Goal: Use online tool/utility: Utilize a website feature to perform a specific function

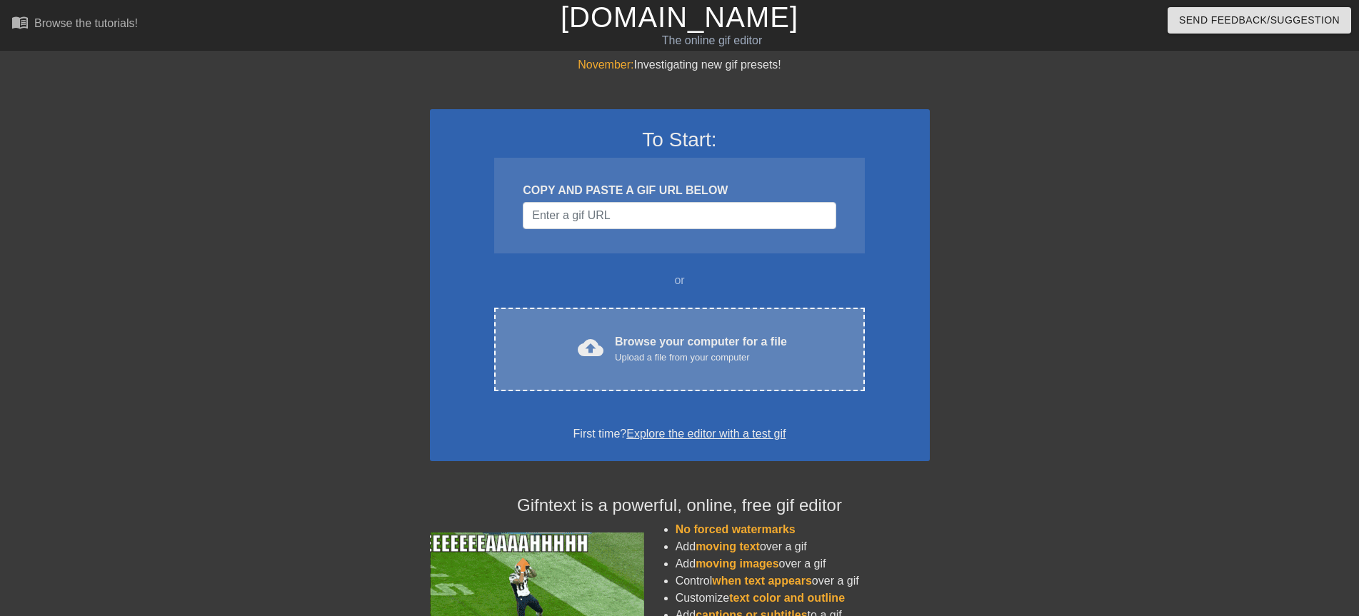
click at [643, 320] on div "cloud_upload Browse your computer for a file Upload a file from your computer C…" at bounding box center [679, 350] width 370 height 84
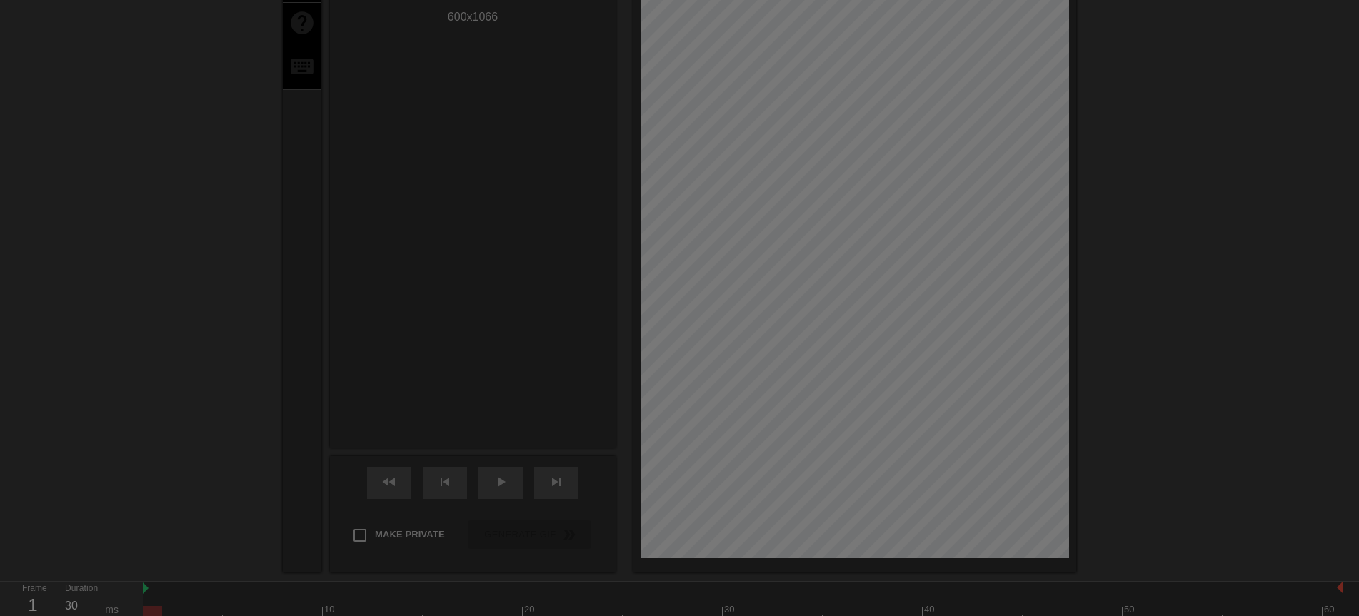
scroll to position [35, 0]
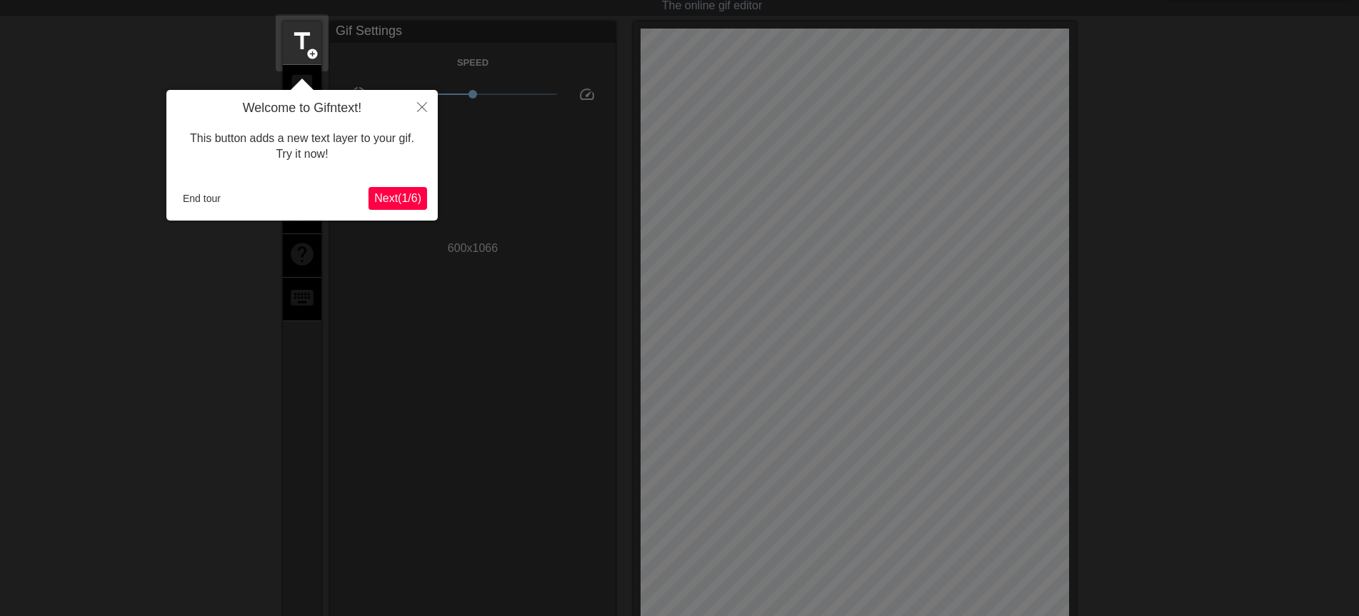
click at [403, 195] on span "Next ( 1 / 6 )" at bounding box center [397, 198] width 47 height 12
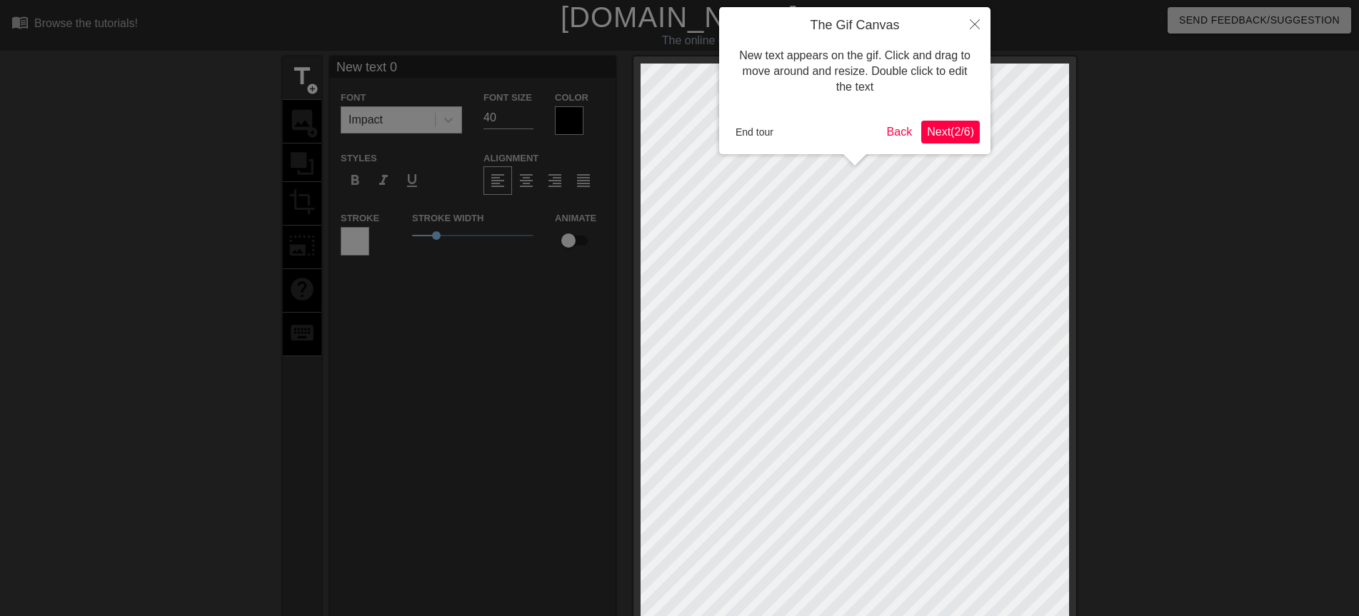
click at [931, 123] on button "Next ( 2 / 6 )" at bounding box center [950, 132] width 59 height 23
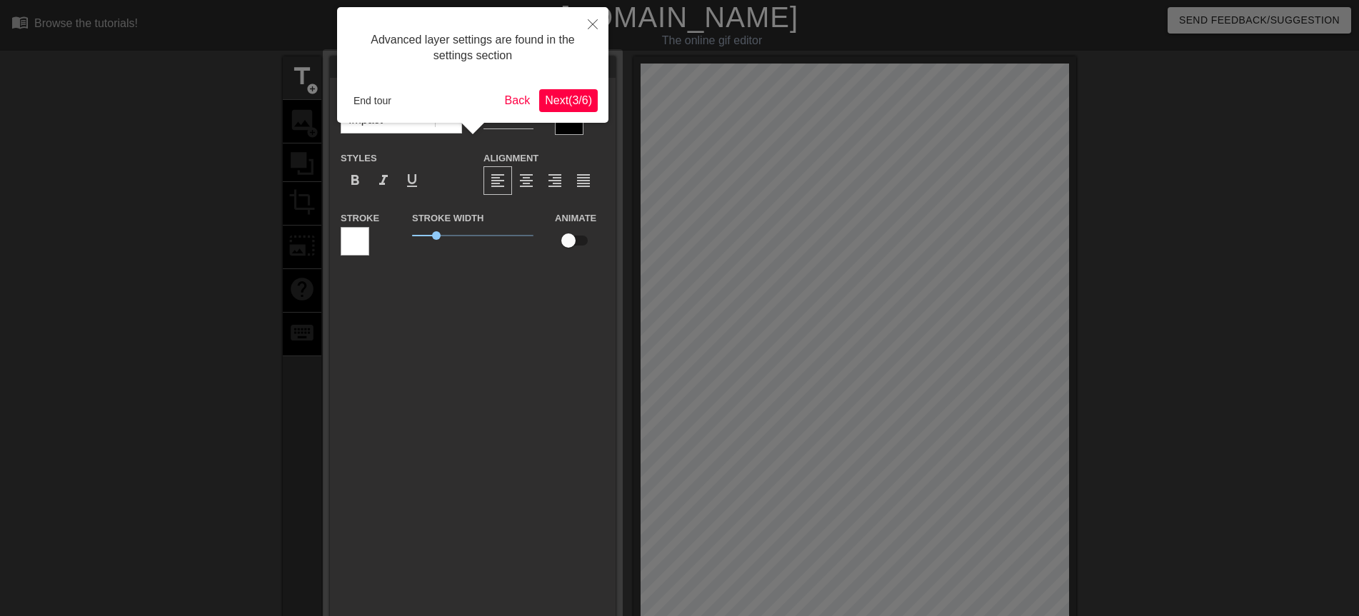
scroll to position [35, 0]
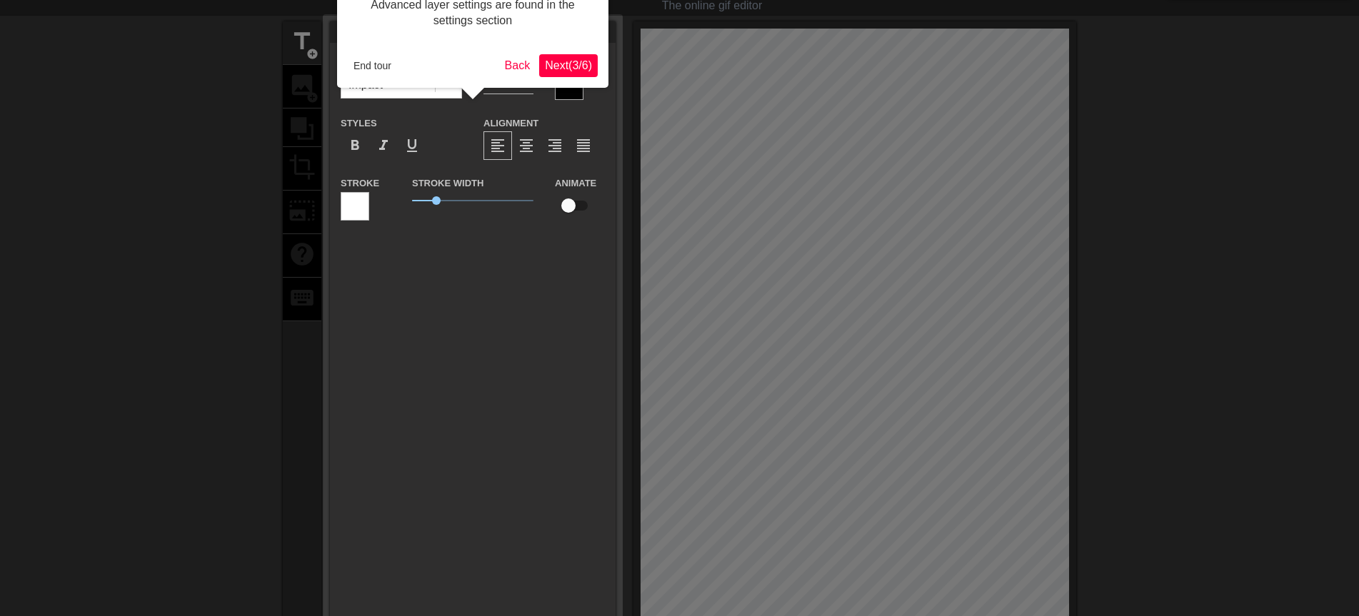
click at [559, 61] on span "Next ( 3 / 6 )" at bounding box center [568, 65] width 47 height 12
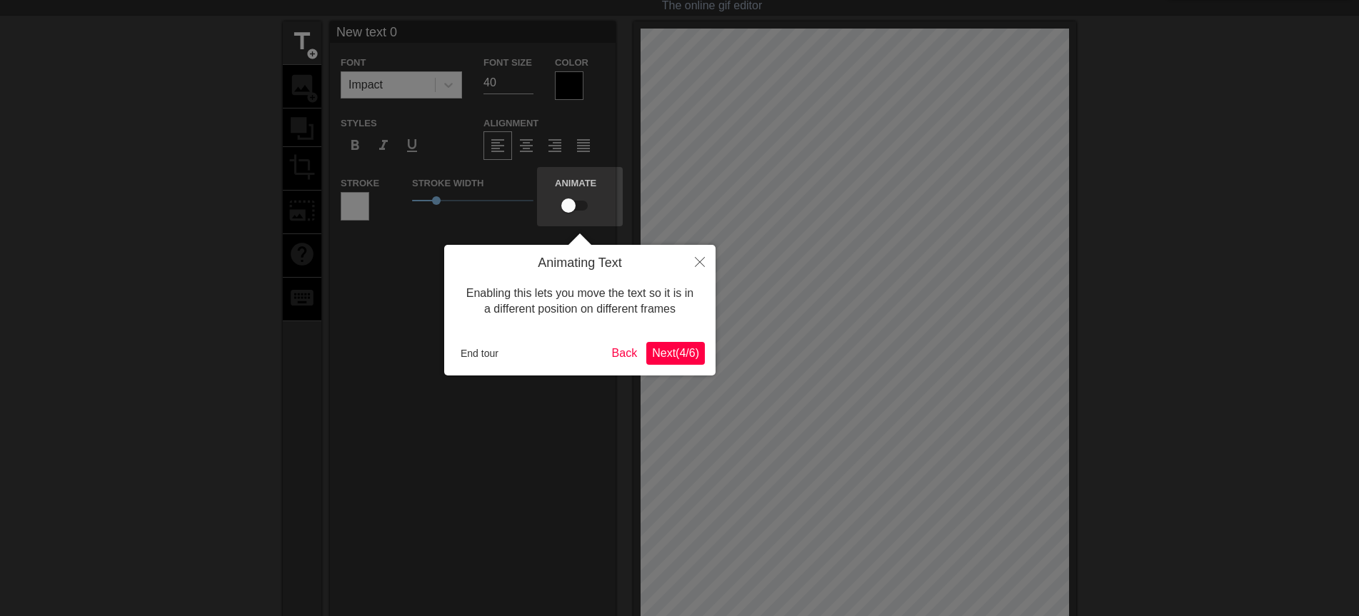
scroll to position [0, 0]
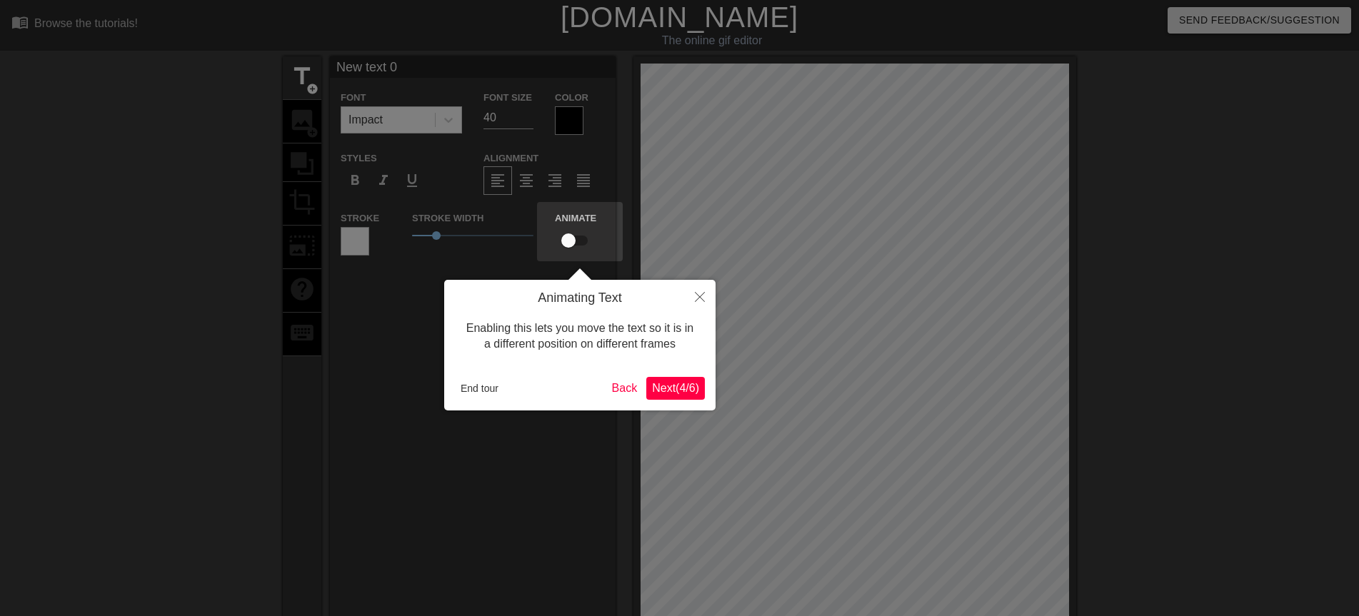
click at [692, 391] on span "Next ( 4 / 6 )" at bounding box center [675, 388] width 47 height 12
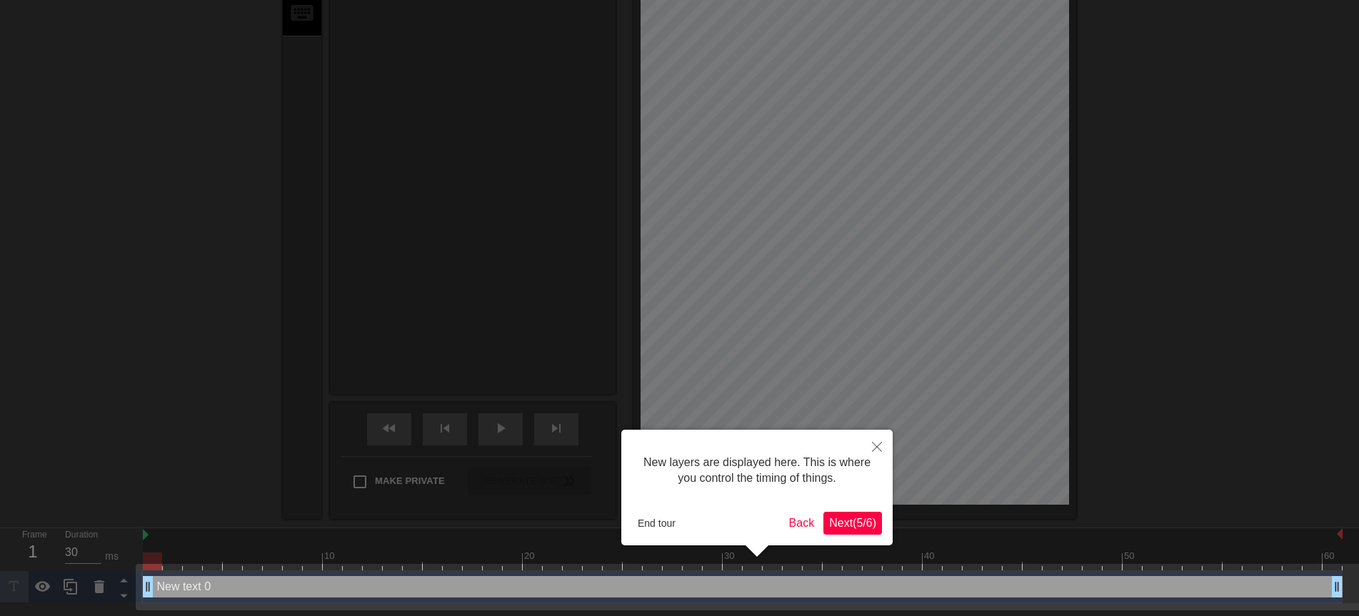
click at [832, 525] on span "Next ( 5 / 6 )" at bounding box center [852, 523] width 47 height 12
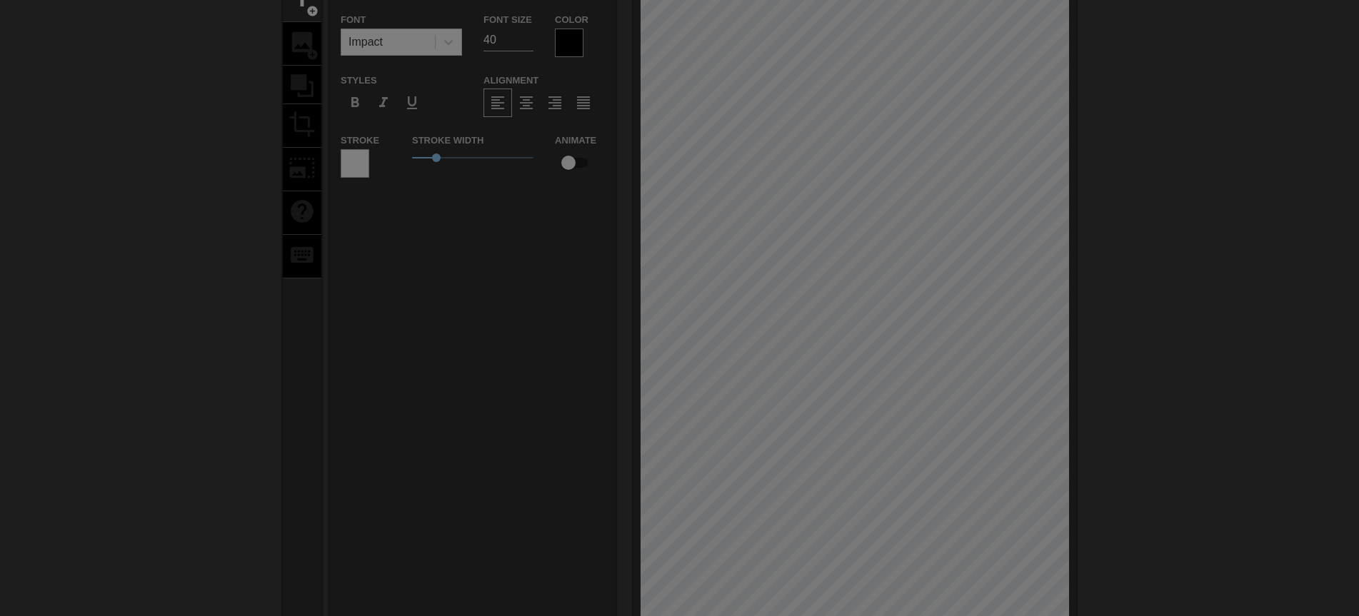
scroll to position [286, 0]
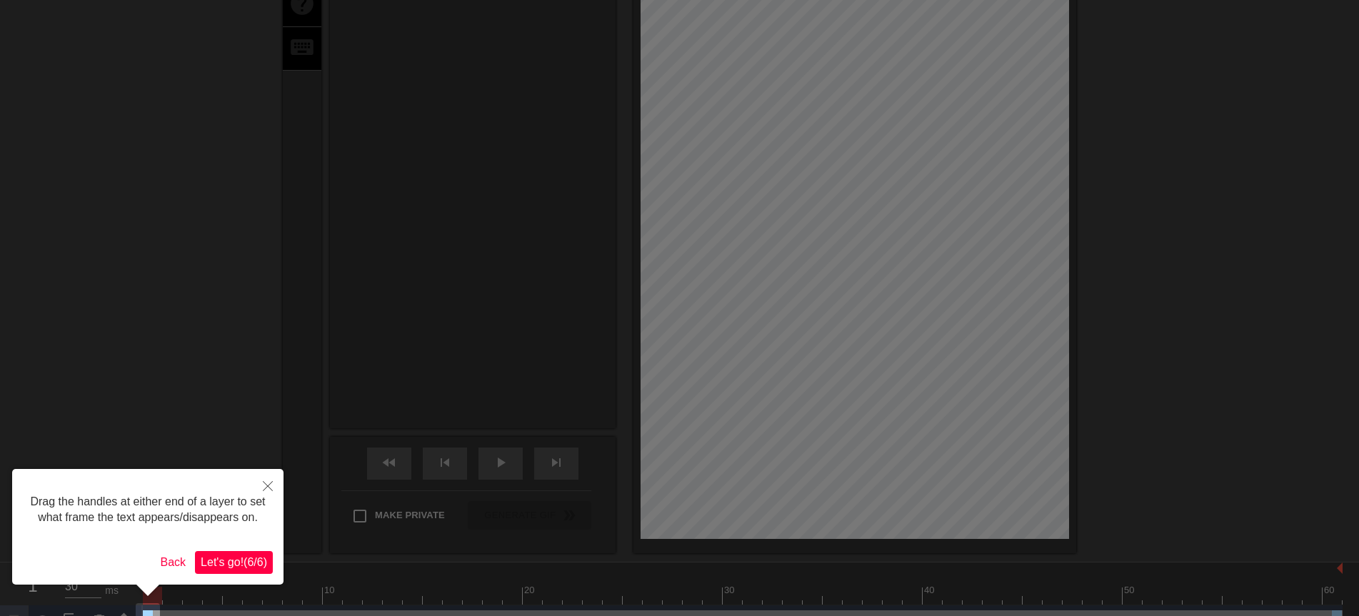
click at [228, 560] on span "Let's go! ( 6 / 6 )" at bounding box center [234, 562] width 66 height 12
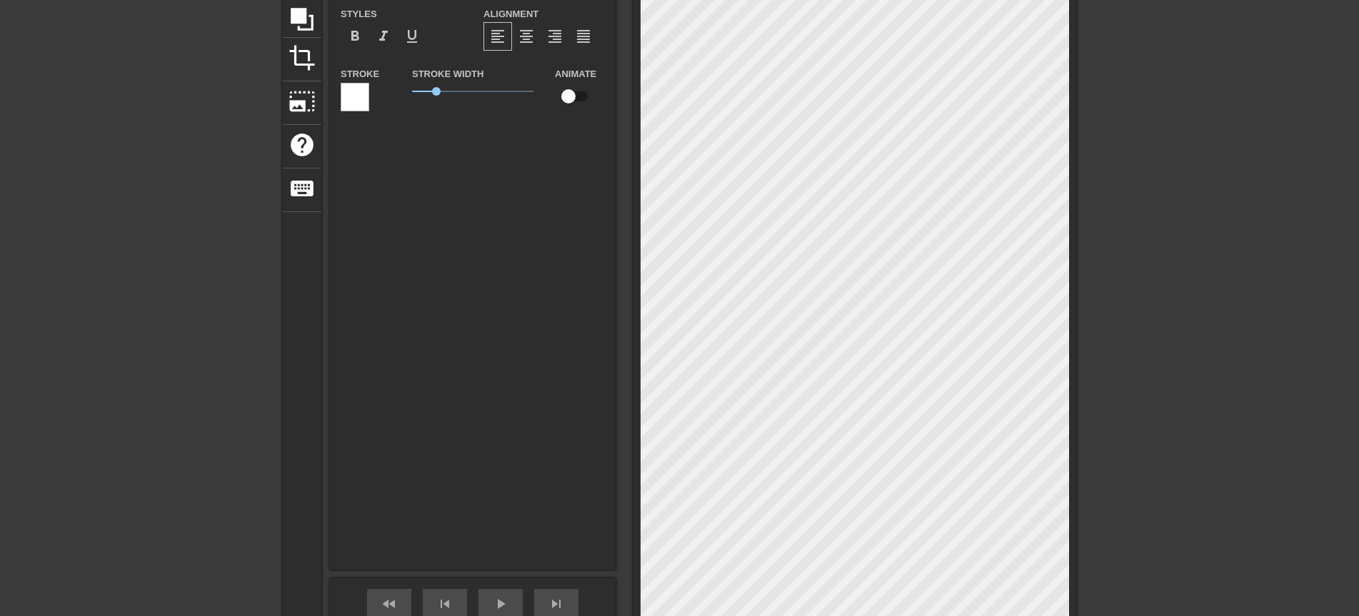
scroll to position [0, 0]
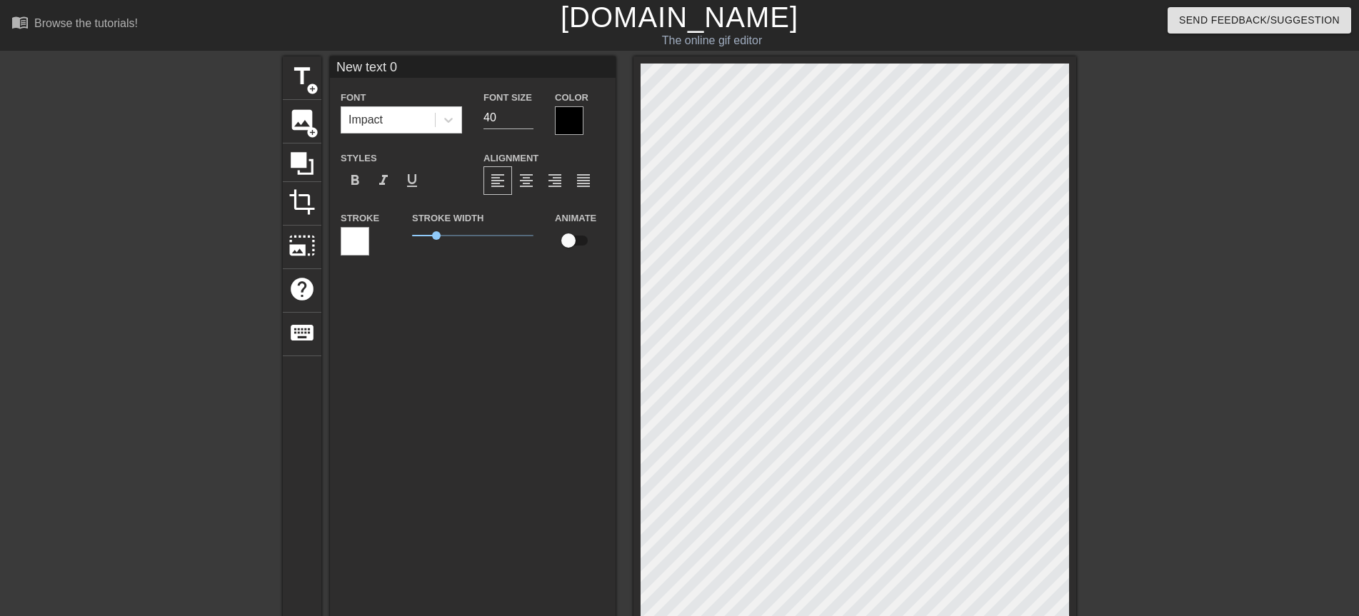
drag, startPoint x: 410, startPoint y: 65, endPoint x: 331, endPoint y: 64, distance: 78.5
click at [331, 64] on input "New text 0" at bounding box center [473, 66] width 286 height 21
type input "早"
drag, startPoint x: 438, startPoint y: 238, endPoint x: 396, endPoint y: 238, distance: 42.1
click at [396, 238] on div "Stroke Stroke Width 0 Animate" at bounding box center [473, 238] width 286 height 59
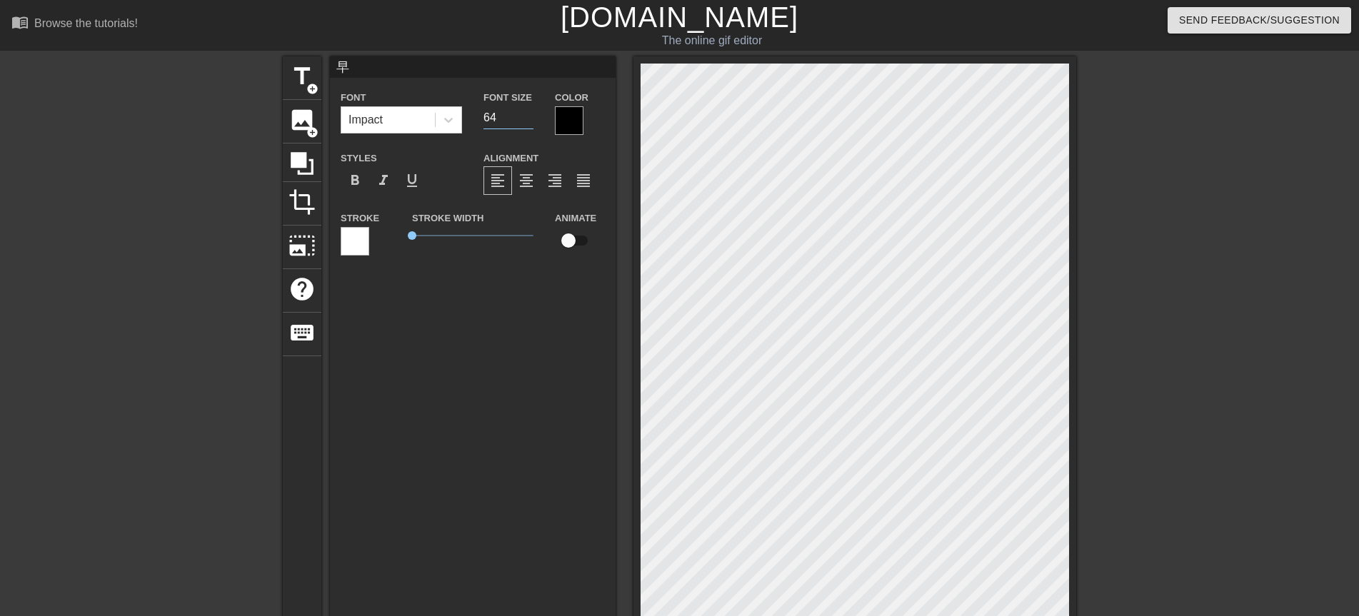
click at [525, 115] on input "64" at bounding box center [508, 117] width 50 height 23
type input "65"
click at [525, 115] on input "65" at bounding box center [508, 117] width 50 height 23
click at [570, 109] on div at bounding box center [569, 120] width 29 height 29
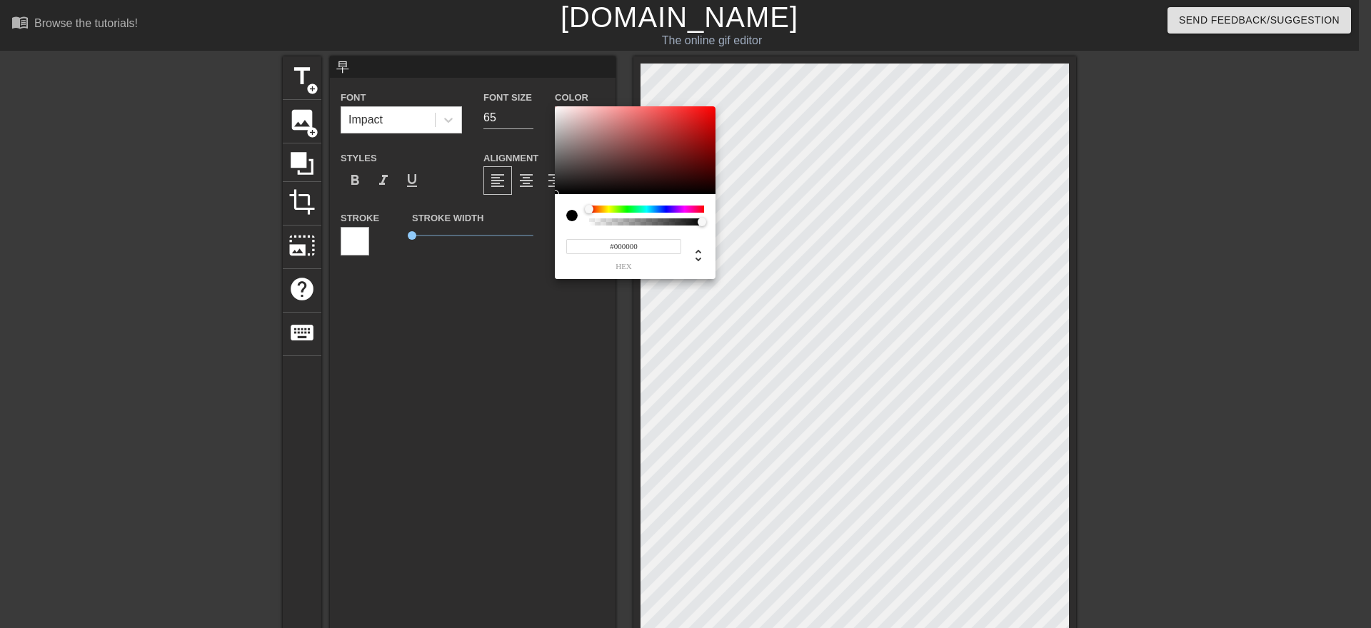
type input "#EB0707"
click at [710, 113] on div at bounding box center [635, 150] width 161 height 89
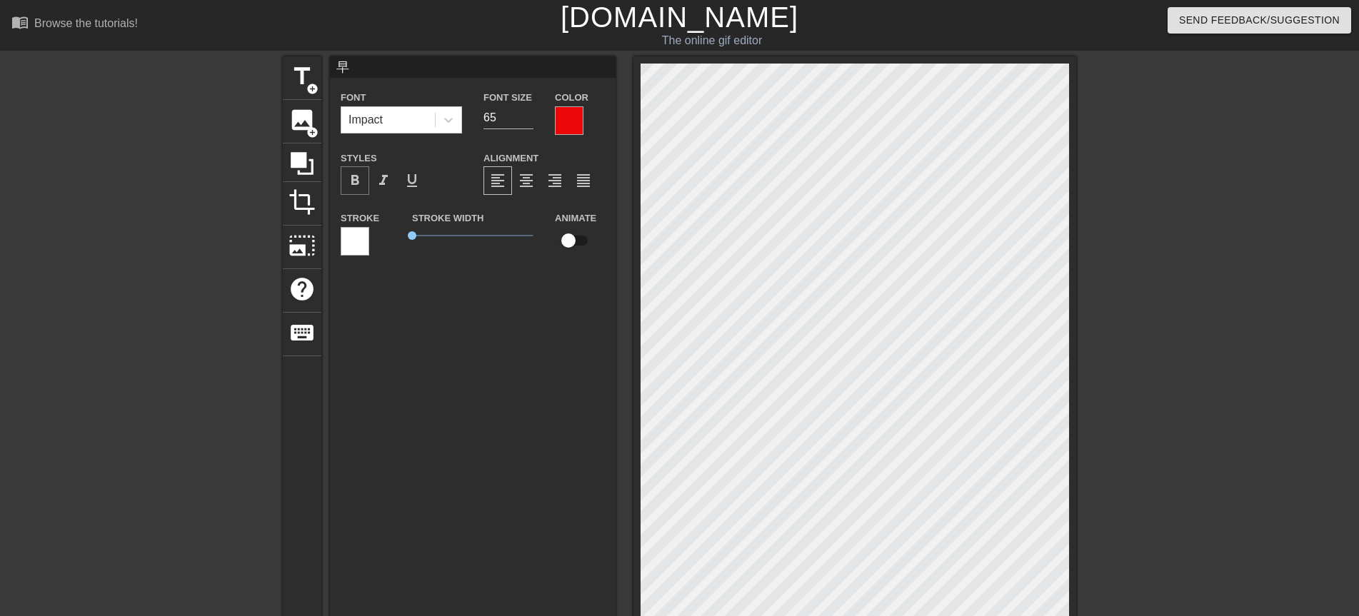
click at [354, 183] on span "format_bold" at bounding box center [354, 180] width 17 height 17
click at [452, 326] on div "早 Font Impact Font Size 65 Color Styles format_bold format_italic format_underl…" at bounding box center [473, 385] width 286 height 658
click at [306, 78] on span "title" at bounding box center [301, 76] width 27 height 27
type input "New text 1"
type input "40"
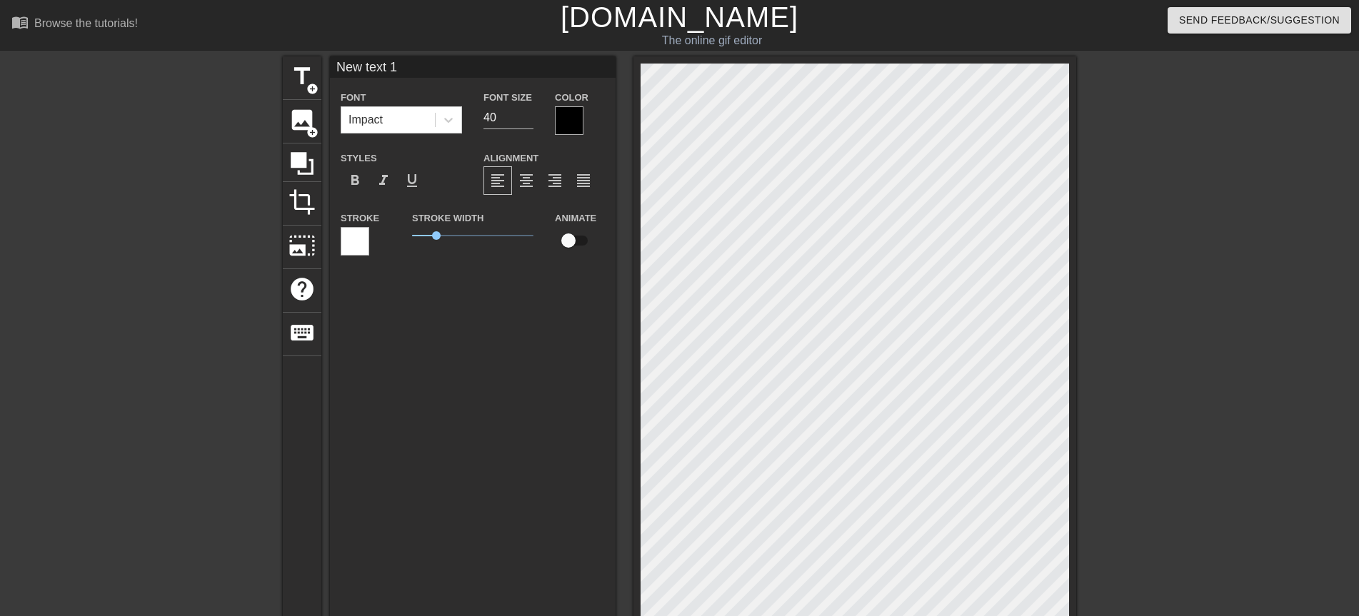
drag, startPoint x: 401, startPoint y: 73, endPoint x: 331, endPoint y: 71, distance: 70.7
click at [331, 71] on input "New text 1" at bounding box center [473, 66] width 286 height 21
type input "安"
click at [358, 173] on span "format_bold" at bounding box center [354, 180] width 17 height 17
click at [528, 113] on input "58" at bounding box center [508, 117] width 50 height 23
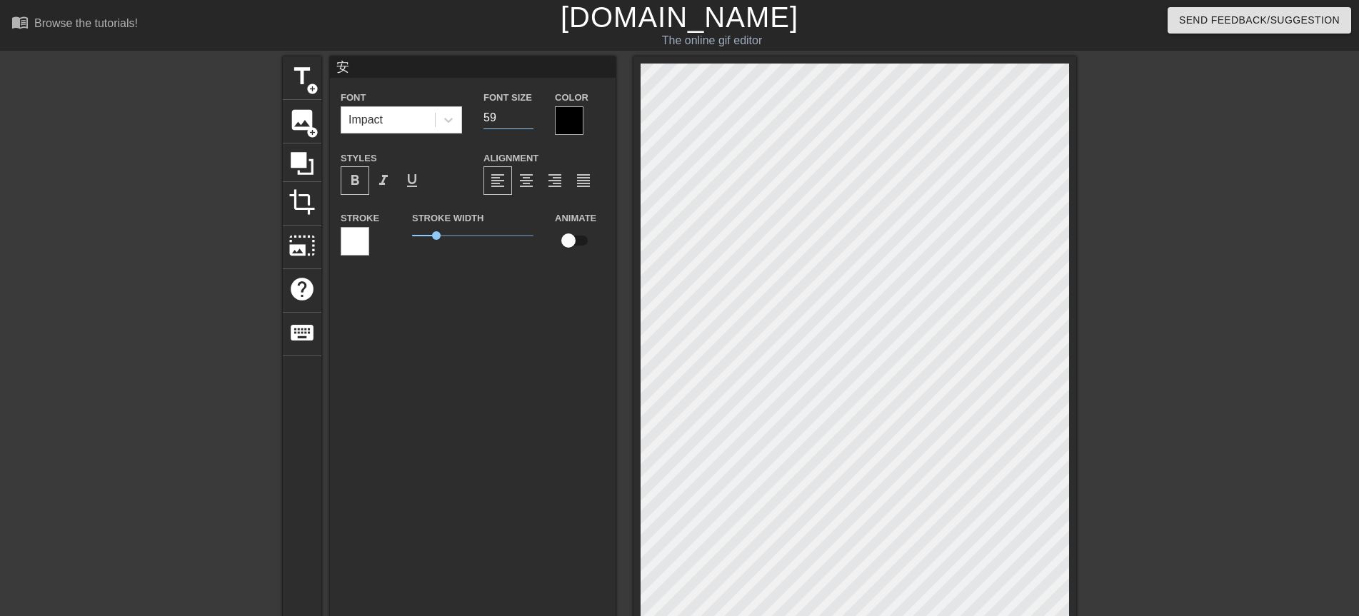
click at [528, 113] on input "59" at bounding box center [508, 117] width 50 height 23
click at [528, 113] on input "60" at bounding box center [508, 117] width 50 height 23
click at [528, 113] on input "61" at bounding box center [508, 117] width 50 height 23
click at [528, 113] on input "62" at bounding box center [508, 117] width 50 height 23
click at [528, 113] on input "63" at bounding box center [508, 117] width 50 height 23
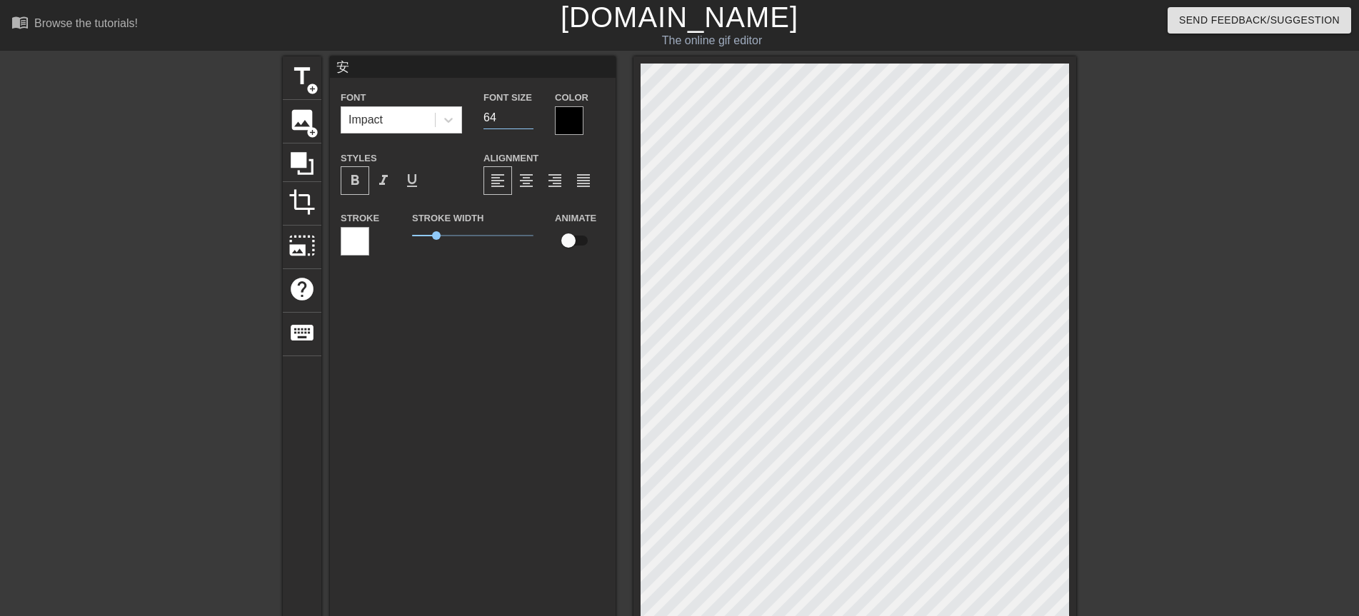
click at [528, 113] on input "64" at bounding box center [508, 117] width 50 height 23
click at [528, 113] on input "65" at bounding box center [508, 117] width 50 height 23
click at [528, 113] on input "66" at bounding box center [508, 117] width 50 height 23
type input "65"
click at [528, 120] on input "65" at bounding box center [508, 117] width 50 height 23
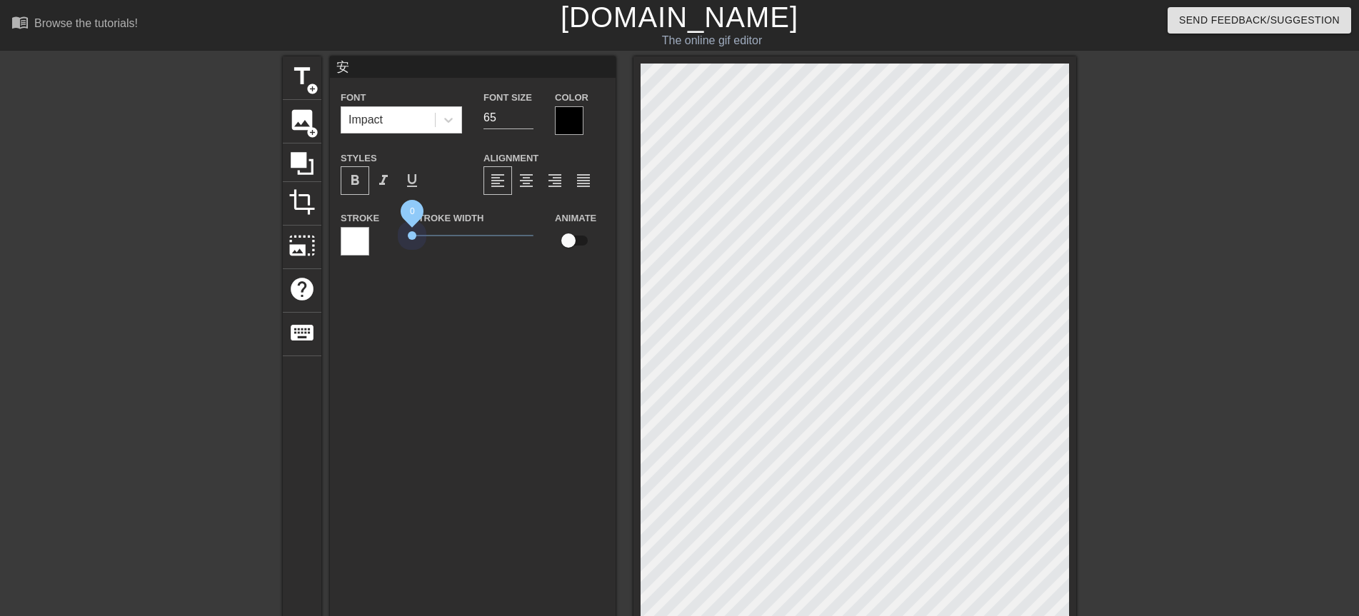
drag, startPoint x: 431, startPoint y: 236, endPoint x: 400, endPoint y: 233, distance: 31.5
click at [400, 233] on div "Stroke Stroke Width 0 Animate" at bounding box center [473, 238] width 286 height 59
click at [560, 121] on div at bounding box center [569, 120] width 29 height 29
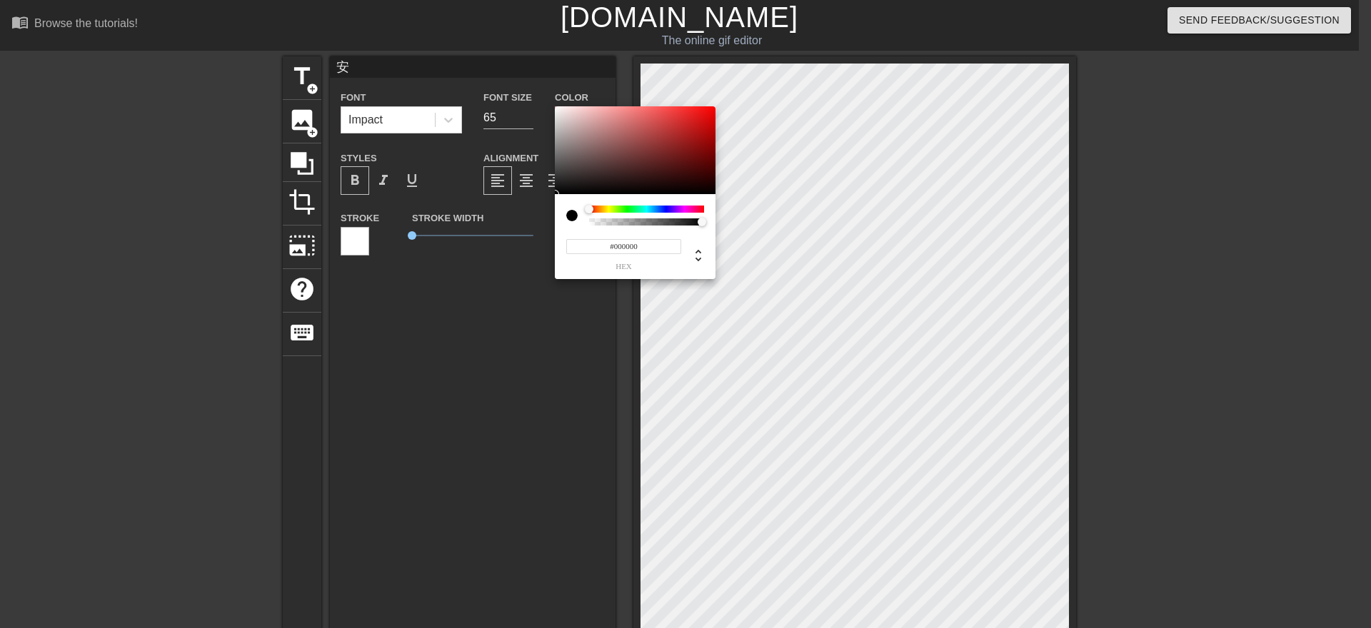
type input "#E90C0C"
click at [707, 114] on div at bounding box center [635, 150] width 161 height 89
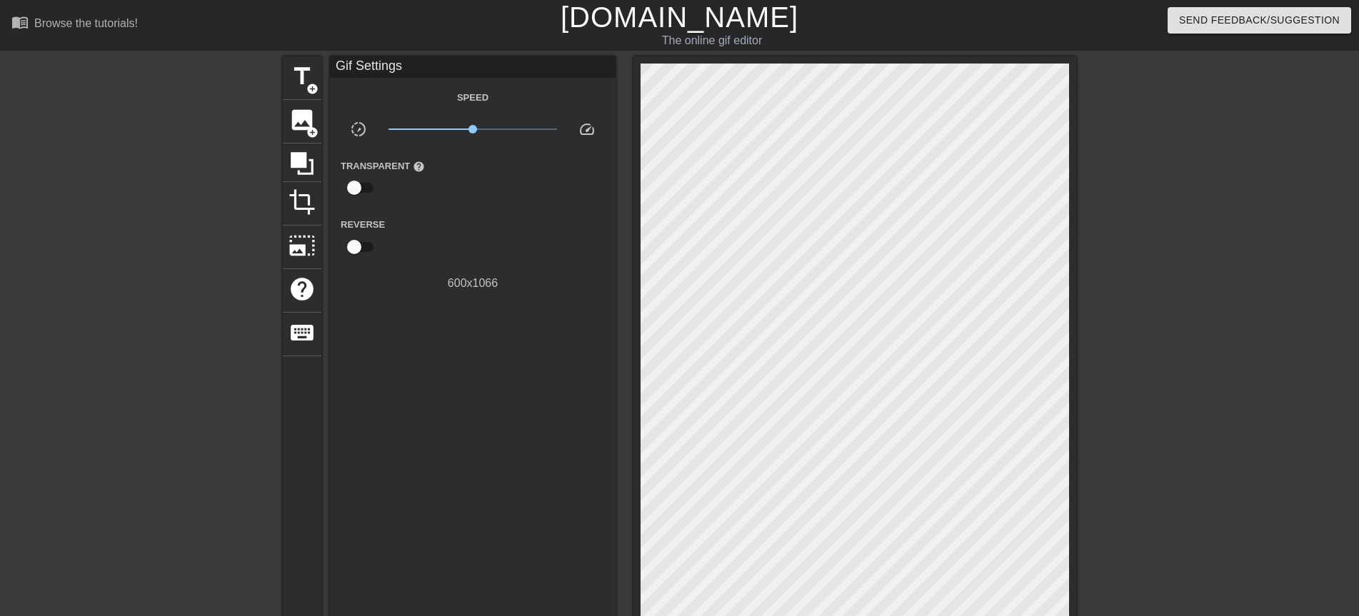
click at [1077, 342] on div "title add_circle image add_circle crop photo_size_select_large help keyboard Gi…" at bounding box center [679, 447] width 1359 height 782
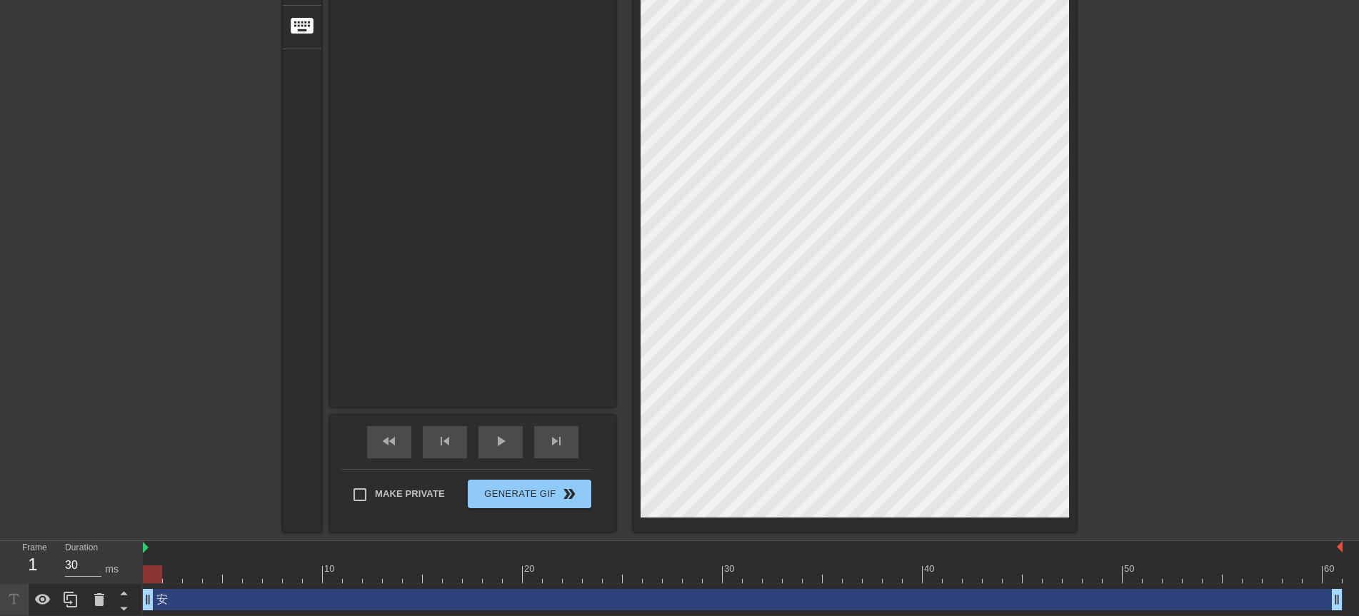
scroll to position [342, 0]
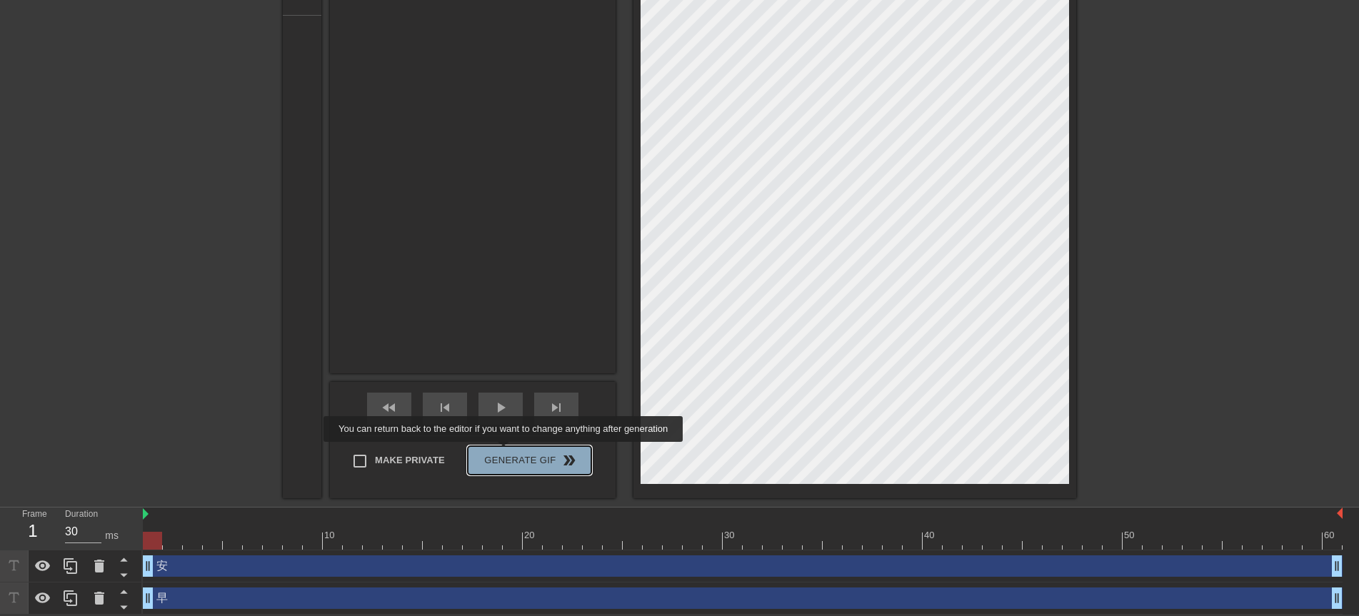
click at [505, 452] on span "Generate Gif double_arrow" at bounding box center [529, 460] width 112 height 17
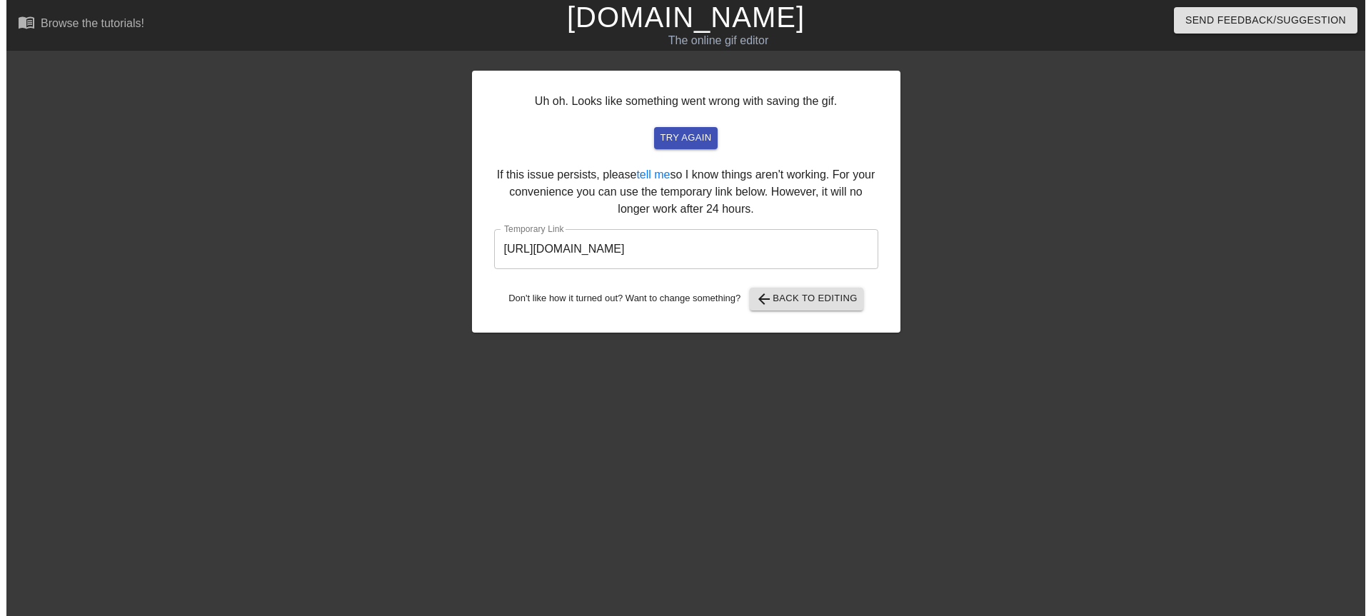
scroll to position [0, 0]
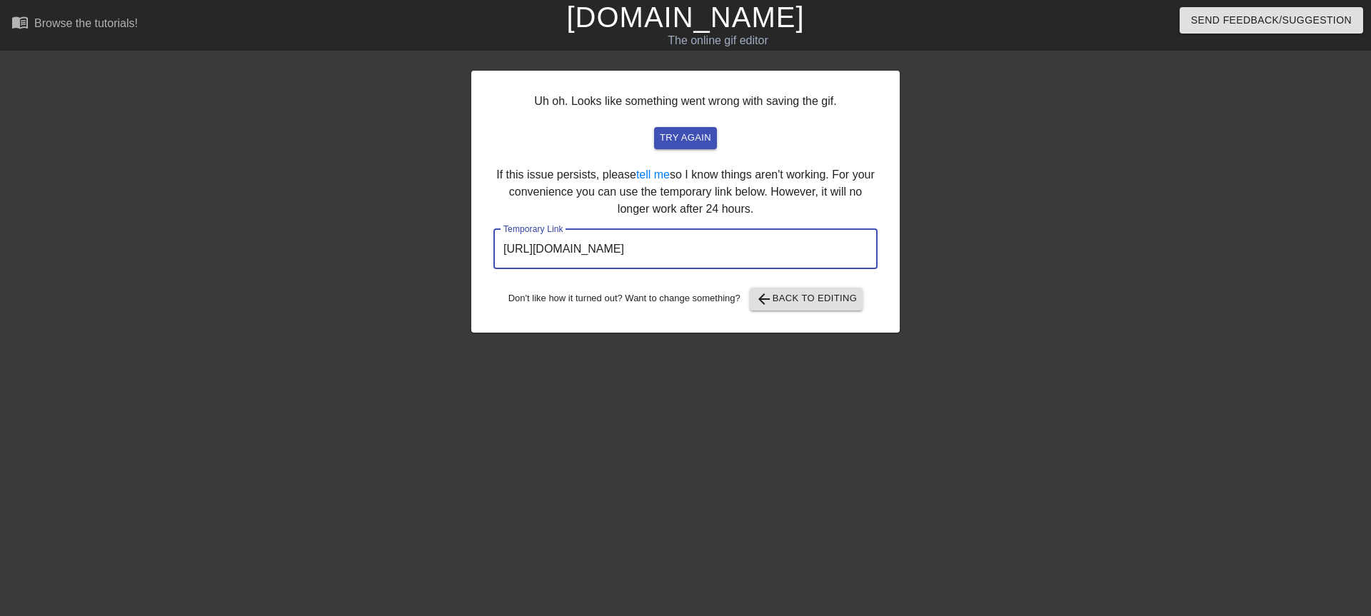
drag, startPoint x: 784, startPoint y: 248, endPoint x: 488, endPoint y: 236, distance: 295.8
click at [488, 236] on div "Uh oh. Looks like something went wrong with saving the gif. try again If this i…" at bounding box center [685, 202] width 428 height 262
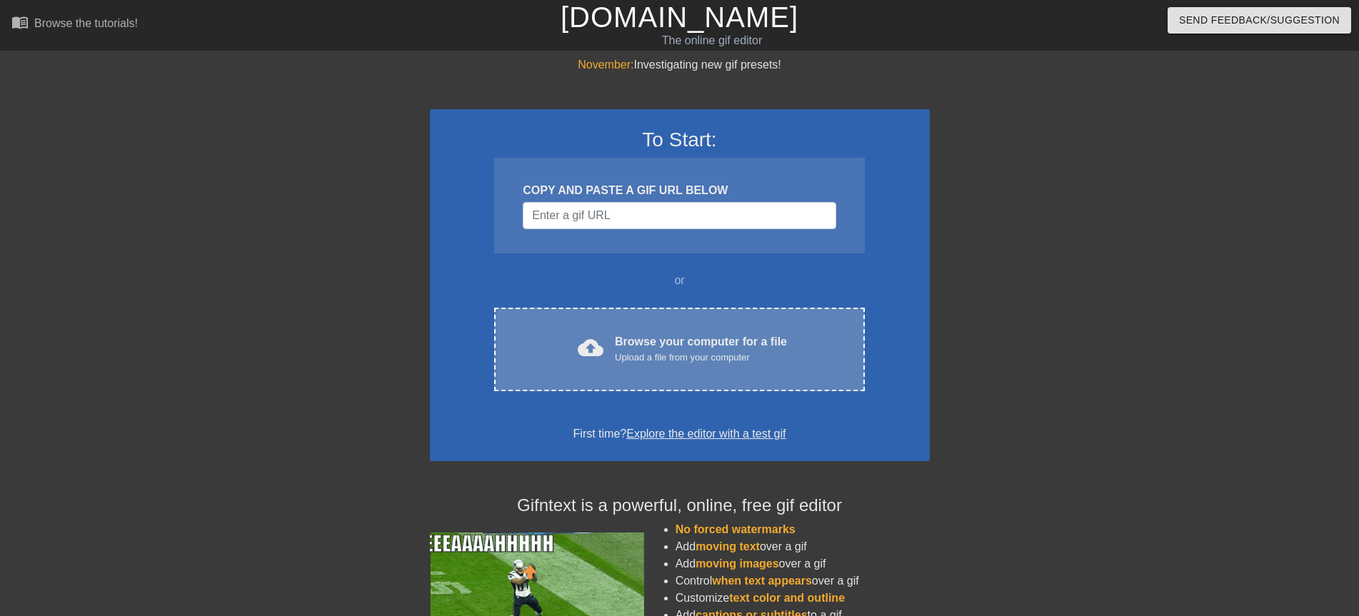
click at [603, 356] on span "cloud_upload" at bounding box center [591, 348] width 26 height 26
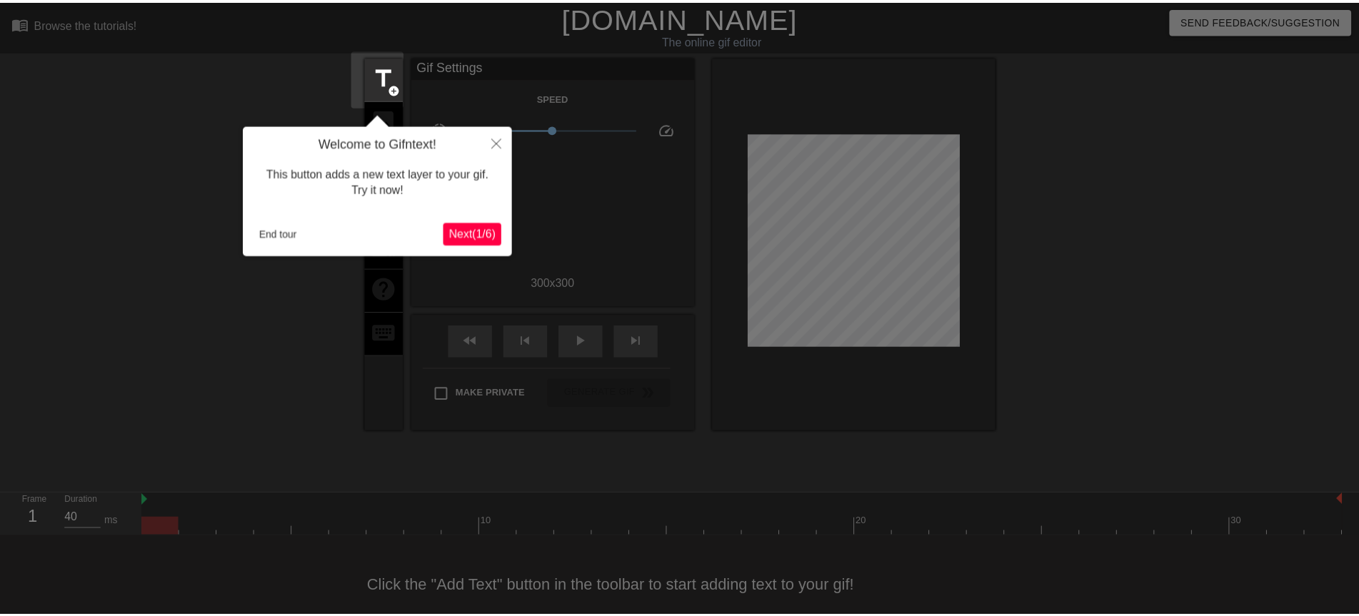
scroll to position [20, 0]
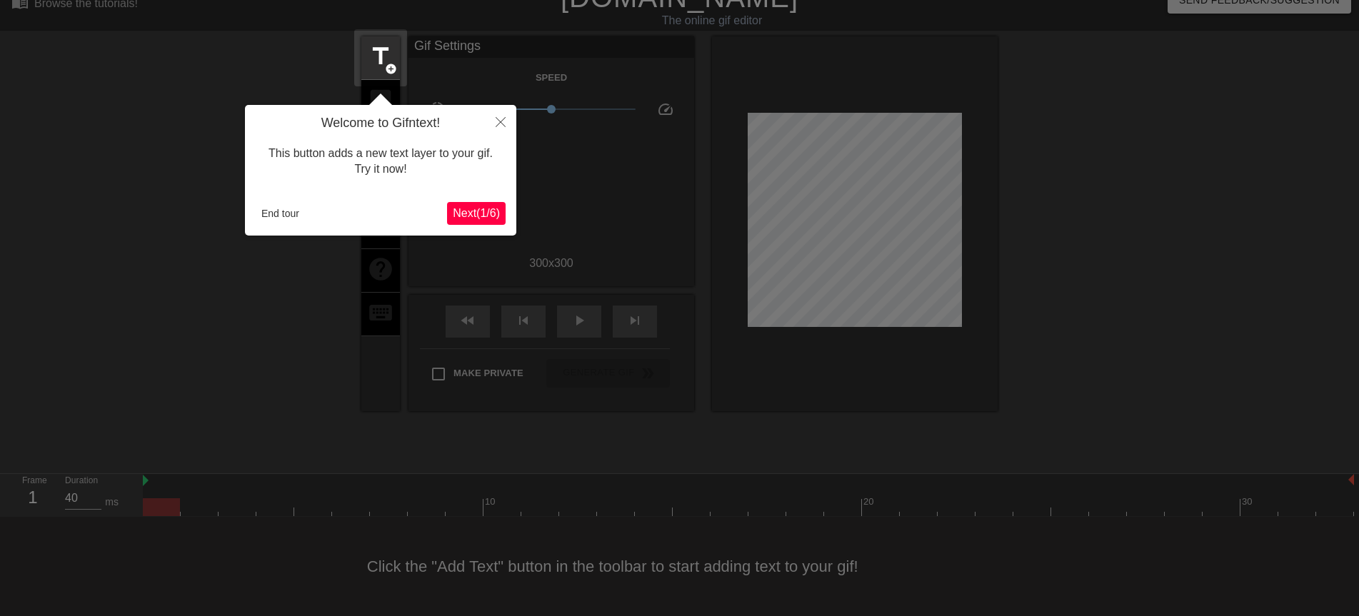
click at [491, 218] on span "Next ( 1 / 6 )" at bounding box center [476, 213] width 47 height 12
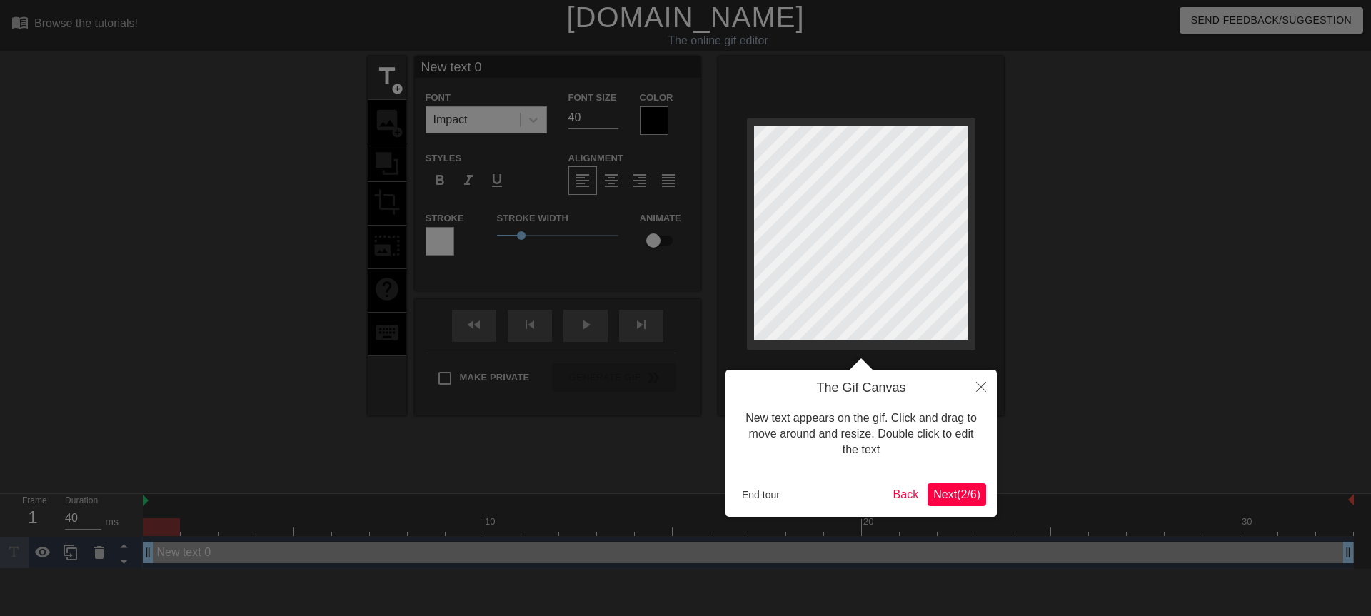
scroll to position [8, 2]
click at [937, 489] on span "Next ( 2 / 6 )" at bounding box center [956, 494] width 47 height 12
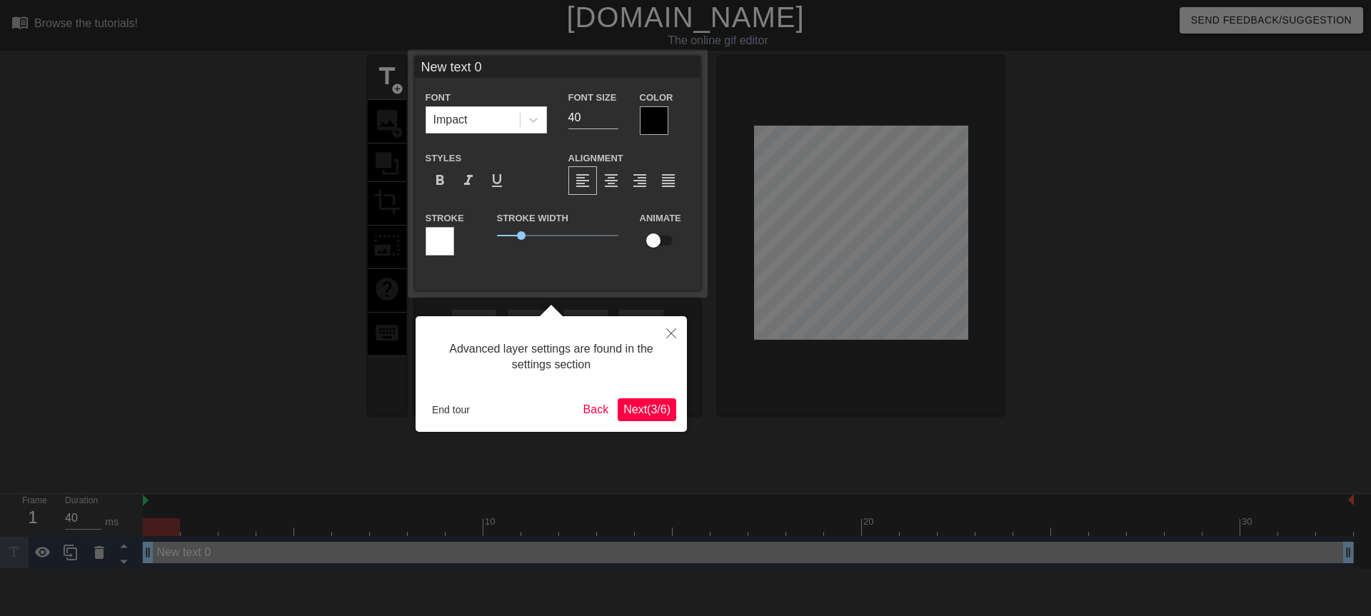
click at [646, 410] on span "Next ( 3 / 6 )" at bounding box center [646, 409] width 47 height 12
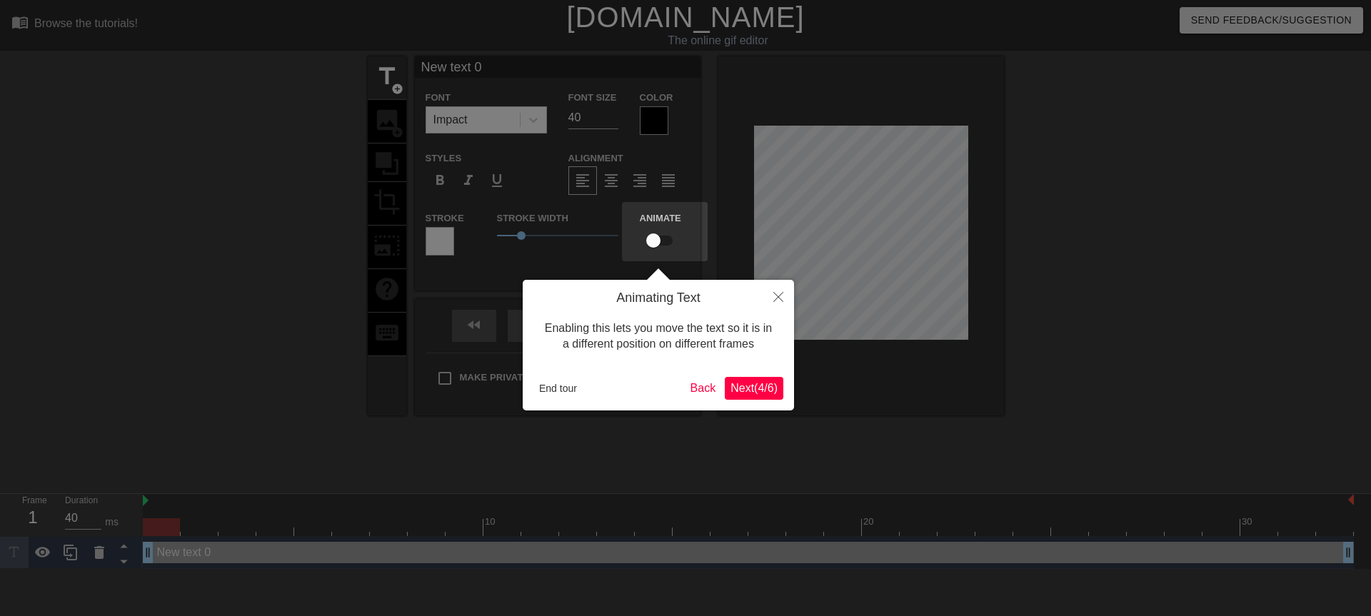
click at [739, 385] on span "Next ( 4 / 6 )" at bounding box center [753, 388] width 47 height 12
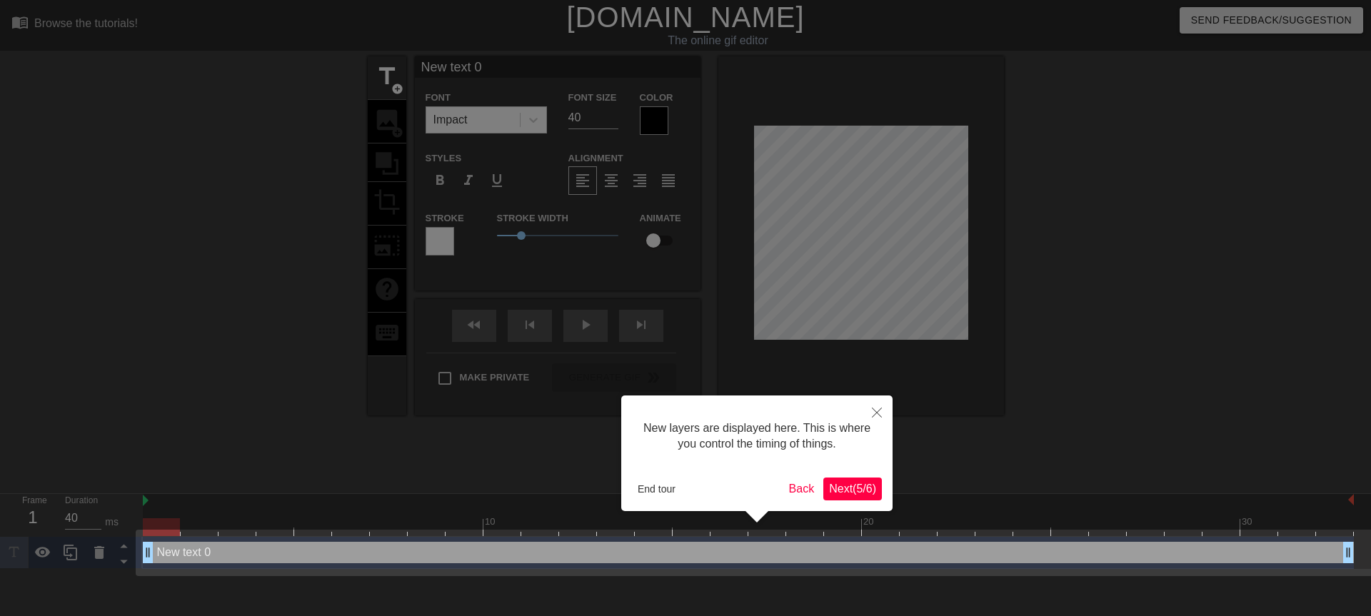
click at [837, 490] on span "Next ( 5 / 6 )" at bounding box center [852, 489] width 47 height 12
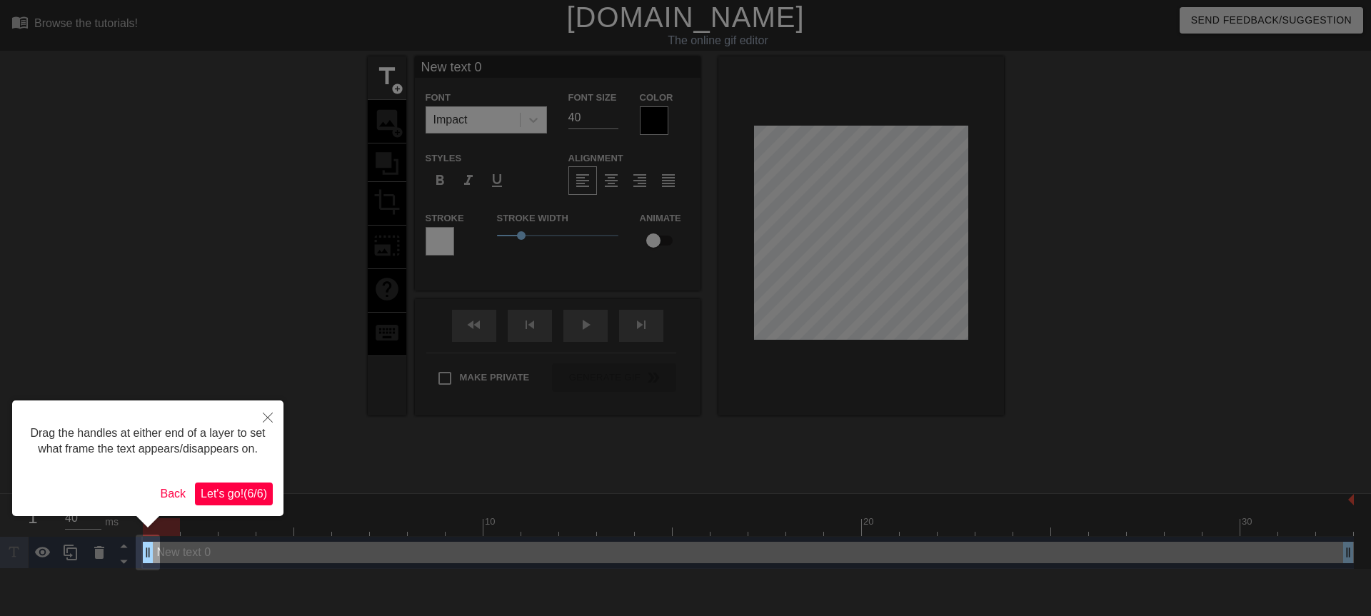
click at [221, 495] on span "Let's go! ( 6 / 6 )" at bounding box center [234, 494] width 66 height 12
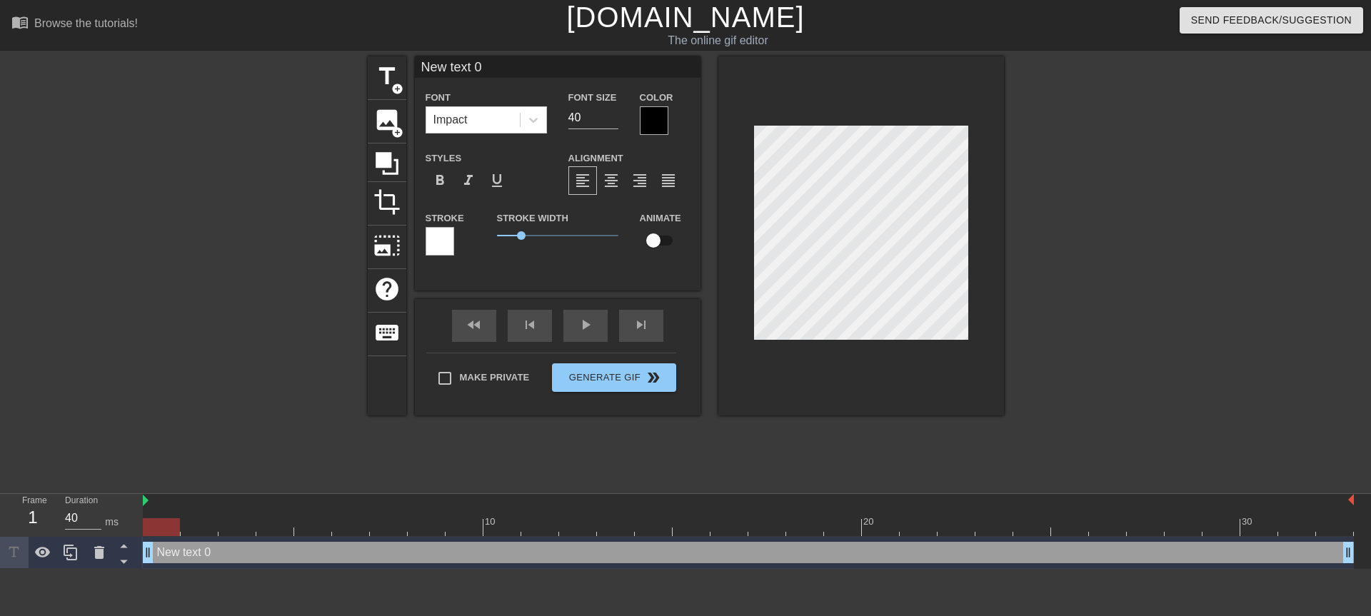
click at [482, 72] on input "New text 0" at bounding box center [558, 66] width 286 height 21
drag, startPoint x: 484, startPoint y: 68, endPoint x: 400, endPoint y: 66, distance: 84.3
click at [400, 66] on div "title add_circle image add_circle crop photo_size_select_large help keyboard Ne…" at bounding box center [686, 235] width 636 height 359
type input "早"
drag, startPoint x: 517, startPoint y: 236, endPoint x: 480, endPoint y: 236, distance: 36.4
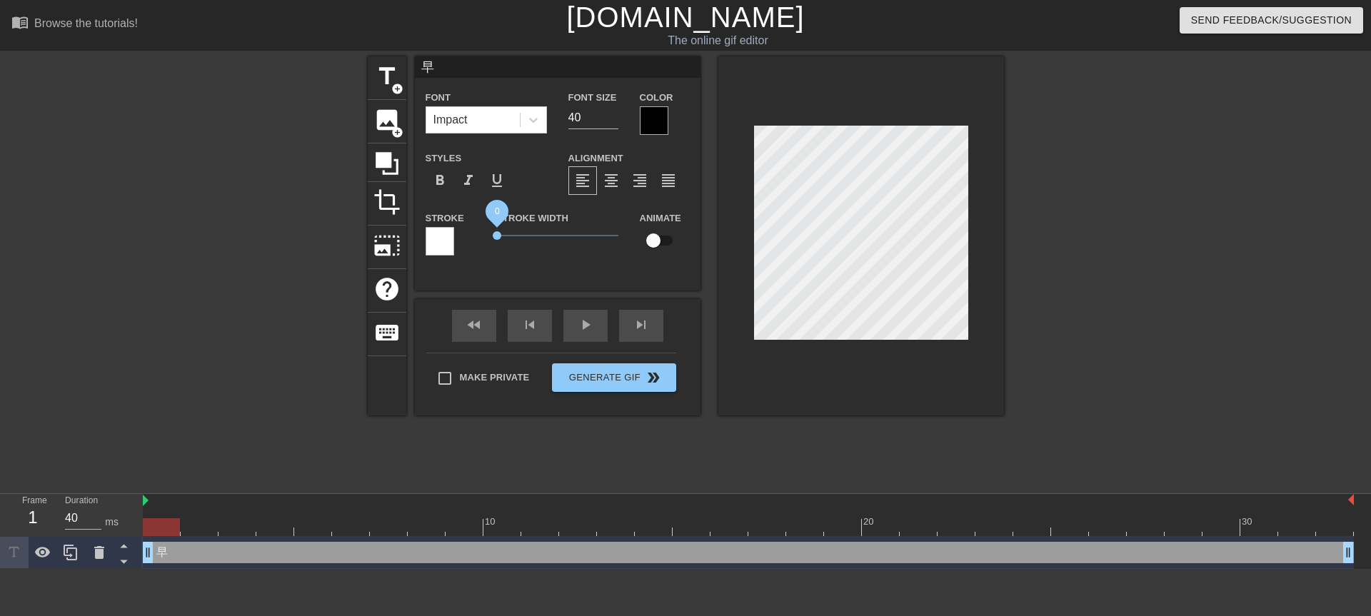
click at [480, 236] on div "Stroke Stroke Width 0 Animate" at bounding box center [558, 238] width 286 height 59
click at [437, 182] on span "format_bold" at bounding box center [439, 180] width 17 height 17
click at [653, 119] on div at bounding box center [654, 120] width 29 height 29
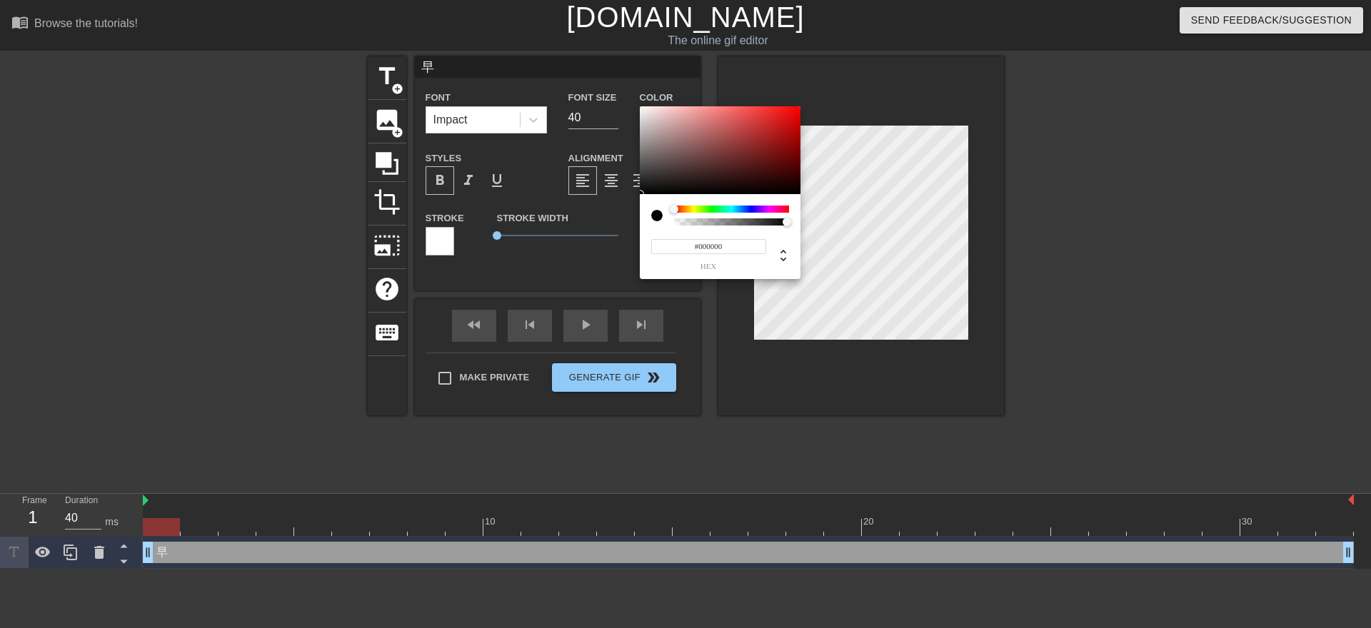
click at [788, 111] on div at bounding box center [720, 150] width 161 height 89
type input "#F21212"
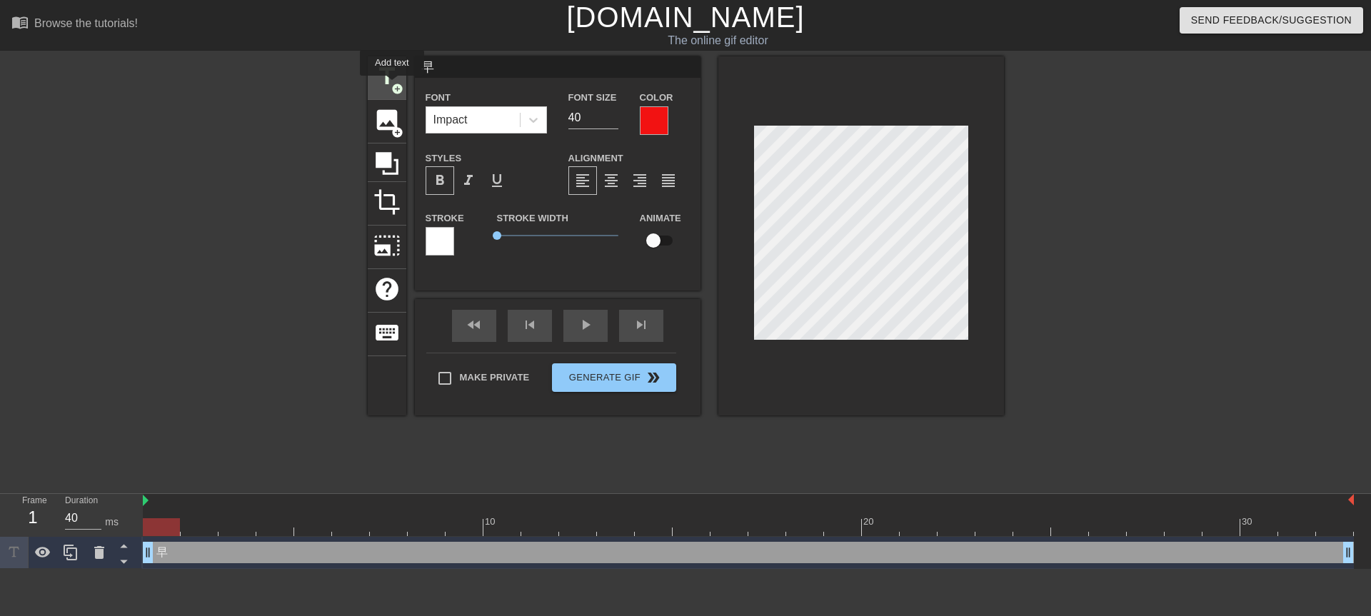
click at [386, 83] on span "title" at bounding box center [386, 76] width 27 height 27
type input "New text 1"
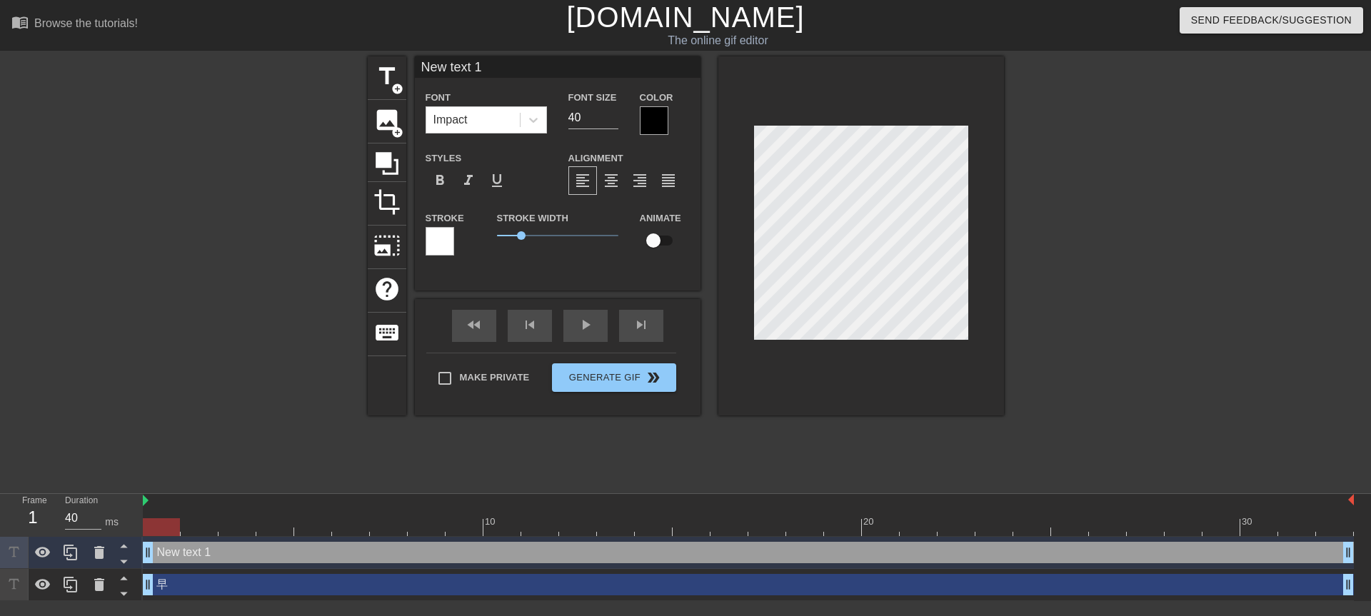
drag, startPoint x: 487, startPoint y: 68, endPoint x: 408, endPoint y: 72, distance: 78.6
click at [408, 72] on div "title add_circle image add_circle crop photo_size_select_large help keyboard Ne…" at bounding box center [686, 235] width 636 height 359
click at [98, 585] on icon at bounding box center [99, 584] width 10 height 13
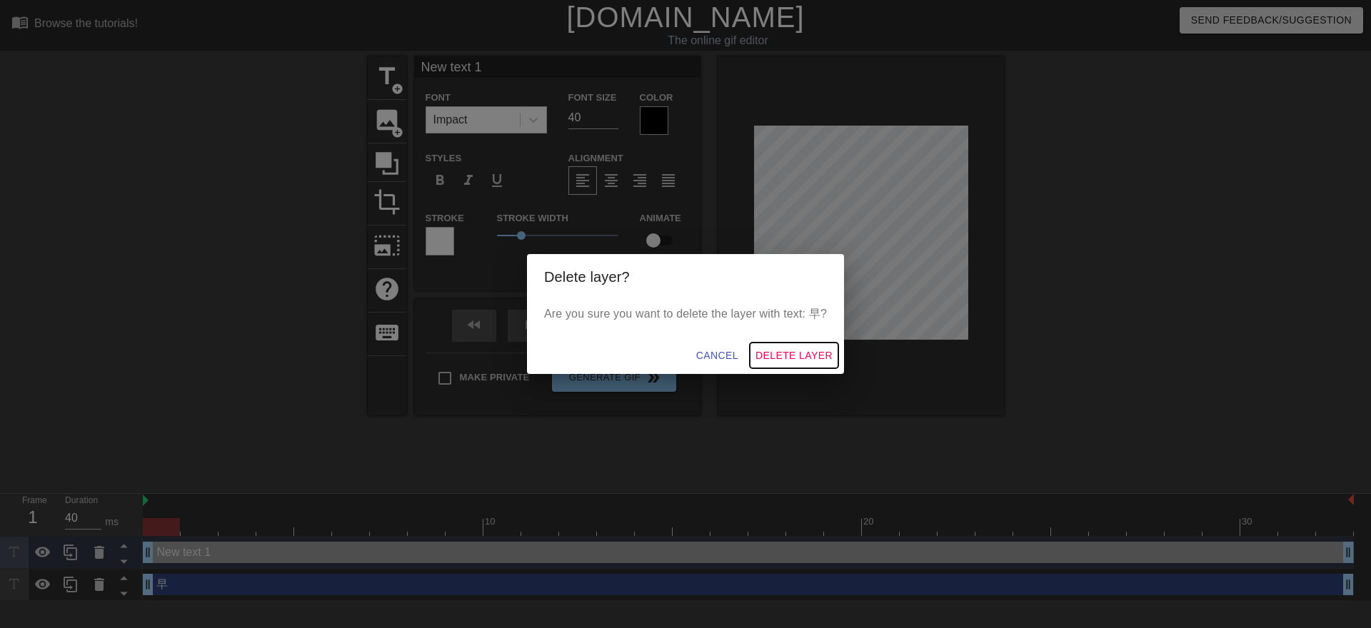
click at [788, 350] on span "Delete Layer" at bounding box center [793, 356] width 77 height 18
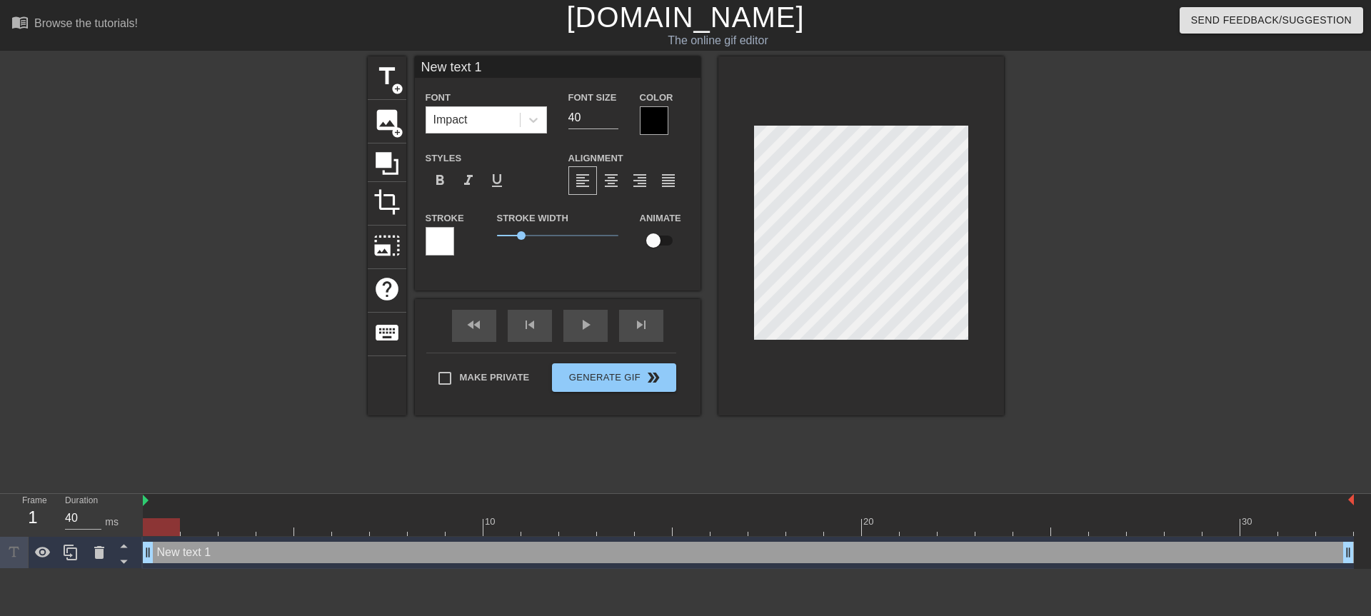
drag, startPoint x: 490, startPoint y: 66, endPoint x: 409, endPoint y: 67, distance: 80.7
click at [409, 67] on div "title add_circle image add_circle crop photo_size_select_large help keyboard Ne…" at bounding box center [686, 235] width 636 height 359
type input "早安"
drag, startPoint x: 522, startPoint y: 239, endPoint x: 470, endPoint y: 238, distance: 51.4
click at [470, 238] on div "Stroke Stroke Width 0 Animate" at bounding box center [558, 238] width 286 height 59
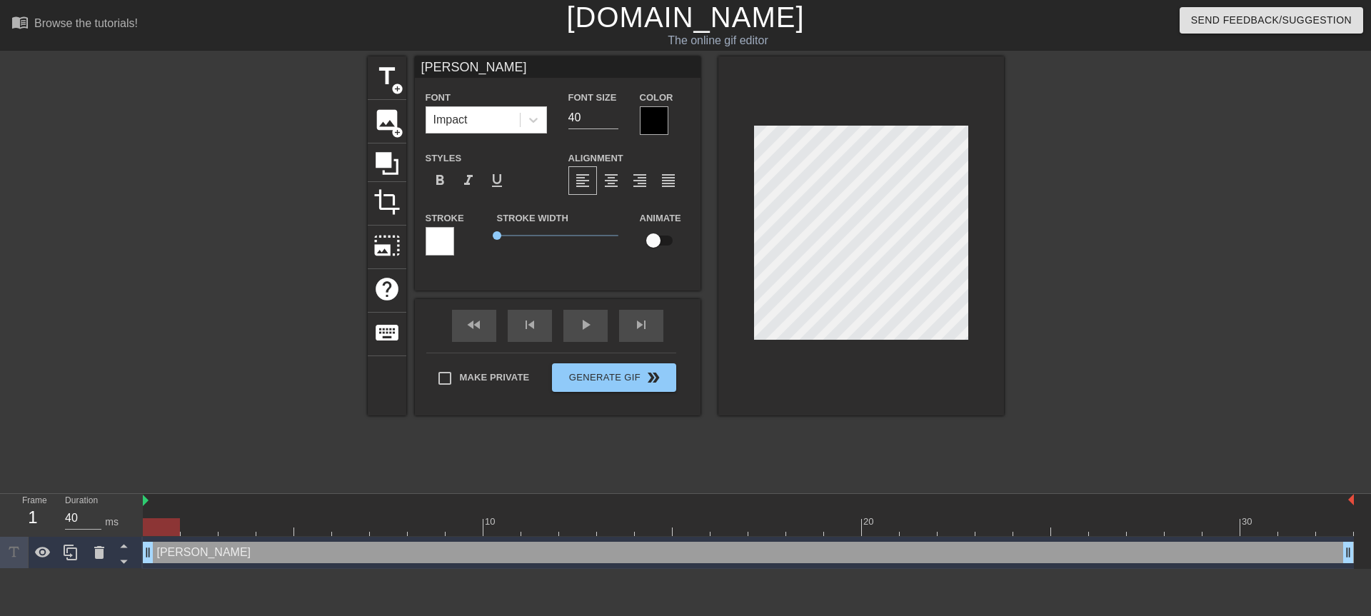
click at [655, 121] on div at bounding box center [654, 120] width 29 height 29
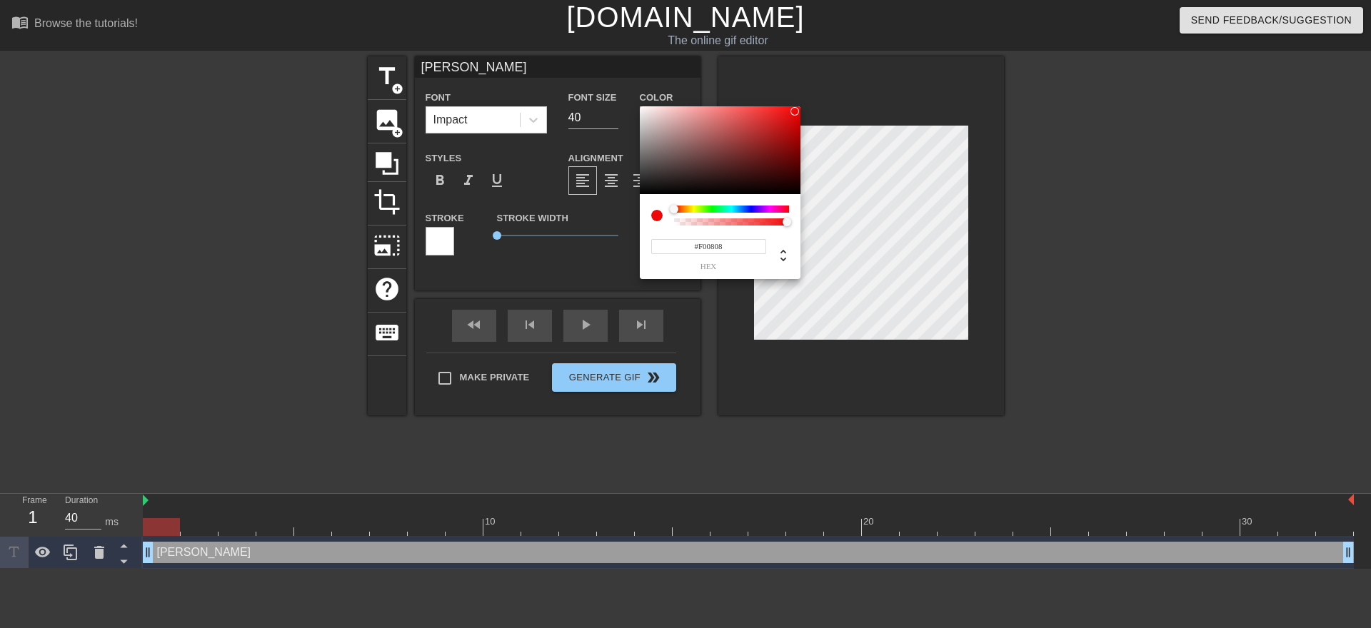
type input "#F00909"
click at [794, 111] on div at bounding box center [720, 150] width 161 height 89
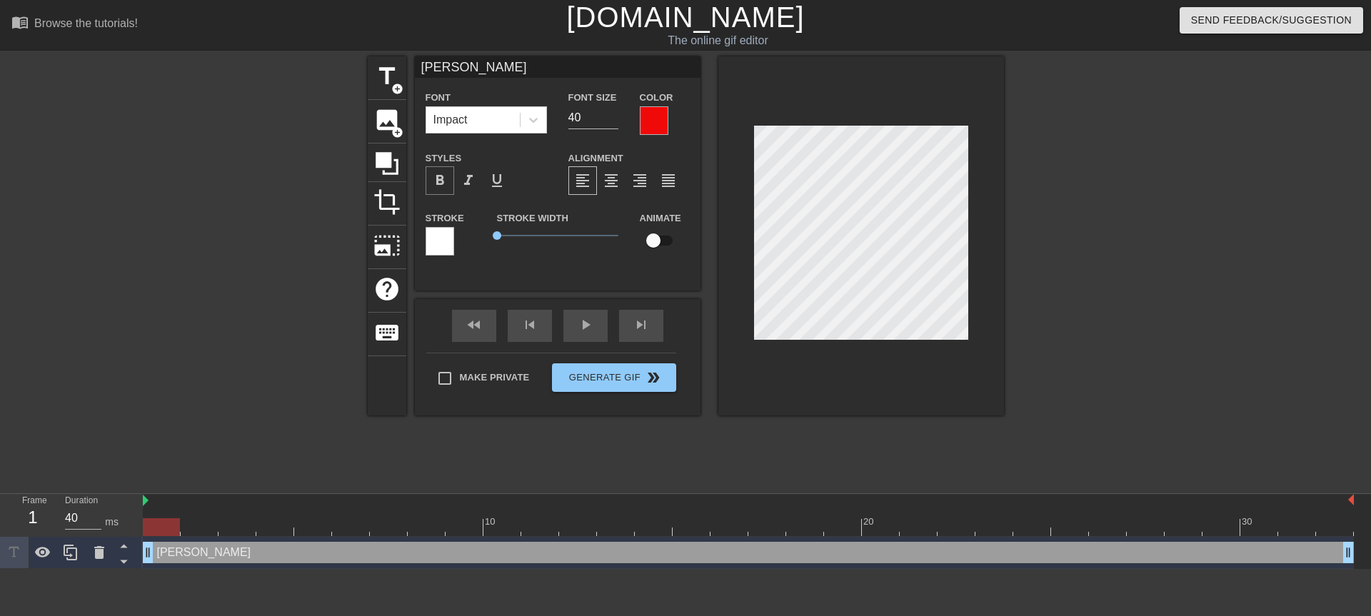
click at [443, 176] on span "format_bold" at bounding box center [439, 180] width 17 height 17
click at [680, 325] on div "fast_rewind skip_previous play_arrow skip_next Make Private Generate Gif double…" at bounding box center [558, 357] width 286 height 116
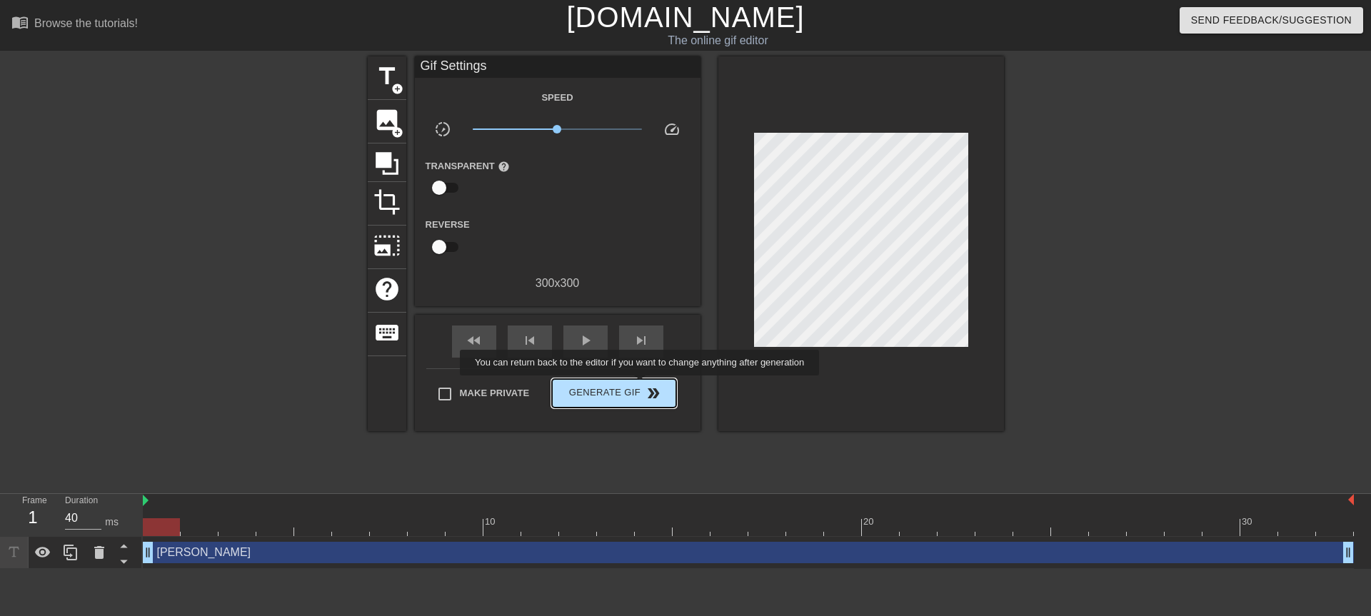
click at [641, 386] on span "Generate Gif double_arrow" at bounding box center [614, 393] width 112 height 17
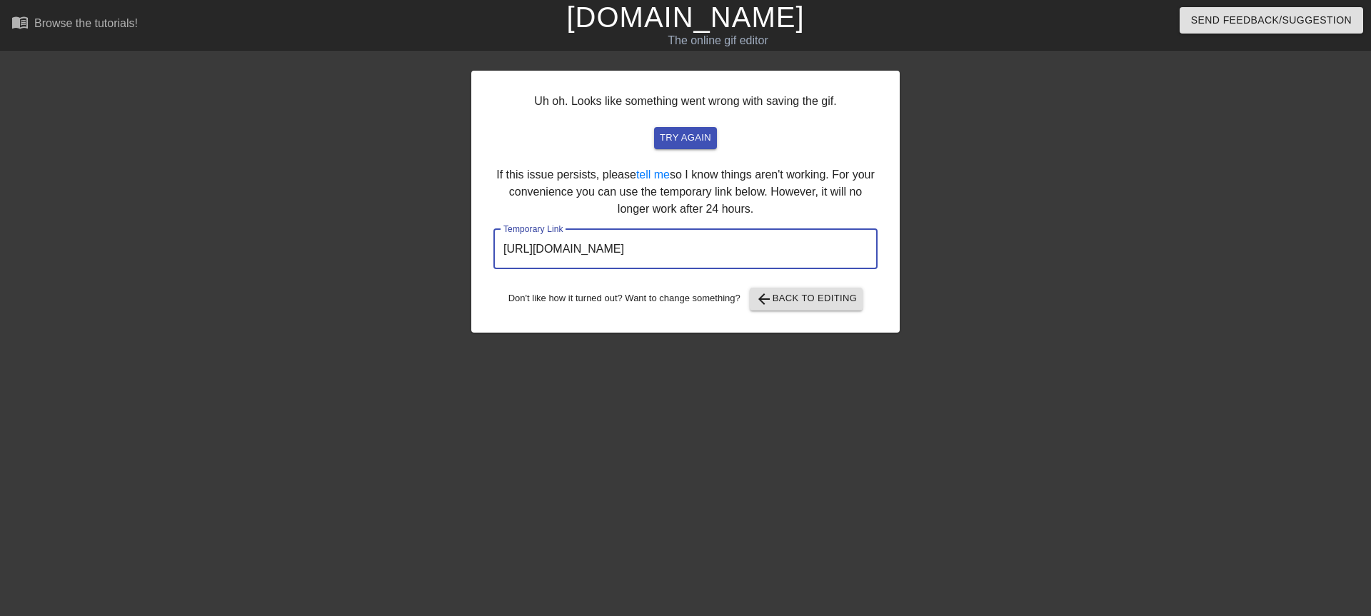
drag, startPoint x: 770, startPoint y: 251, endPoint x: 476, endPoint y: 242, distance: 294.3
click at [477, 242] on div "Uh oh. Looks like something went wrong with saving the gif. try again If this i…" at bounding box center [685, 202] width 428 height 262
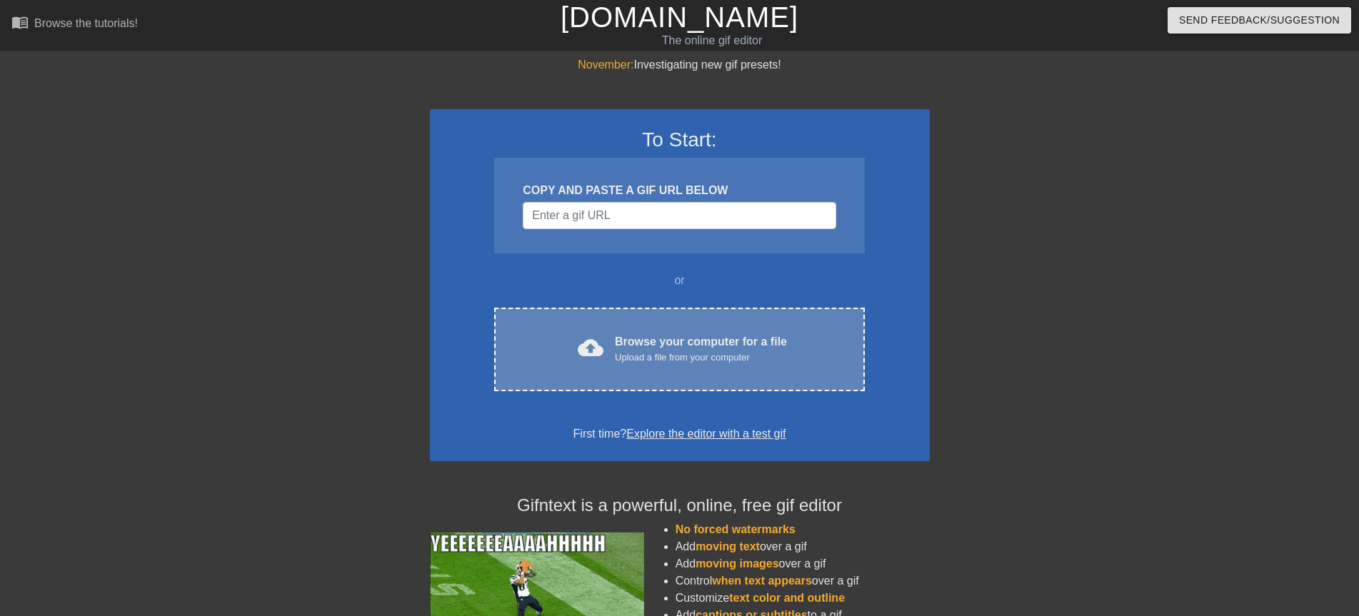
click at [621, 331] on div "cloud_upload Browse your computer for a file Upload a file from your computer C…" at bounding box center [679, 350] width 370 height 84
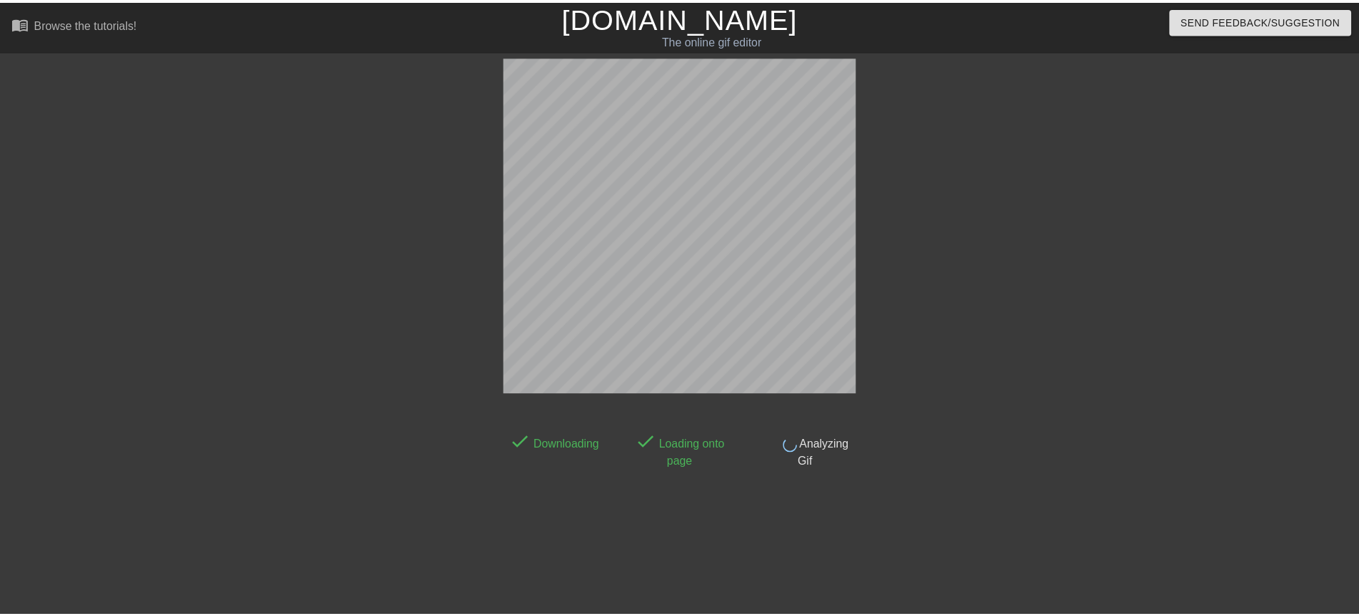
scroll to position [20, 0]
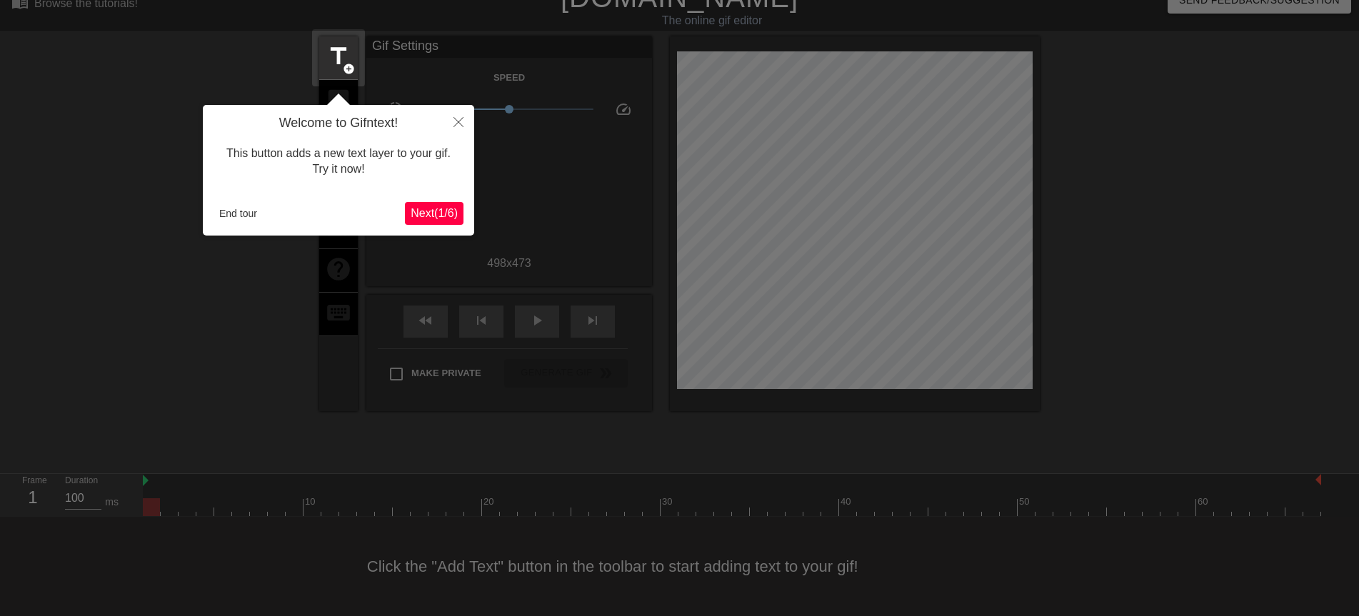
click at [436, 211] on span "Next ( 1 / 6 )" at bounding box center [433, 213] width 47 height 12
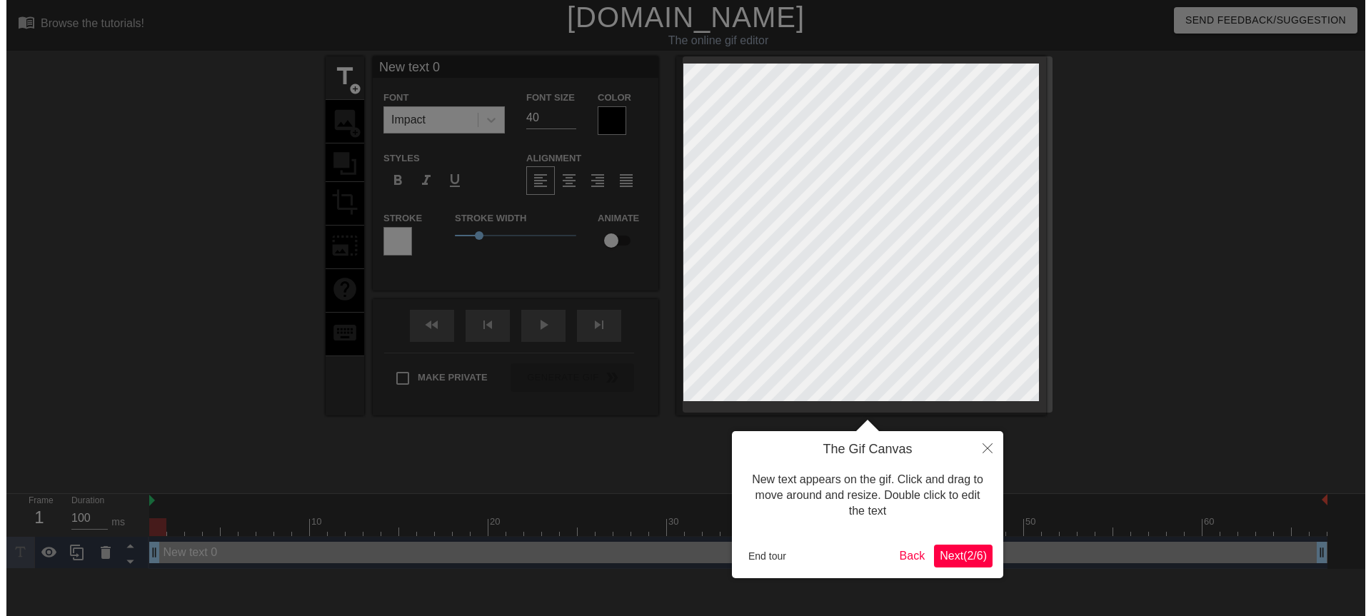
scroll to position [0, 0]
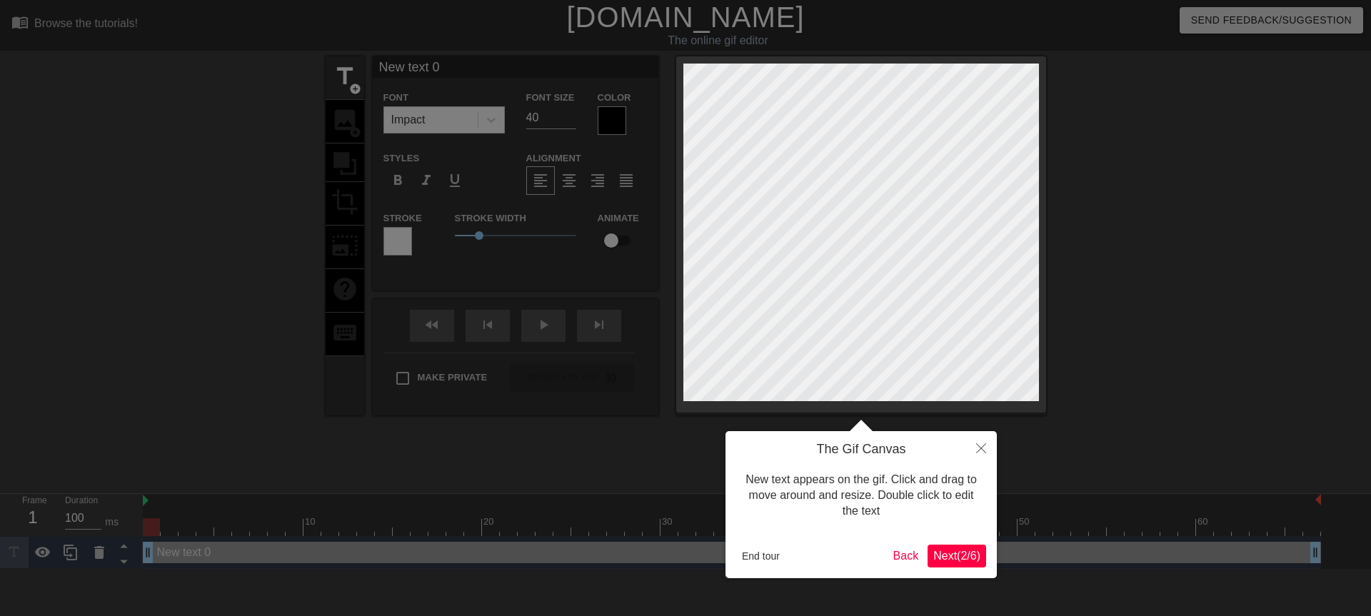
click at [941, 553] on span "Next ( 2 / 6 )" at bounding box center [956, 556] width 47 height 12
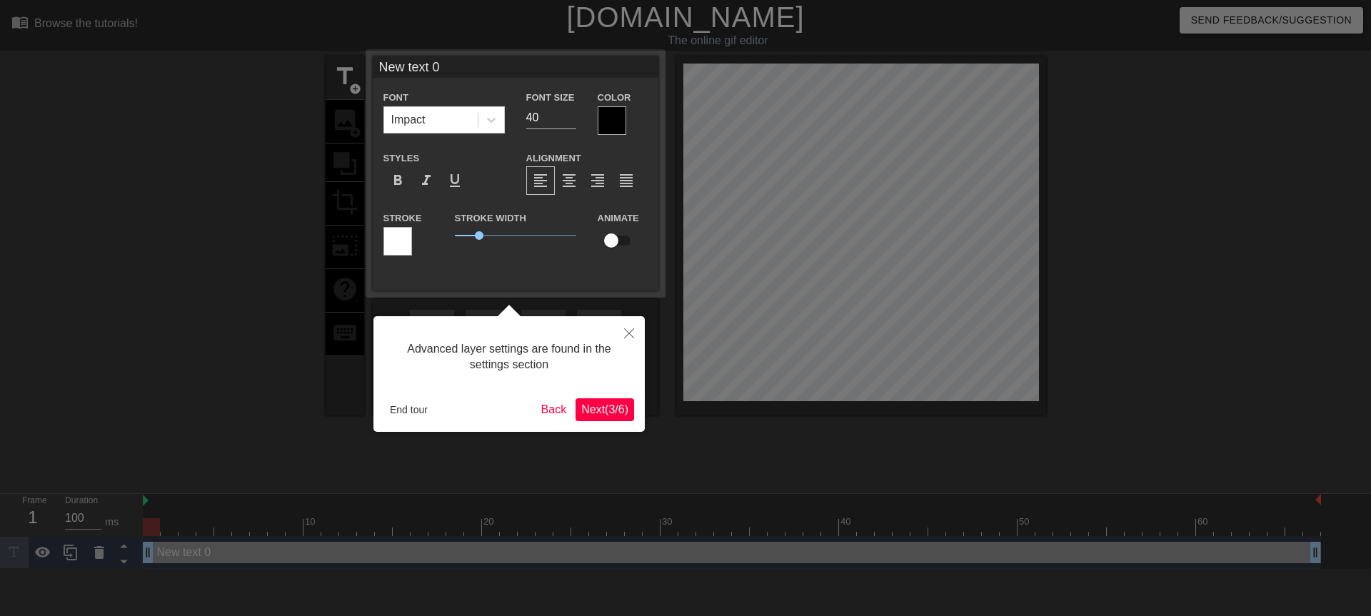
click at [603, 413] on span "Next ( 3 / 6 )" at bounding box center [604, 409] width 47 height 12
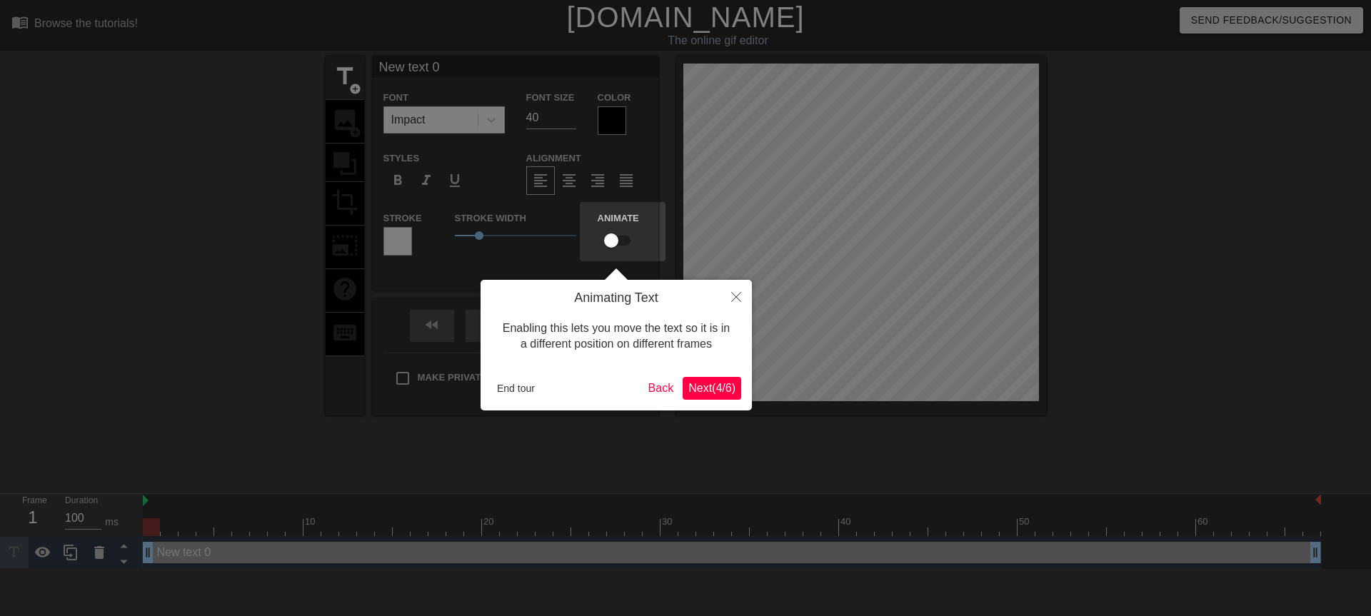
click at [712, 391] on span "Next ( 4 / 6 )" at bounding box center [711, 388] width 47 height 12
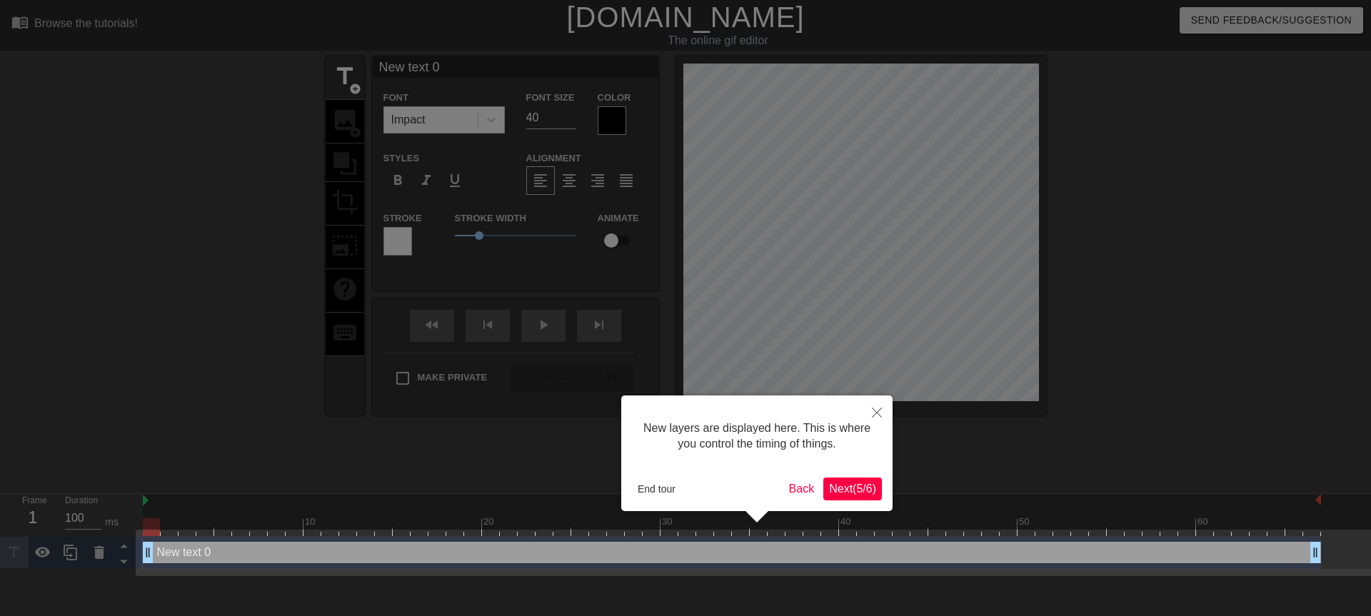
click at [853, 487] on span "Next ( 5 / 6 )" at bounding box center [852, 489] width 47 height 12
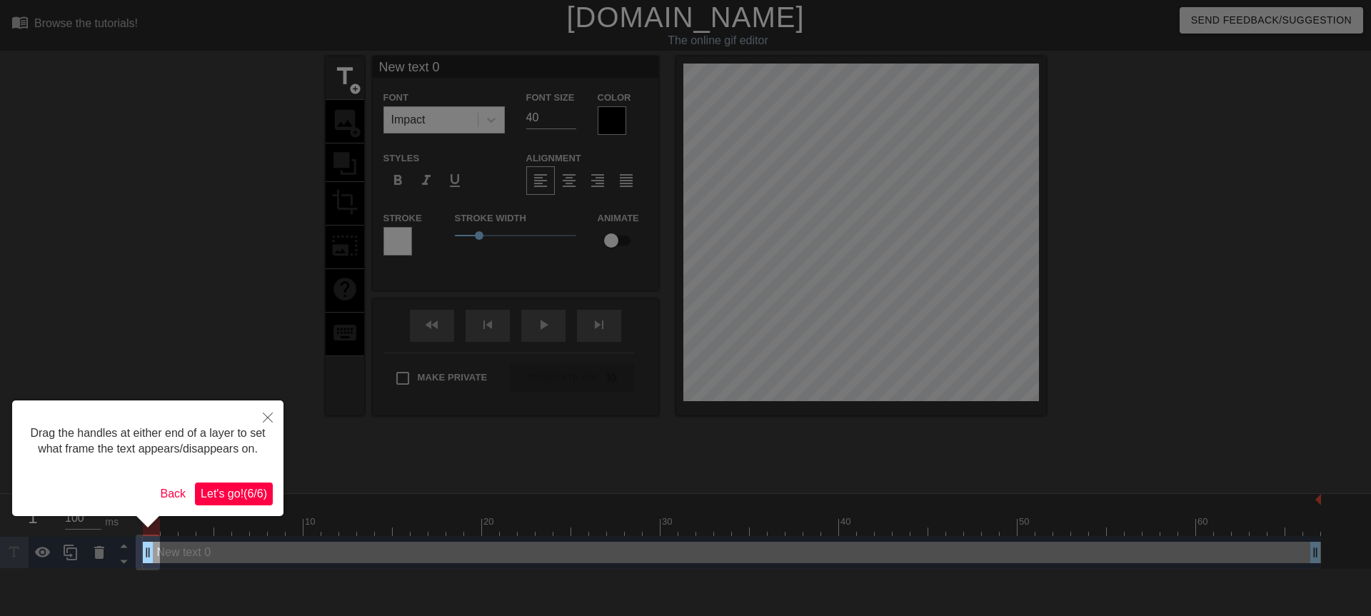
click at [247, 490] on span "Let's go! ( 6 / 6 )" at bounding box center [234, 494] width 66 height 12
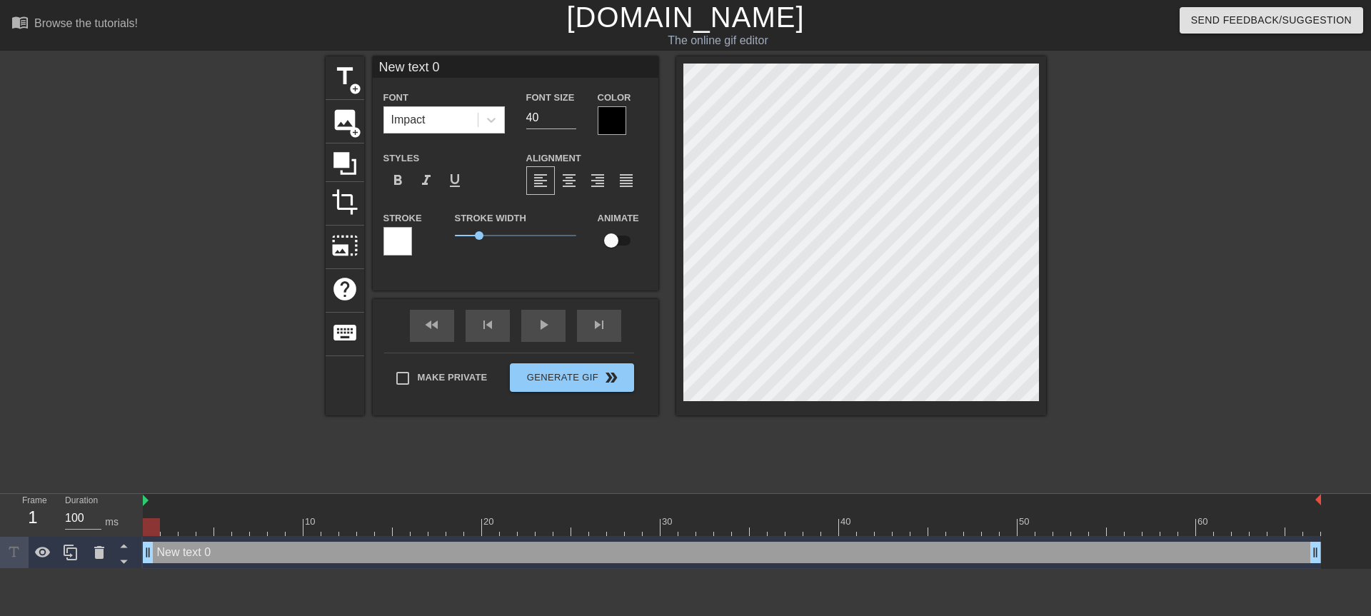
drag, startPoint x: 442, startPoint y: 68, endPoint x: 366, endPoint y: 67, distance: 76.4
click at [366, 67] on div "title add_circle image add_circle crop photo_size_select_large help keyboard Ne…" at bounding box center [686, 235] width 720 height 359
type input "早"
click at [400, 178] on span "format_bold" at bounding box center [397, 180] width 17 height 17
drag, startPoint x: 475, startPoint y: 238, endPoint x: 438, endPoint y: 238, distance: 37.1
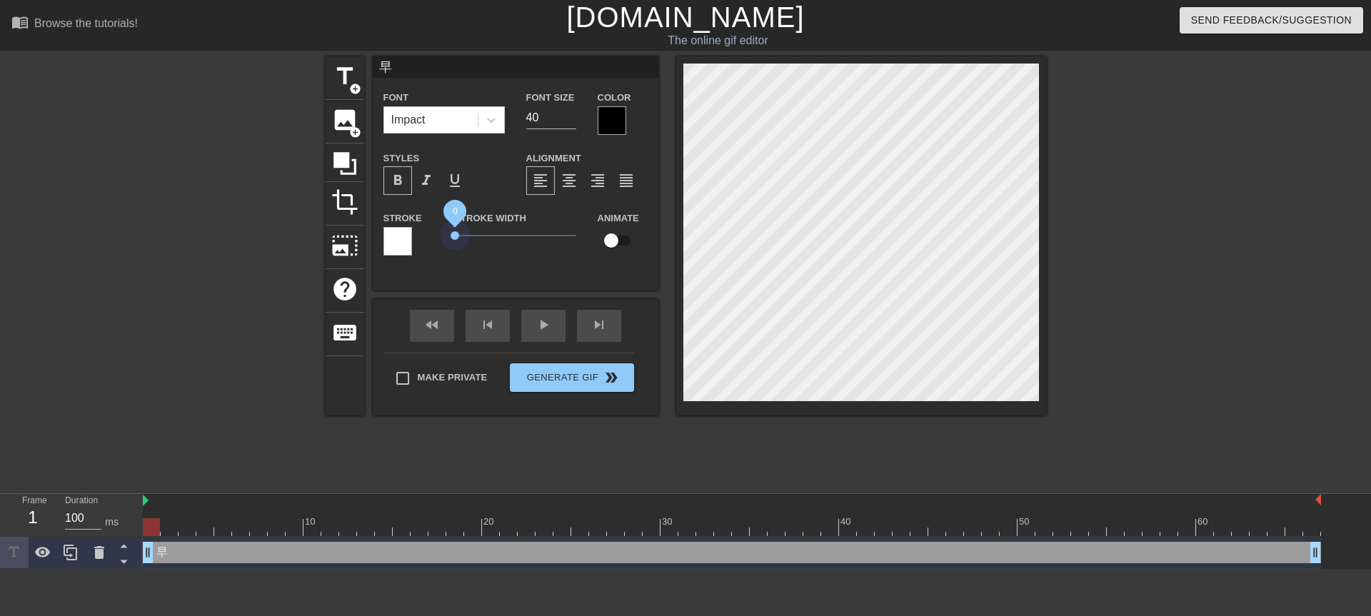
click at [438, 238] on div "Stroke Stroke Width 0 Animate" at bounding box center [516, 238] width 286 height 59
click at [570, 114] on input "57" at bounding box center [551, 117] width 50 height 23
click at [570, 114] on input "58" at bounding box center [551, 117] width 50 height 23
click at [570, 114] on input "59" at bounding box center [551, 117] width 50 height 23
type input "60"
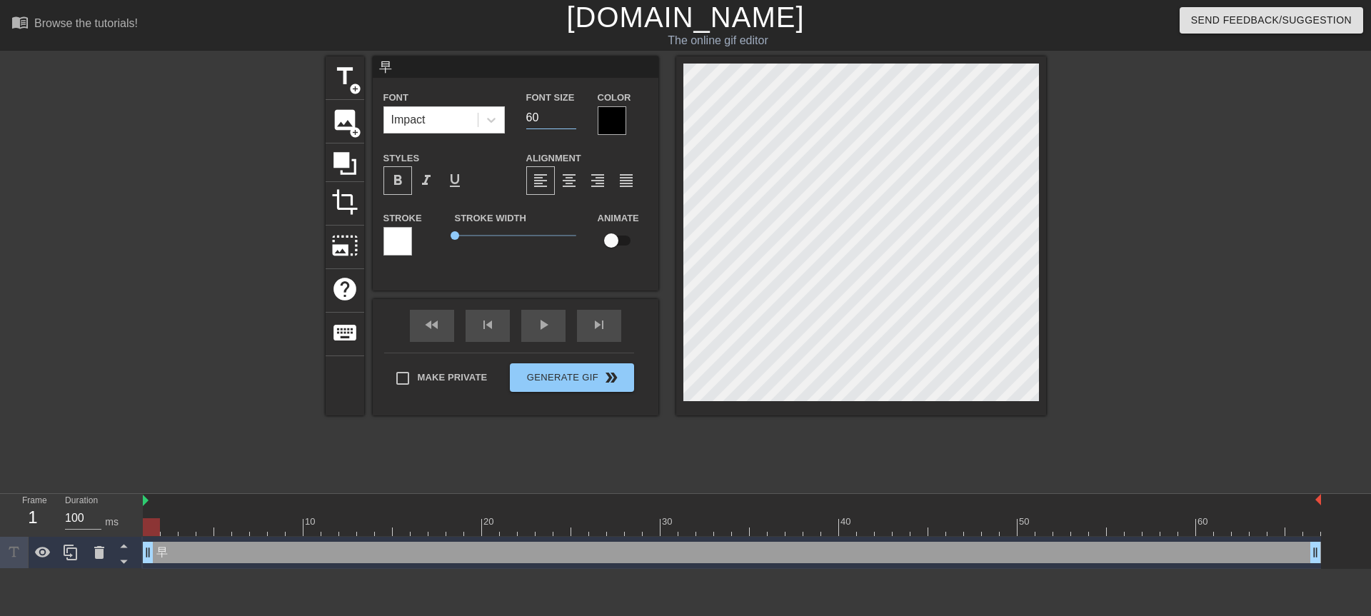
click at [570, 114] on input "60" at bounding box center [551, 117] width 50 height 23
click at [619, 119] on div at bounding box center [612, 120] width 29 height 29
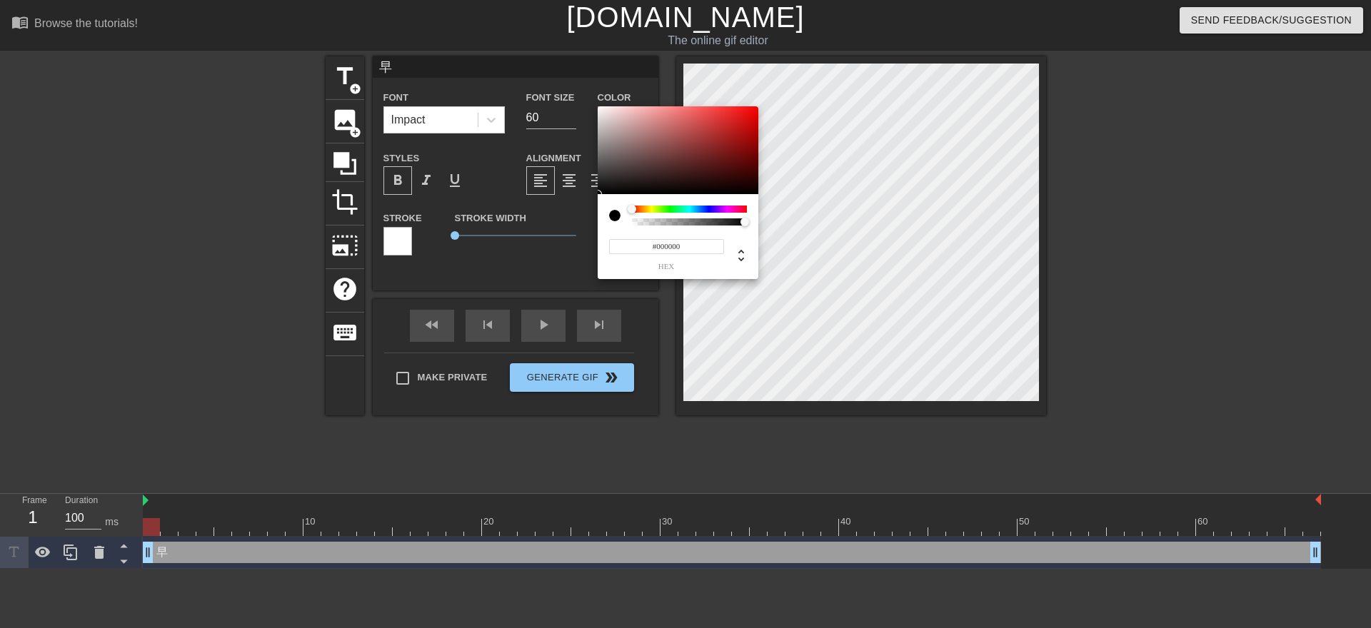
type input "#ED0909"
click at [752, 112] on div at bounding box center [678, 150] width 161 height 89
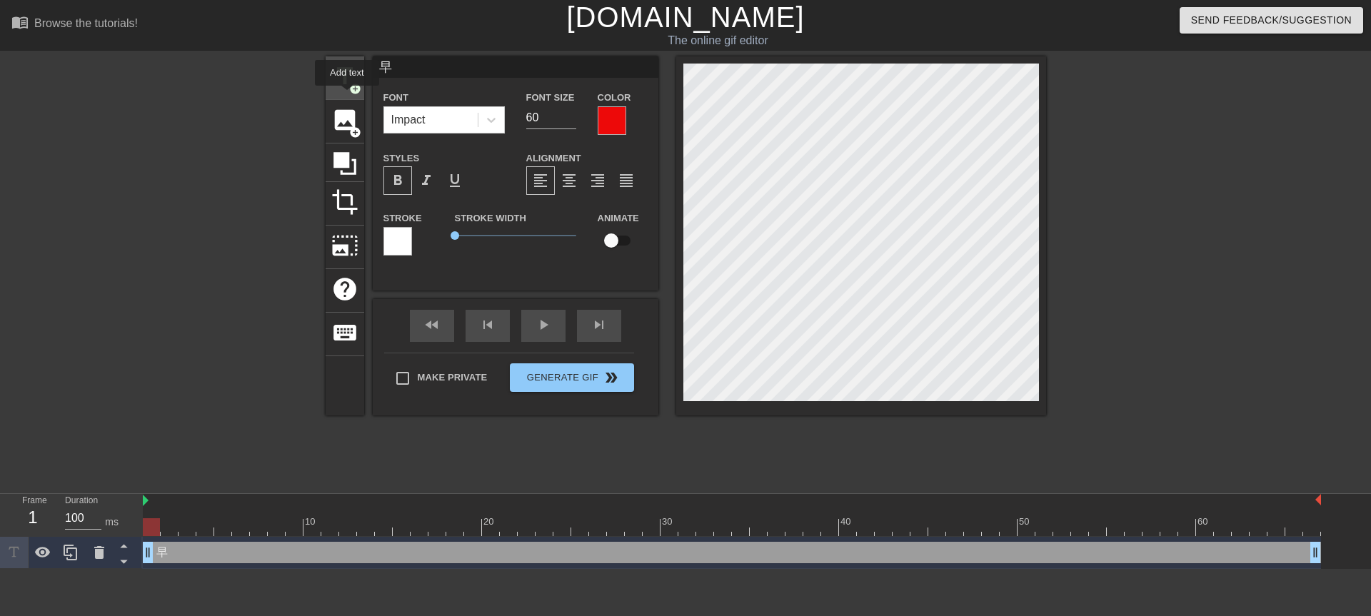
click at [336, 71] on span "title" at bounding box center [344, 76] width 27 height 27
type input "New text 1"
type input "40"
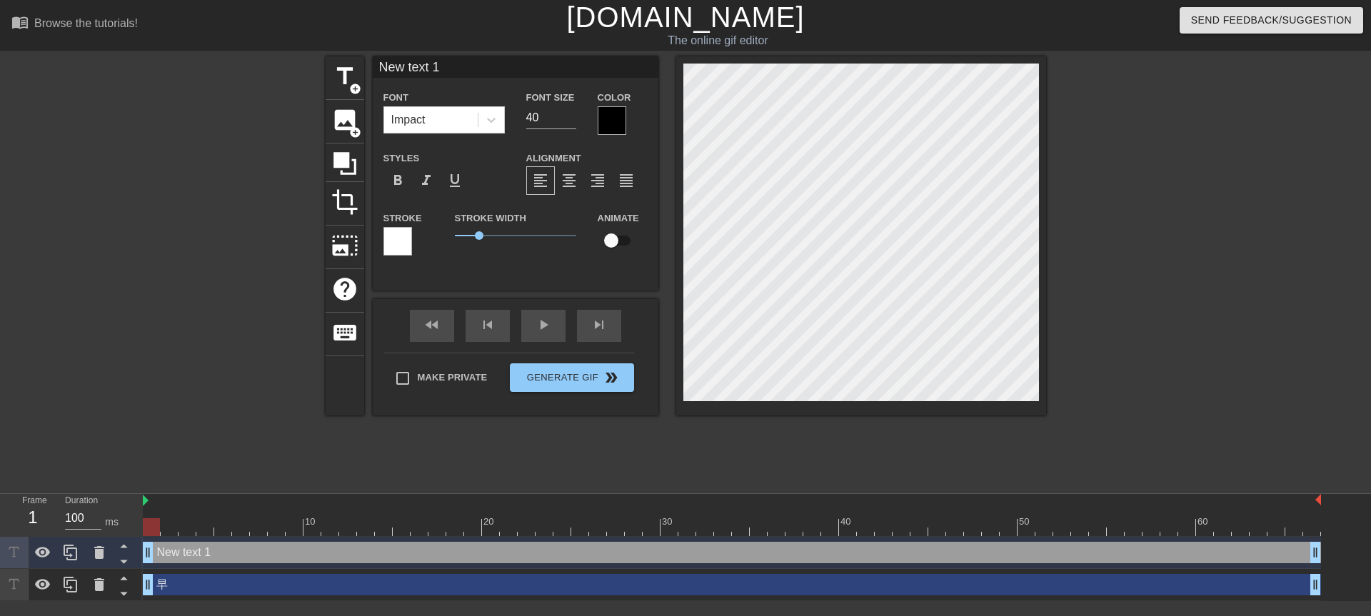
drag, startPoint x: 450, startPoint y: 70, endPoint x: 378, endPoint y: 69, distance: 72.8
click at [378, 69] on input "New text 1" at bounding box center [516, 66] width 286 height 21
type input "安"
click at [396, 188] on span "format_bold" at bounding box center [397, 180] width 17 height 17
drag, startPoint x: 479, startPoint y: 238, endPoint x: 440, endPoint y: 231, distance: 39.1
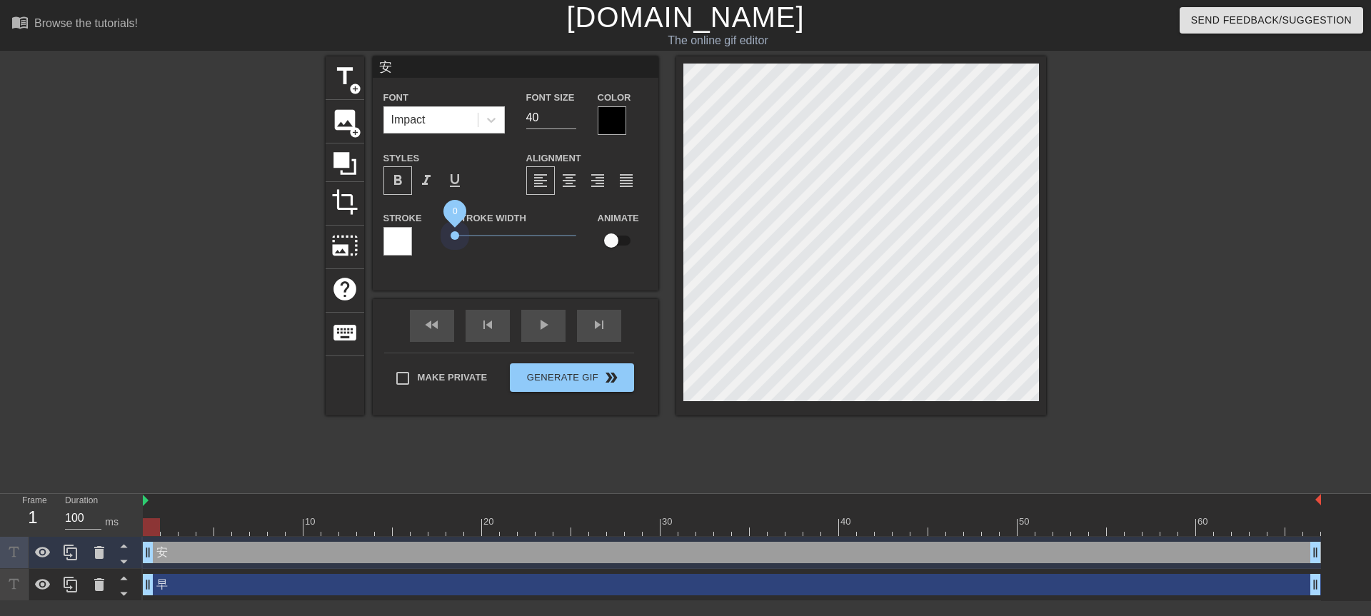
click at [440, 231] on div "Stroke Stroke Width 0 Animate" at bounding box center [516, 238] width 286 height 59
click at [571, 116] on input "54" at bounding box center [551, 117] width 50 height 23
click at [571, 116] on input "55" at bounding box center [551, 117] width 50 height 23
click at [572, 116] on input "56" at bounding box center [551, 117] width 50 height 23
click at [572, 116] on input "57" at bounding box center [551, 117] width 50 height 23
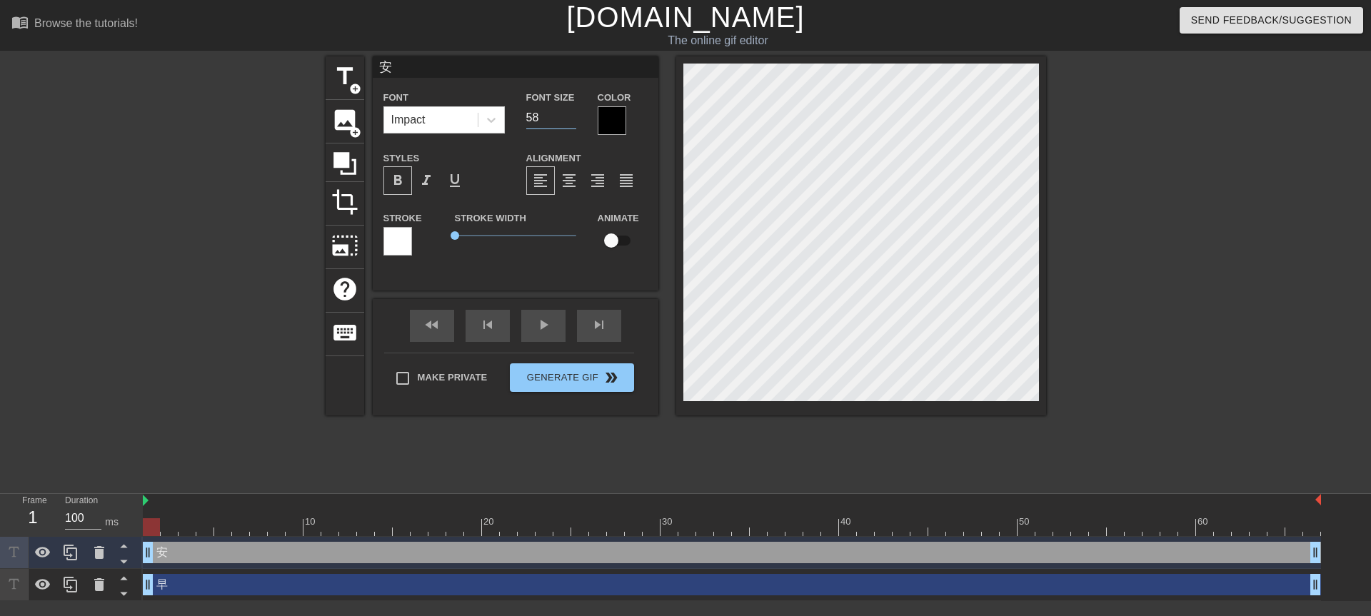
click at [572, 116] on input "58" at bounding box center [551, 117] width 50 height 23
click at [572, 116] on input "59" at bounding box center [551, 117] width 50 height 23
type input "60"
click at [572, 116] on input "60" at bounding box center [551, 117] width 50 height 23
click at [609, 124] on div at bounding box center [612, 120] width 29 height 29
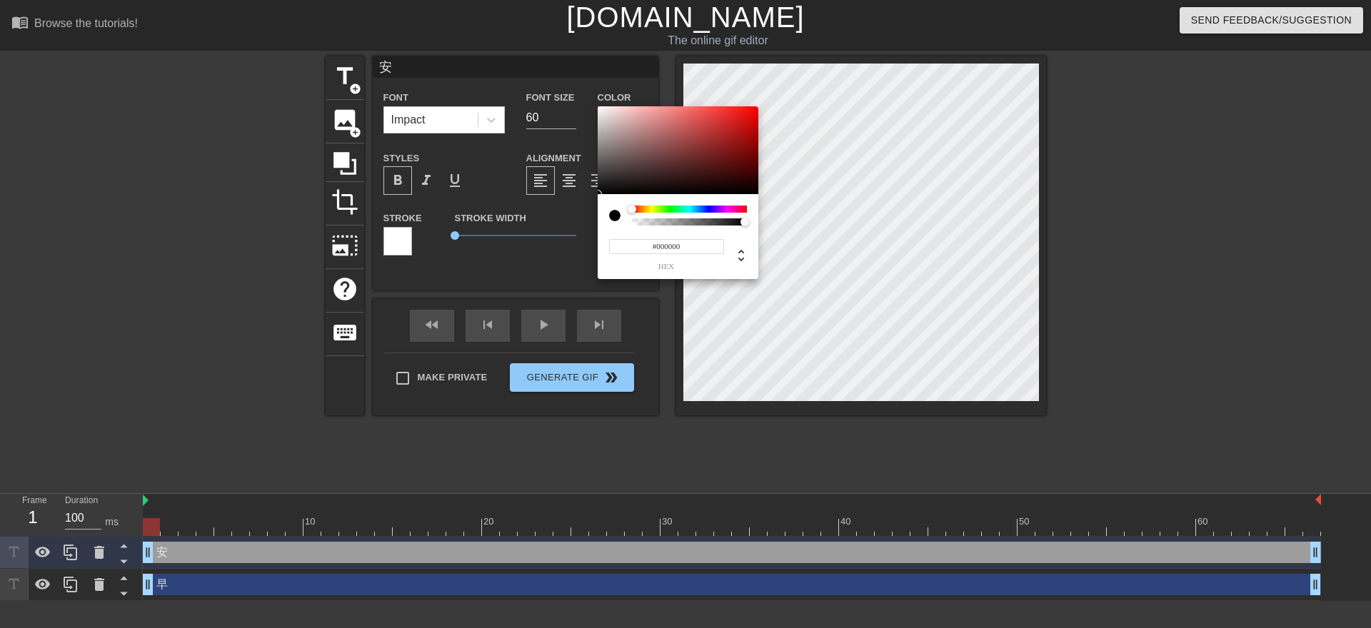
type input "#E90909"
click at [752, 114] on div at bounding box center [678, 150] width 161 height 89
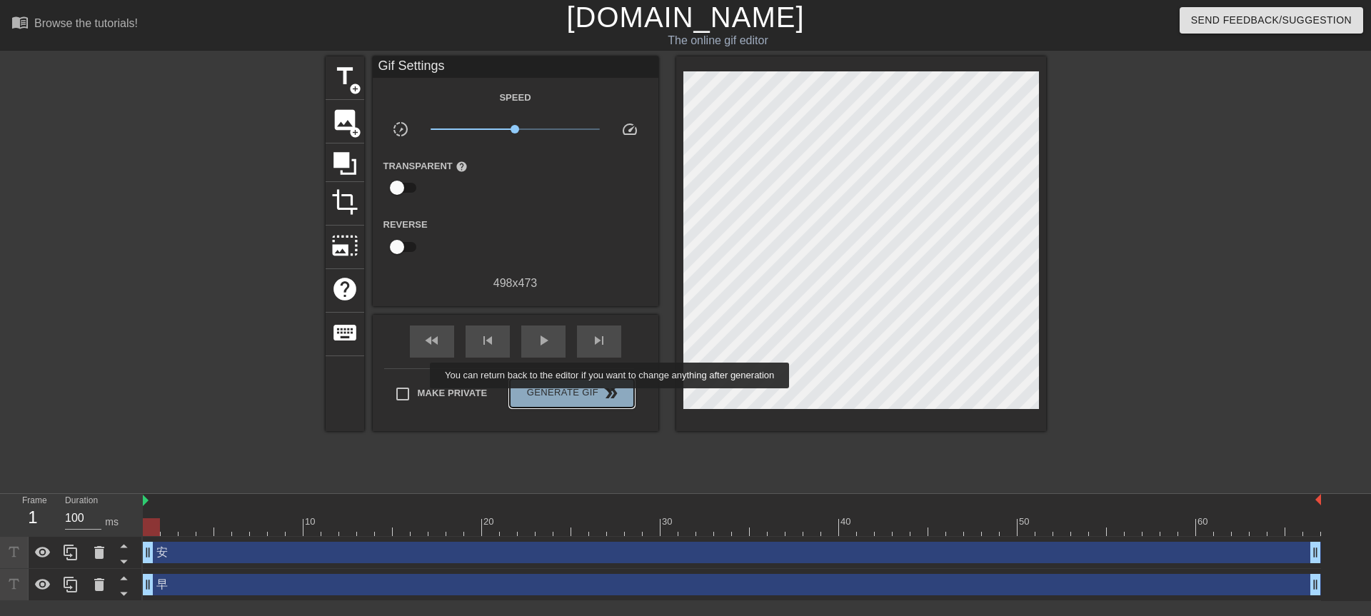
click at [611, 398] on span "double_arrow" at bounding box center [611, 393] width 17 height 17
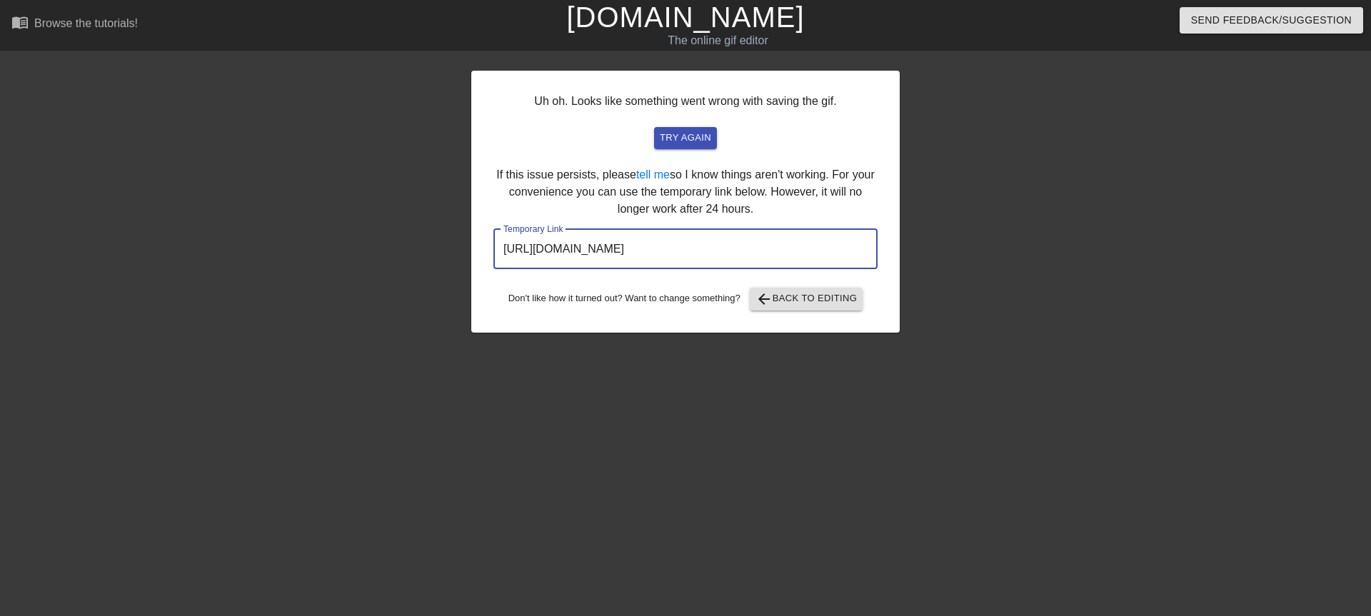
drag, startPoint x: 805, startPoint y: 256, endPoint x: 492, endPoint y: 238, distance: 314.0
click at [492, 238] on div "Uh oh. Looks like something went wrong with saving the gif. try again If this i…" at bounding box center [685, 202] width 428 height 262
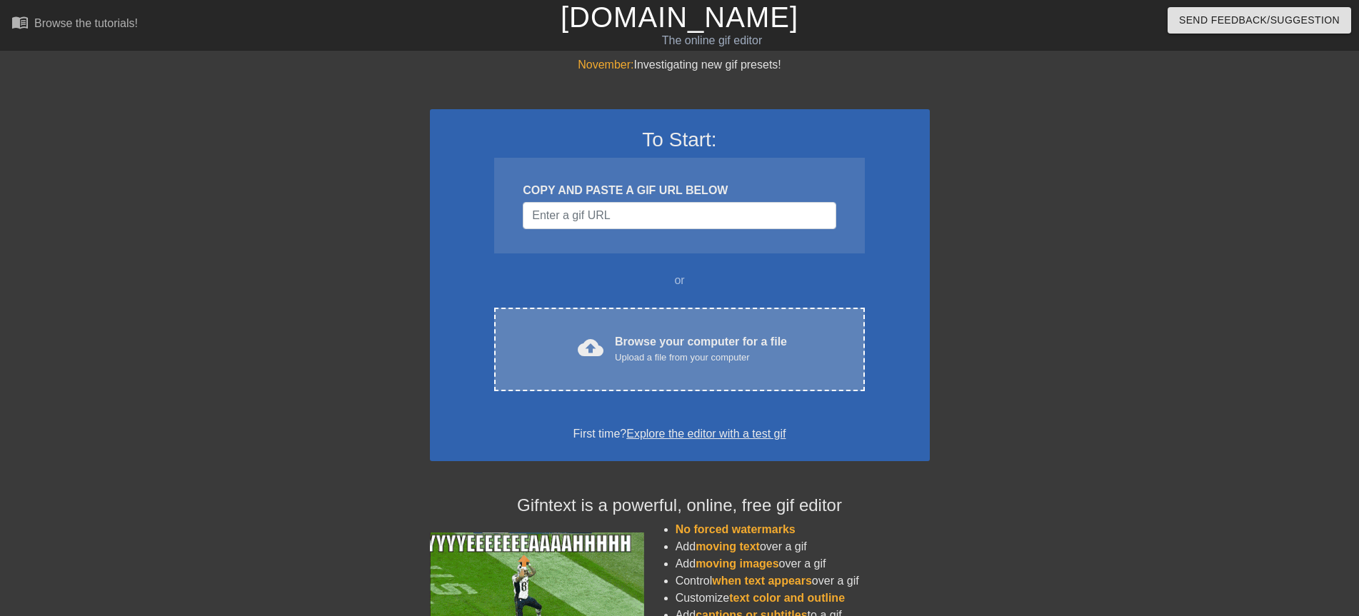
click at [623, 379] on div "cloud_upload Browse your computer for a file Upload a file from your computer C…" at bounding box center [679, 350] width 370 height 84
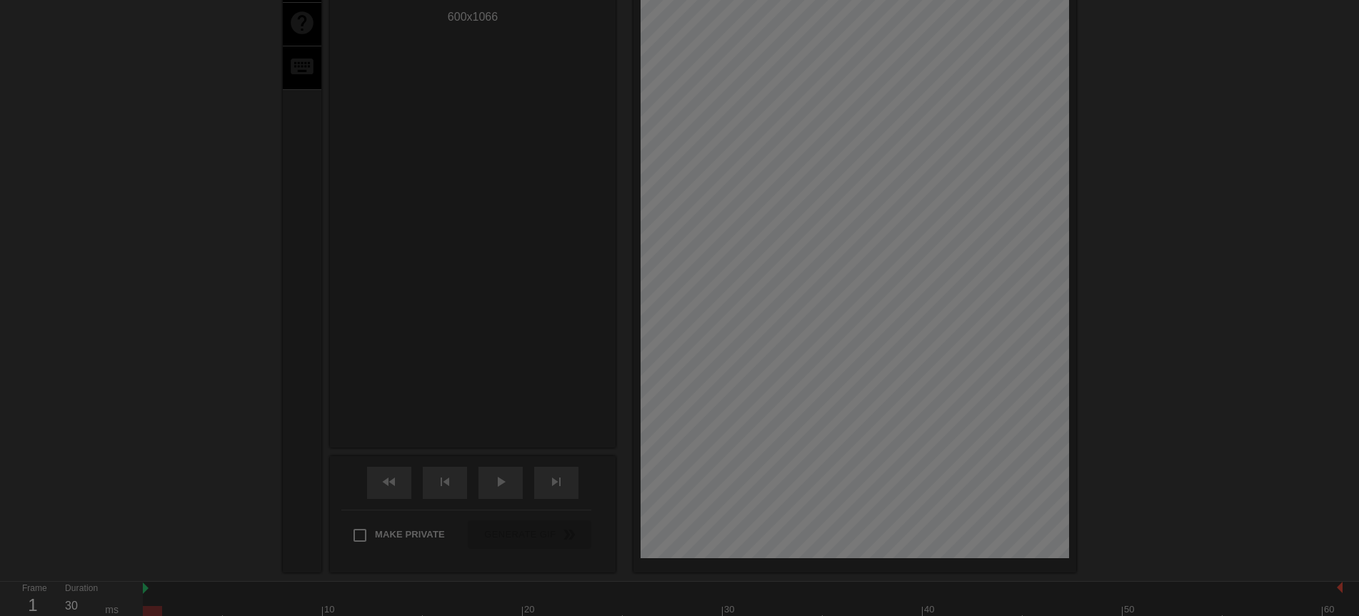
scroll to position [35, 0]
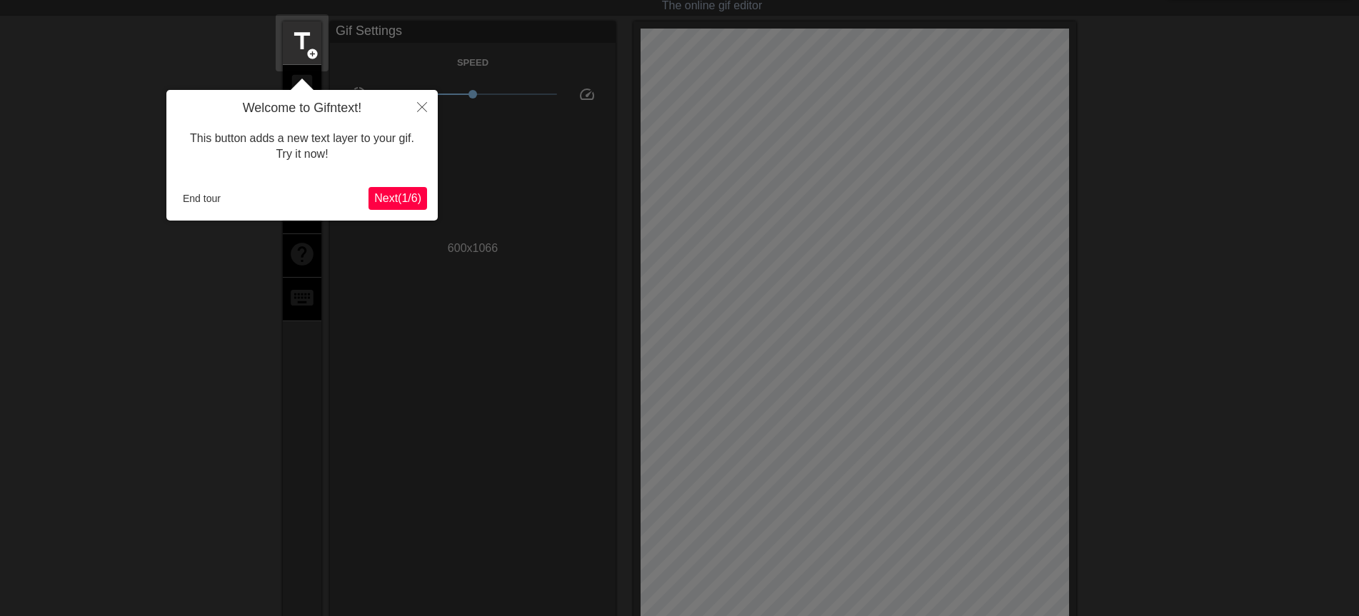
click at [368, 197] on button "Next ( 1 / 6 )" at bounding box center [397, 198] width 59 height 23
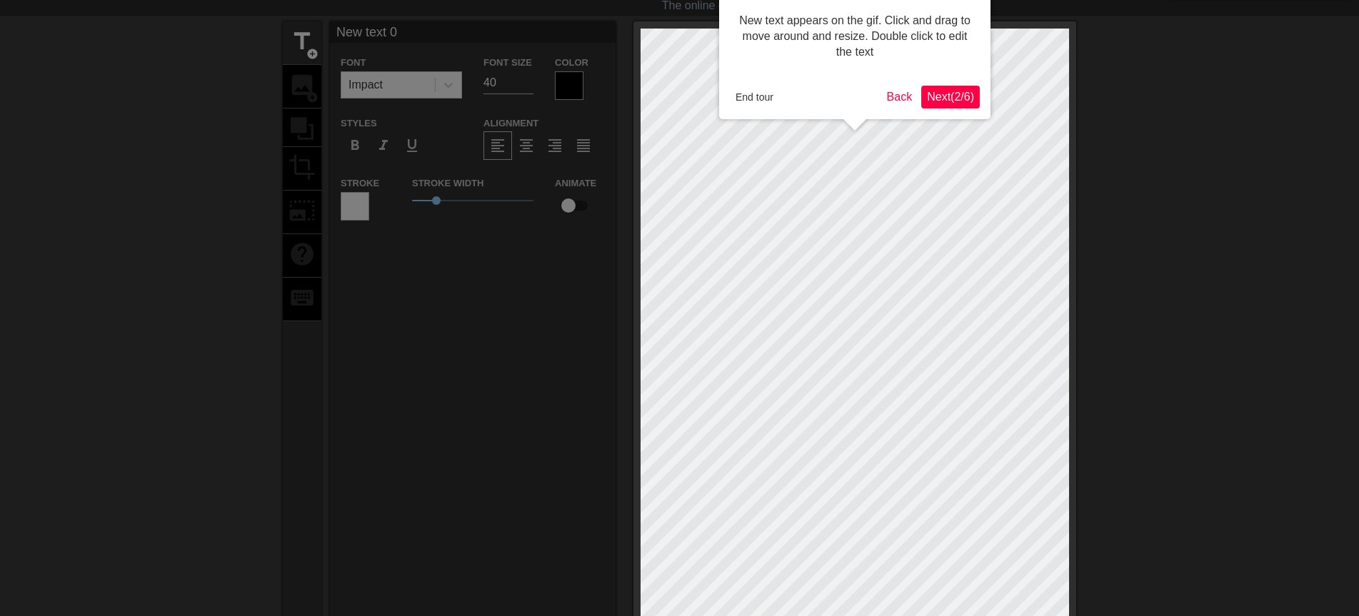
scroll to position [0, 0]
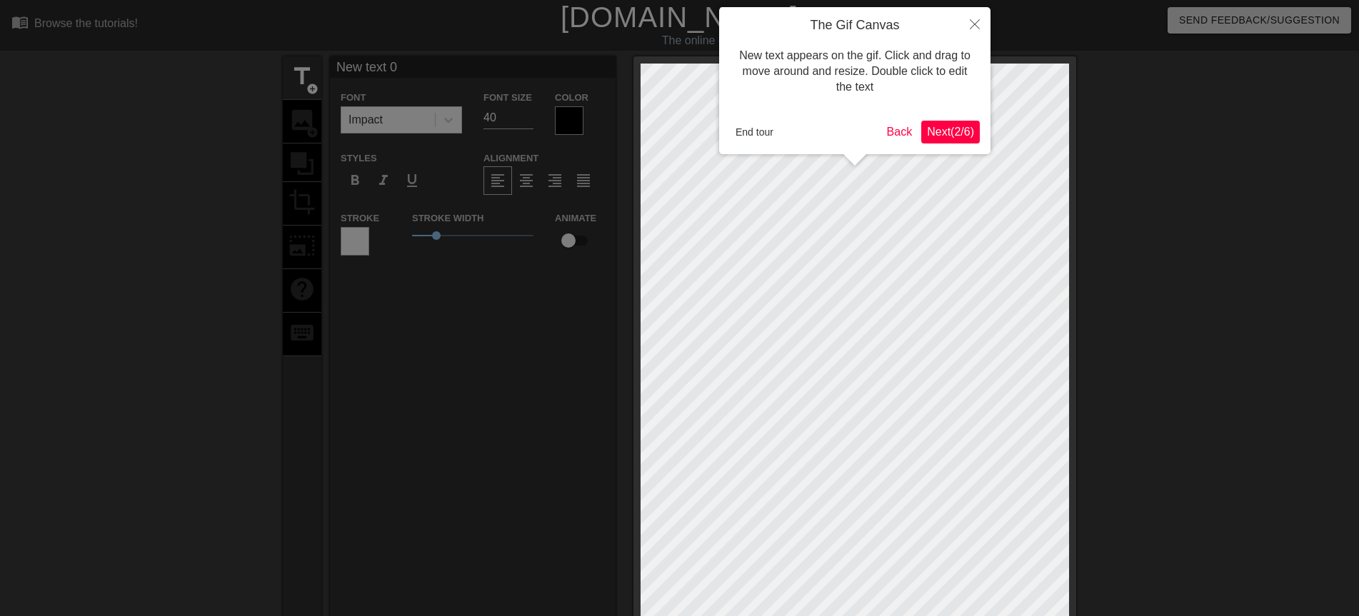
click at [958, 129] on span "Next ( 2 / 6 )" at bounding box center [950, 132] width 47 height 12
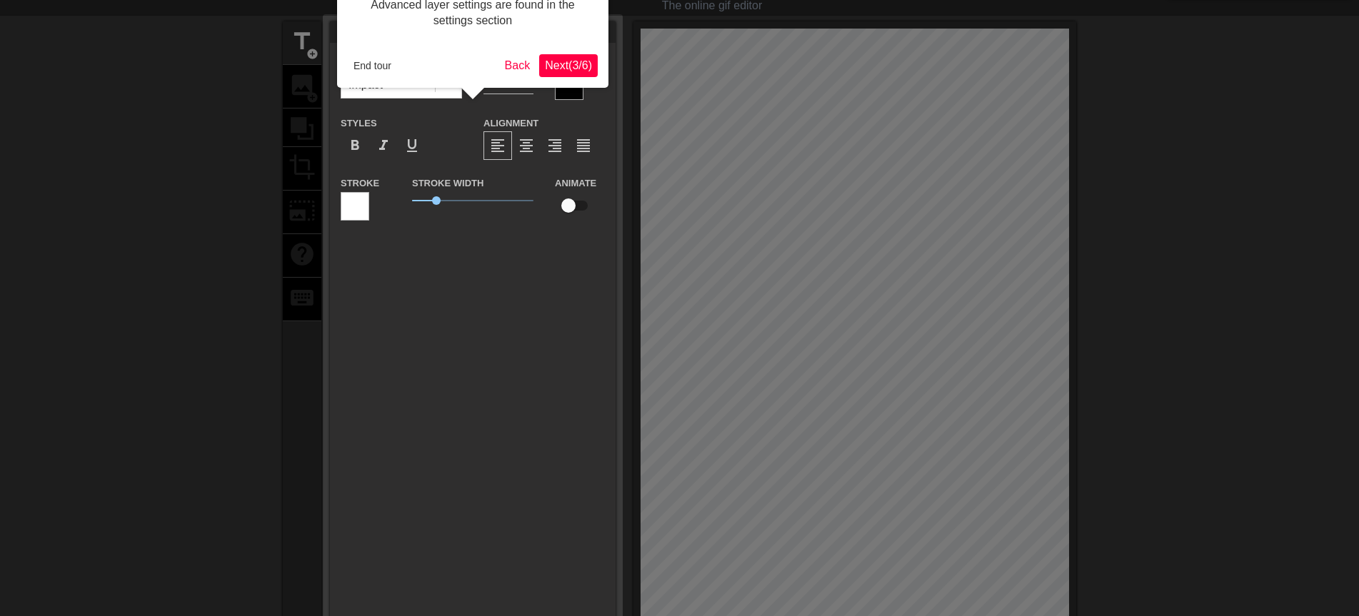
click at [565, 64] on span "Next ( 3 / 6 )" at bounding box center [568, 65] width 47 height 12
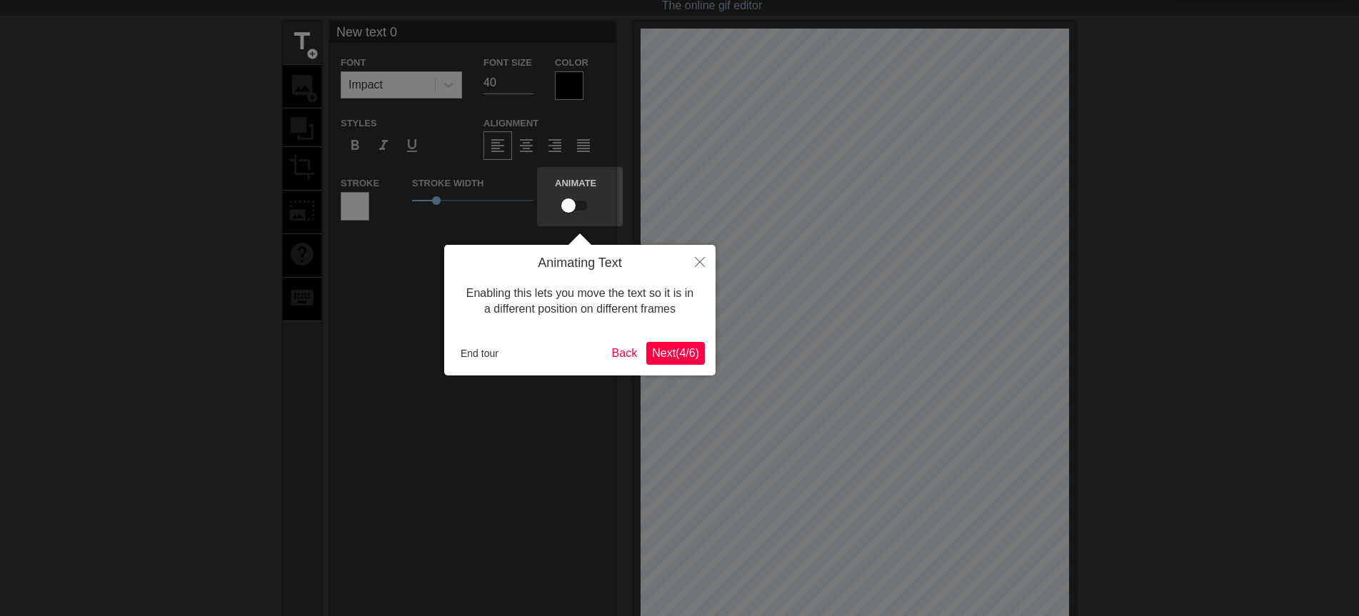
scroll to position [0, 0]
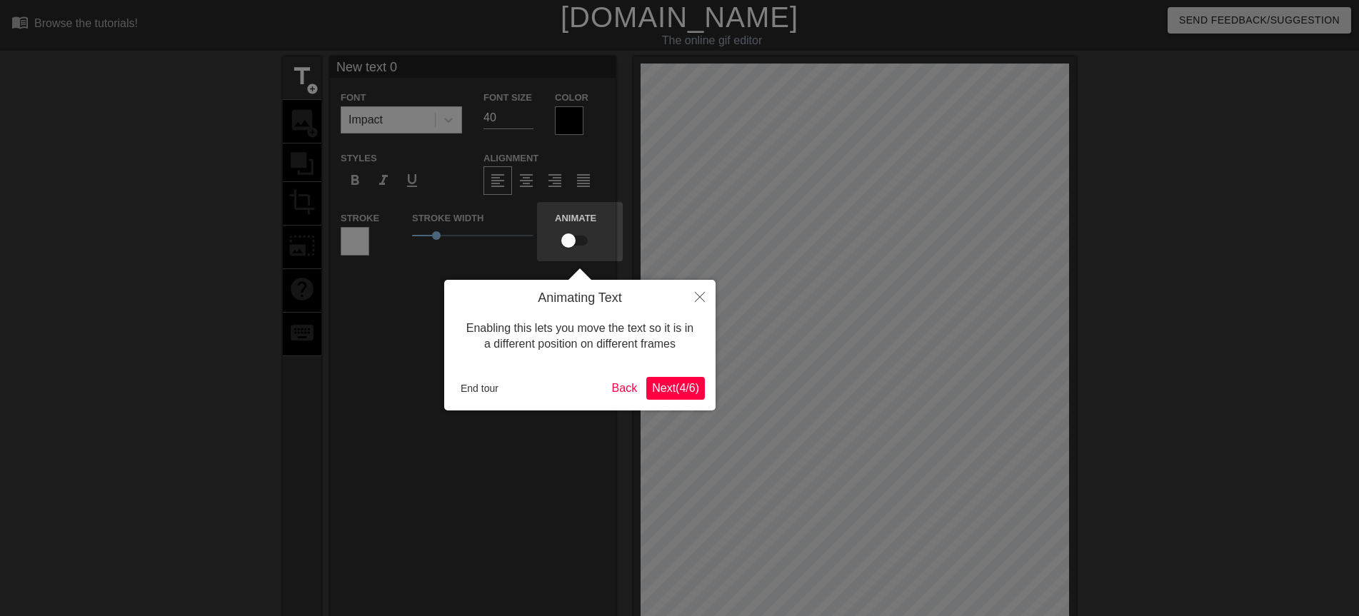
click at [665, 391] on span "Next ( 4 / 6 )" at bounding box center [675, 388] width 47 height 12
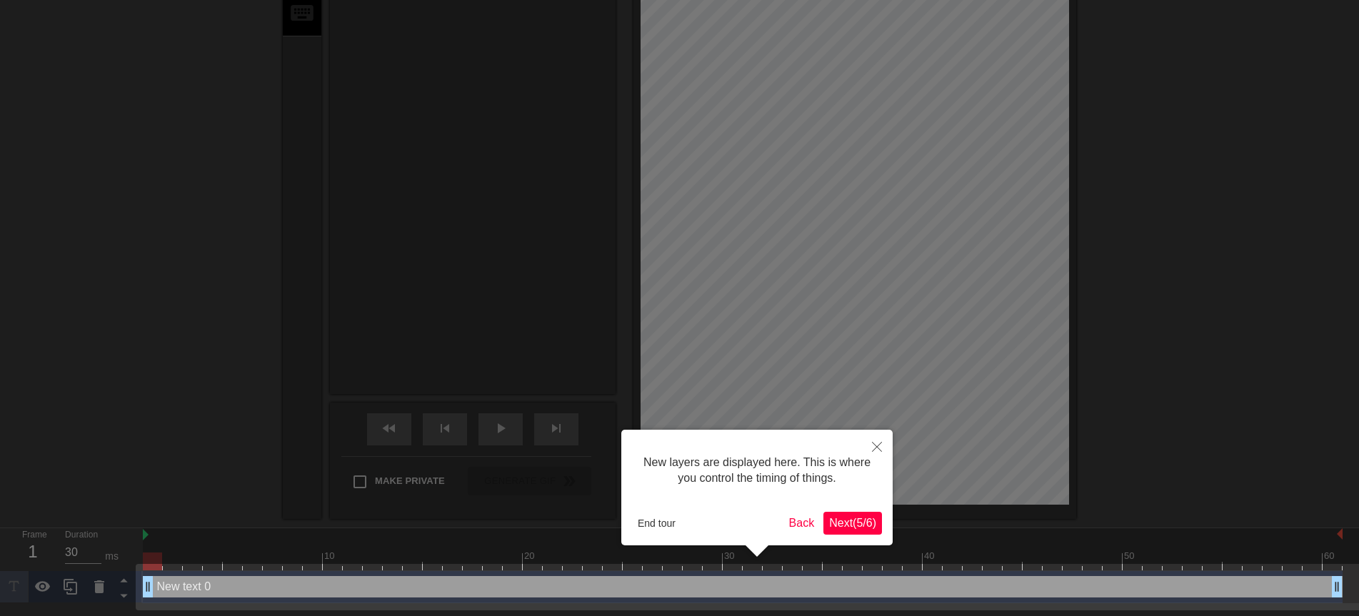
click at [845, 526] on span "Next ( 5 / 6 )" at bounding box center [852, 523] width 47 height 12
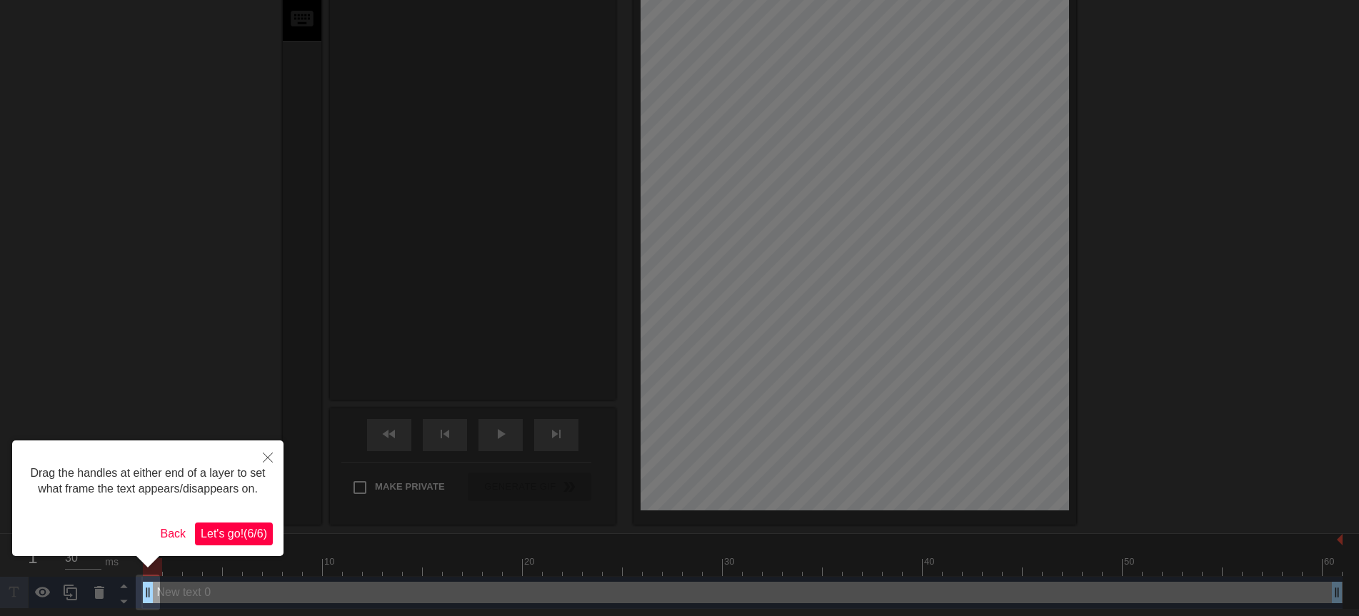
click at [226, 530] on span "Let's go! ( 6 / 6 )" at bounding box center [234, 534] width 66 height 12
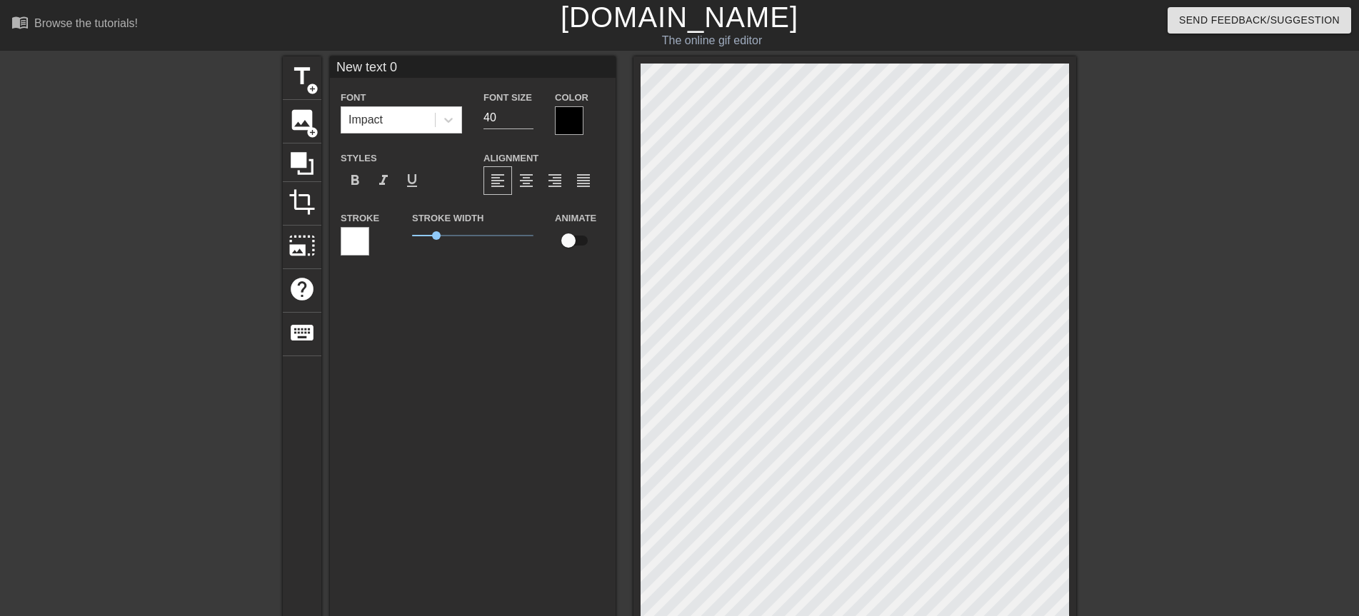
drag, startPoint x: 408, startPoint y: 65, endPoint x: 326, endPoint y: 66, distance: 82.1
click at [326, 66] on div "title add_circle image add_circle crop photo_size_select_large help keyboard Ne…" at bounding box center [679, 447] width 793 height 782
type input "敖"
click at [353, 173] on span "format_bold" at bounding box center [354, 180] width 17 height 17
drag, startPoint x: 439, startPoint y: 237, endPoint x: 398, endPoint y: 235, distance: 41.5
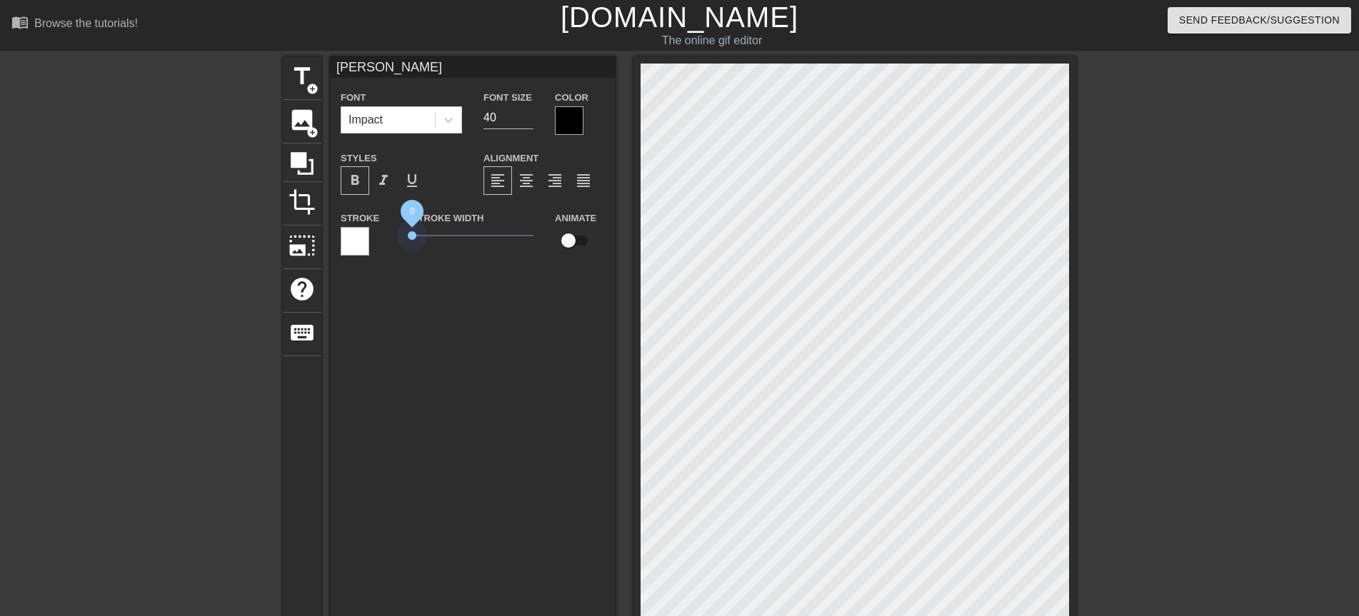
click at [398, 235] on div "Stroke Stroke Width 0 Animate" at bounding box center [473, 238] width 286 height 59
click at [528, 114] on input "61" at bounding box center [508, 117] width 50 height 23
click at [528, 114] on input "62" at bounding box center [508, 117] width 50 height 23
click at [528, 114] on input "63" at bounding box center [508, 117] width 50 height 23
click at [528, 114] on input "64" at bounding box center [508, 117] width 50 height 23
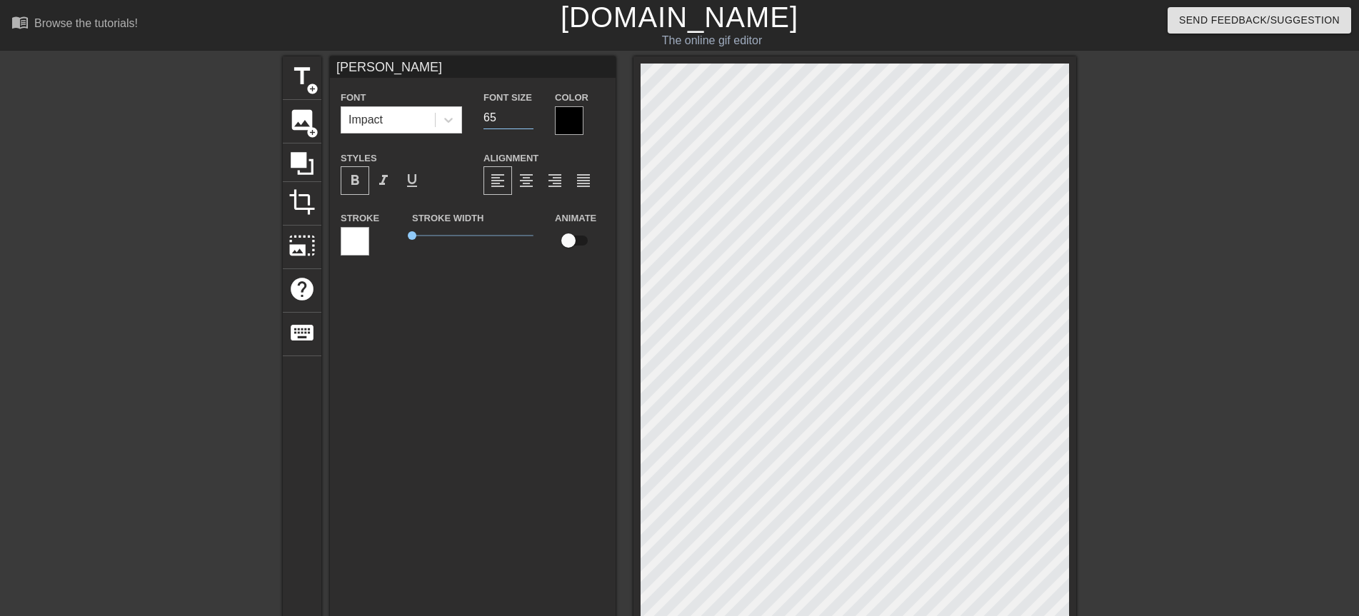
type input "65"
click at [528, 114] on input "65" at bounding box center [508, 117] width 50 height 23
click at [301, 77] on span "title" at bounding box center [301, 76] width 27 height 27
type input "New text 1"
type input "40"
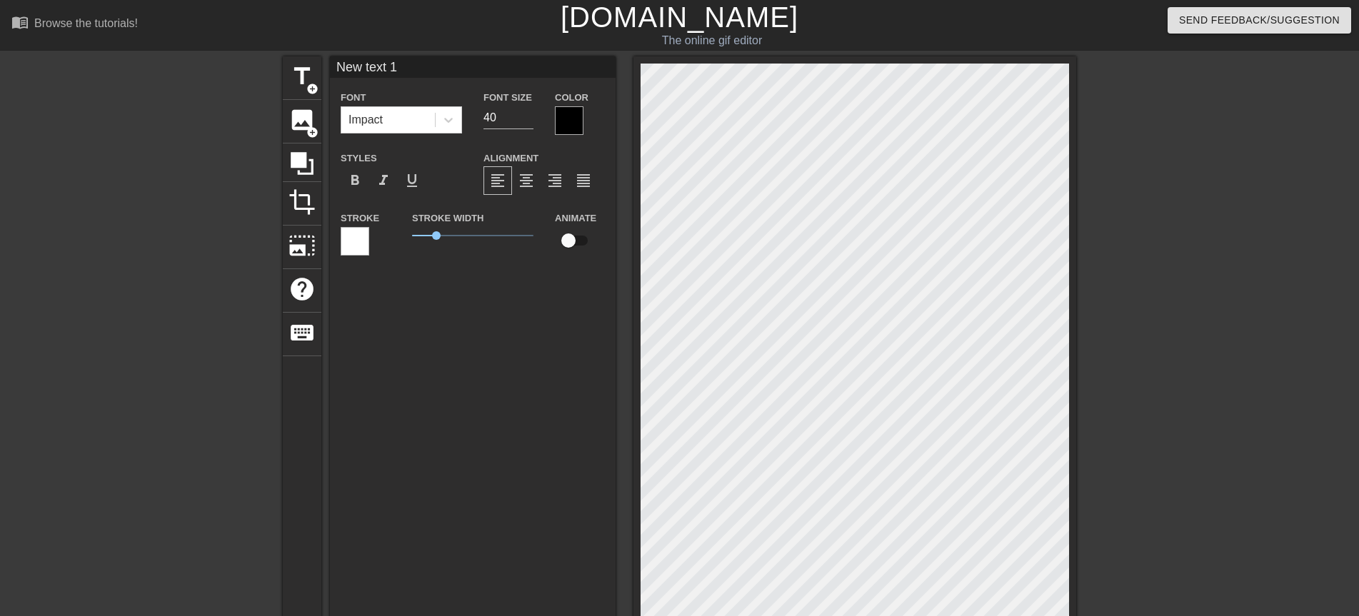
drag, startPoint x: 404, startPoint y: 74, endPoint x: 326, endPoint y: 73, distance: 77.8
click at [326, 73] on div "title add_circle image add_circle crop photo_size_select_large help keyboard Ne…" at bounding box center [679, 447] width 793 height 782
type input "早"
click at [356, 174] on span "format_bold" at bounding box center [354, 180] width 17 height 17
drag, startPoint x: 434, startPoint y: 237, endPoint x: 383, endPoint y: 231, distance: 51.8
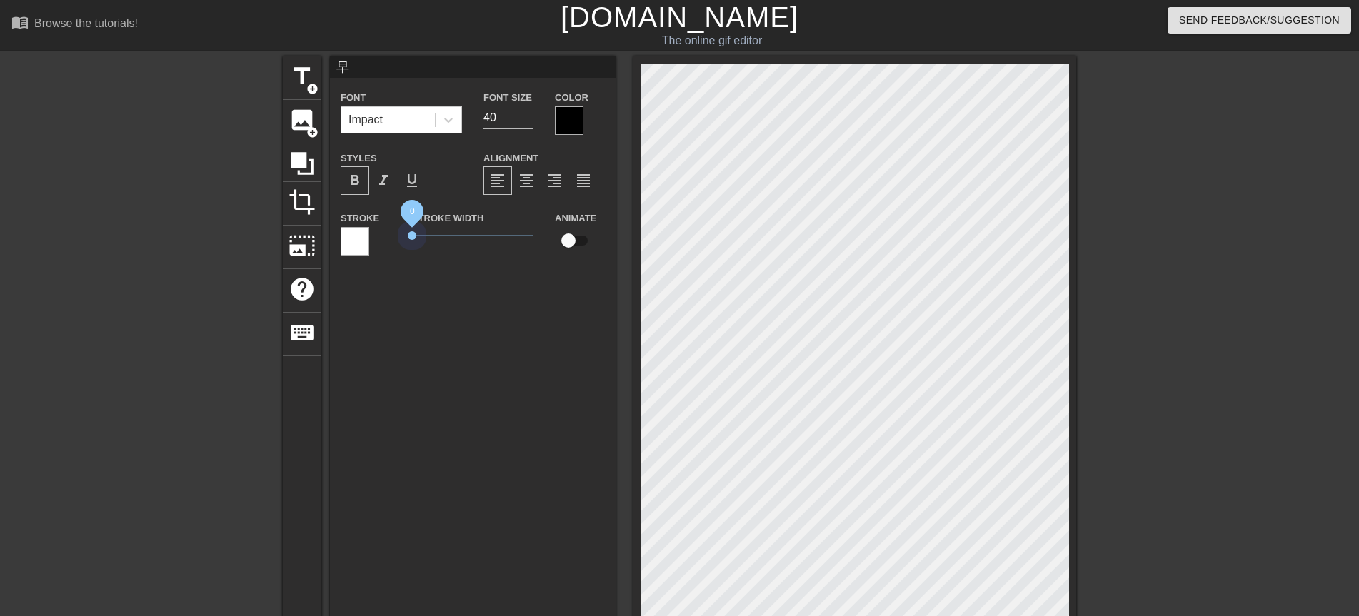
click at [383, 231] on div "Stroke Stroke Width 0 Animate" at bounding box center [473, 238] width 286 height 59
click at [529, 116] on input "63" at bounding box center [508, 117] width 50 height 23
click at [529, 116] on input "64" at bounding box center [508, 117] width 50 height 23
type input "65"
click at [529, 116] on input "65" at bounding box center [508, 117] width 50 height 23
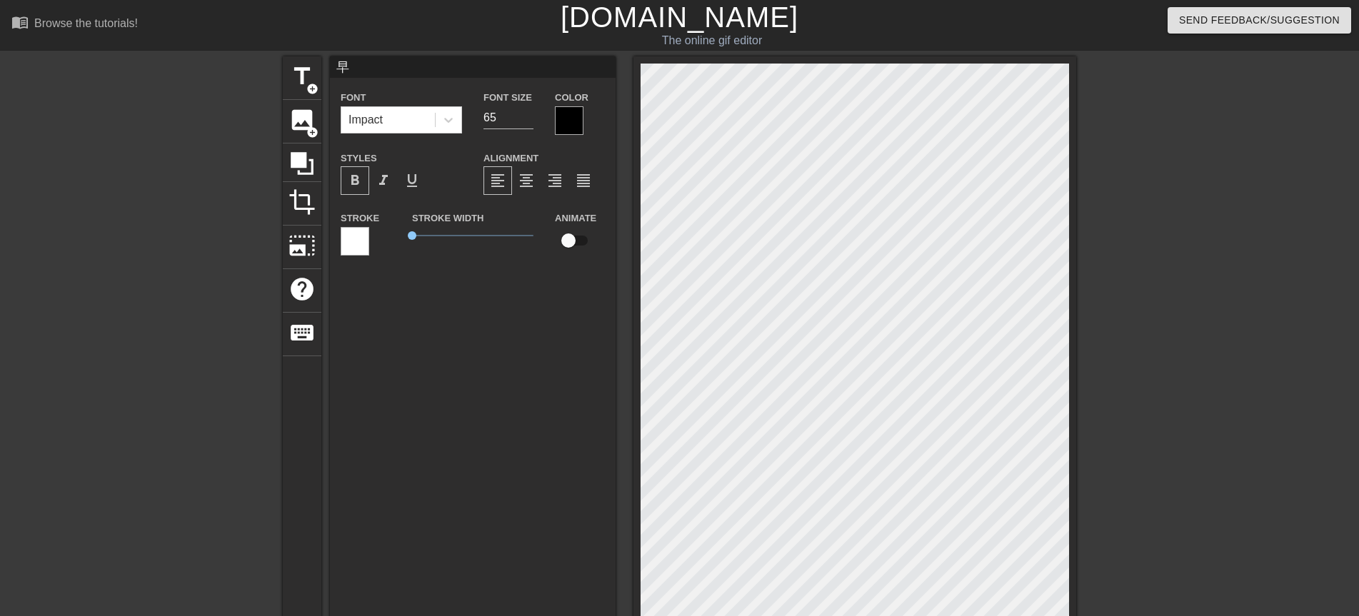
click at [462, 328] on div "早 Font Impact Font Size 65 Color Styles format_bold format_italic format_underl…" at bounding box center [473, 385] width 286 height 658
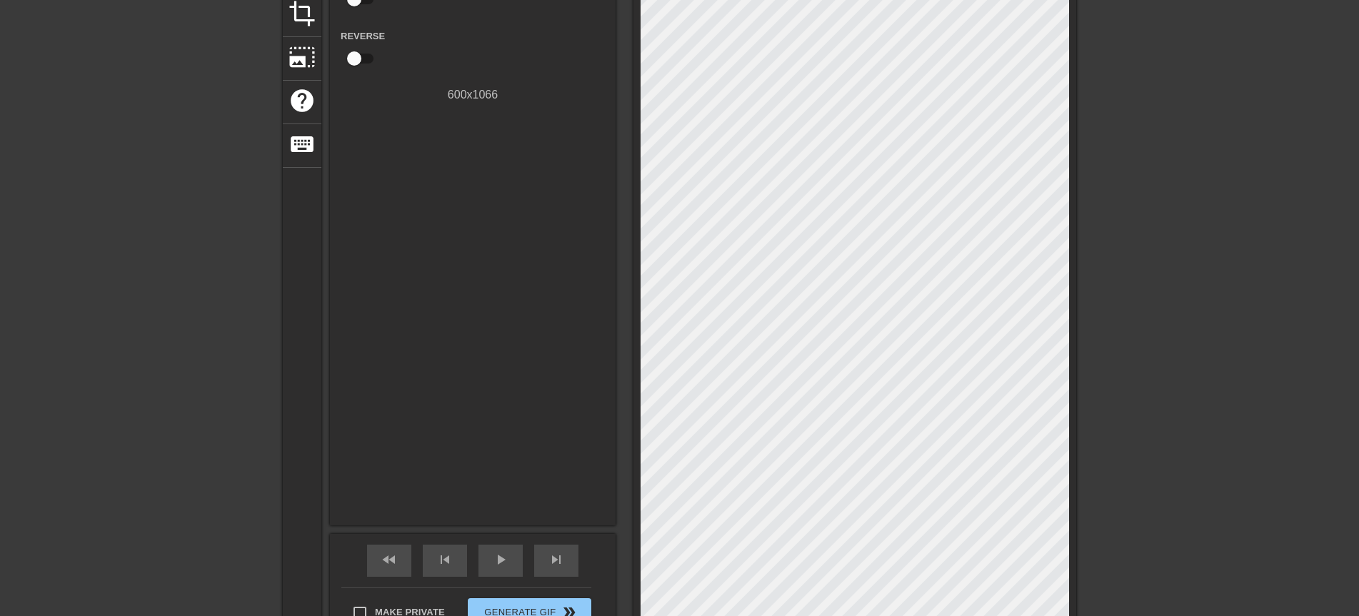
scroll to position [214, 0]
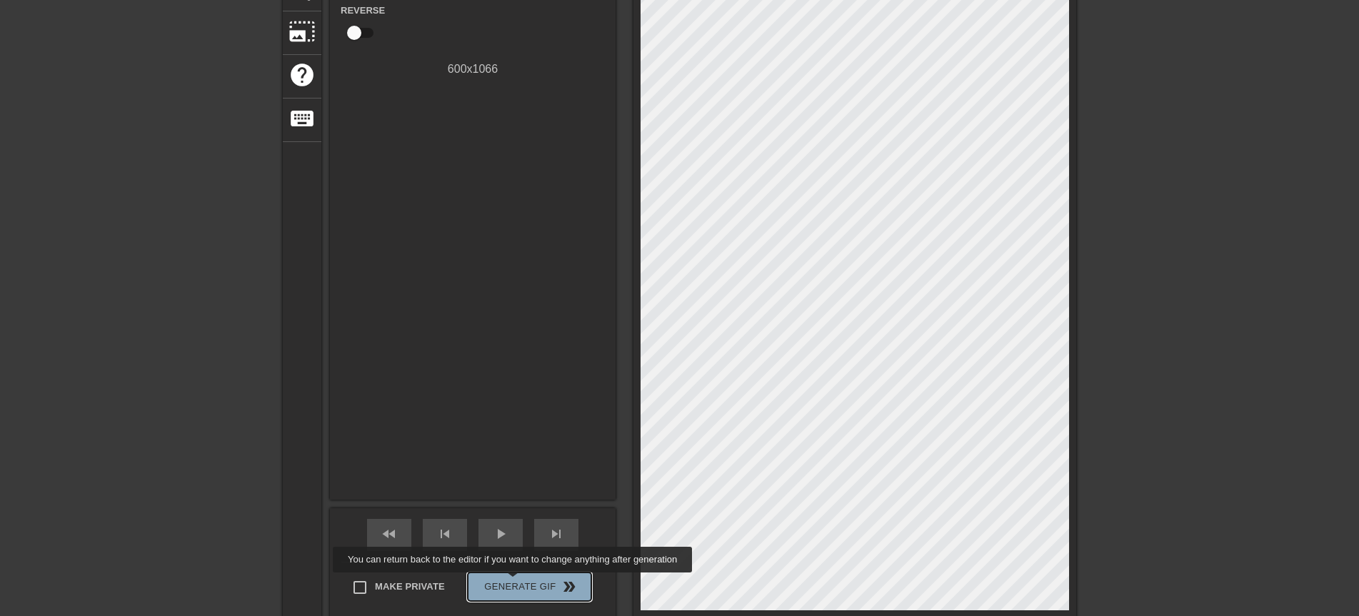
click at [514, 583] on span "Generate Gif double_arrow" at bounding box center [529, 586] width 112 height 17
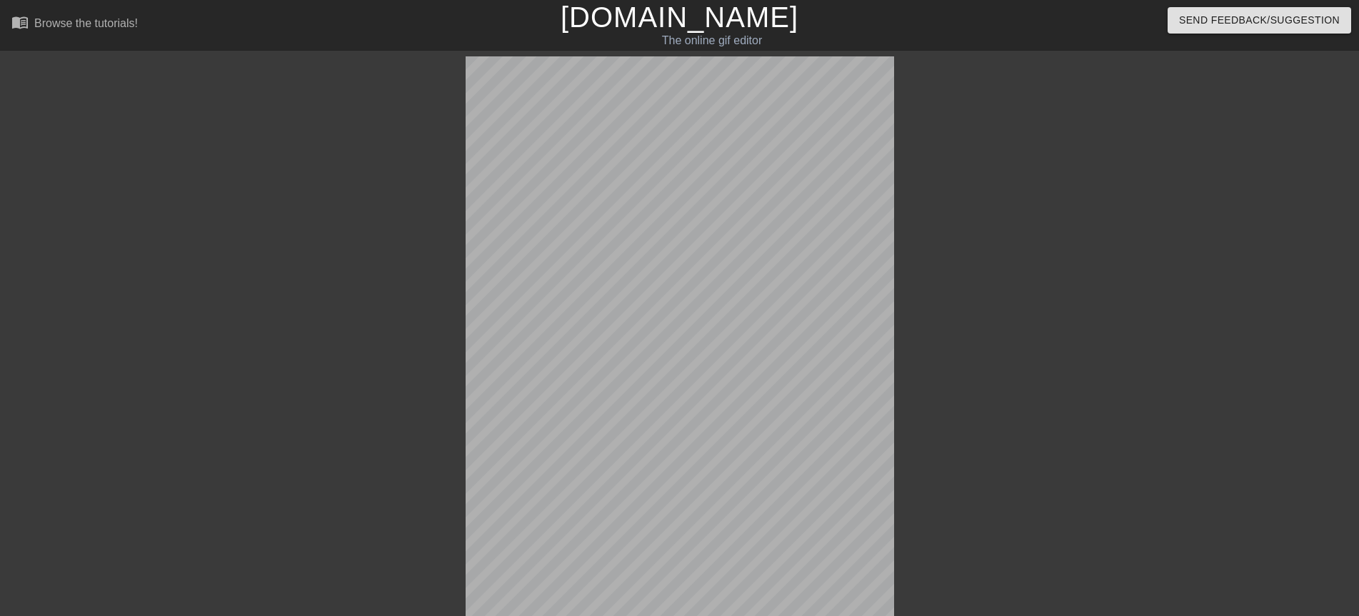
scroll to position [321, 0]
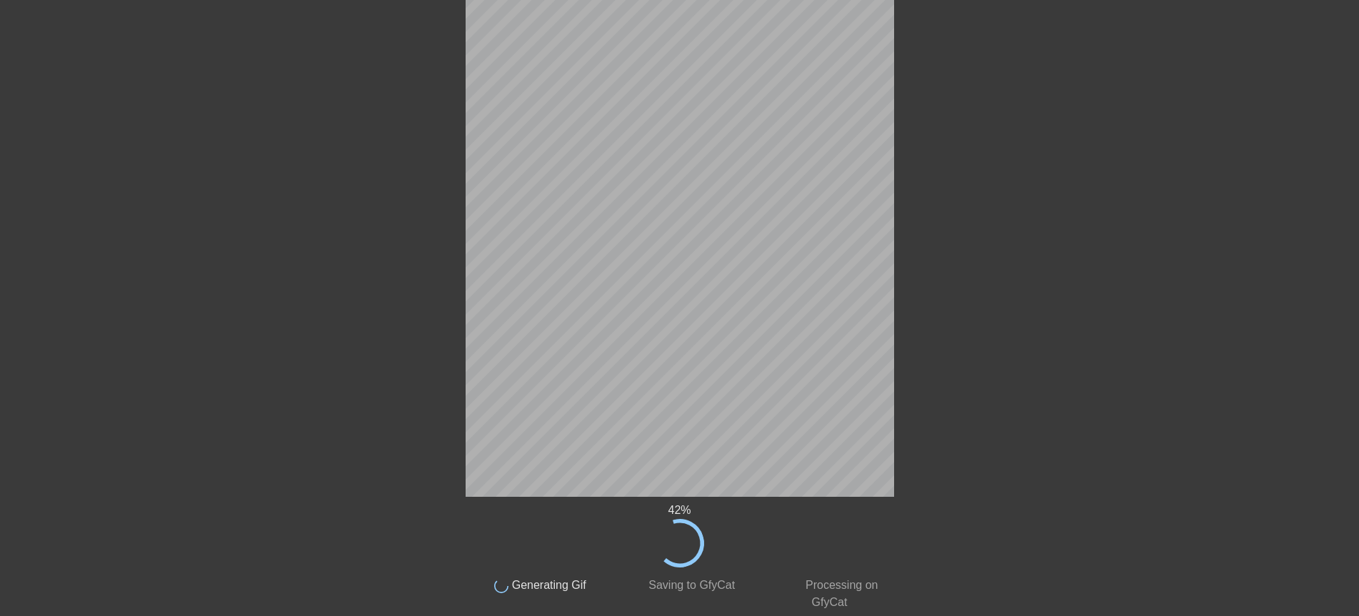
click at [1051, 281] on div "42 % done Generating Gif done Saving to GfyCat done Processing on GfyCat title …" at bounding box center [679, 173] width 1359 height 875
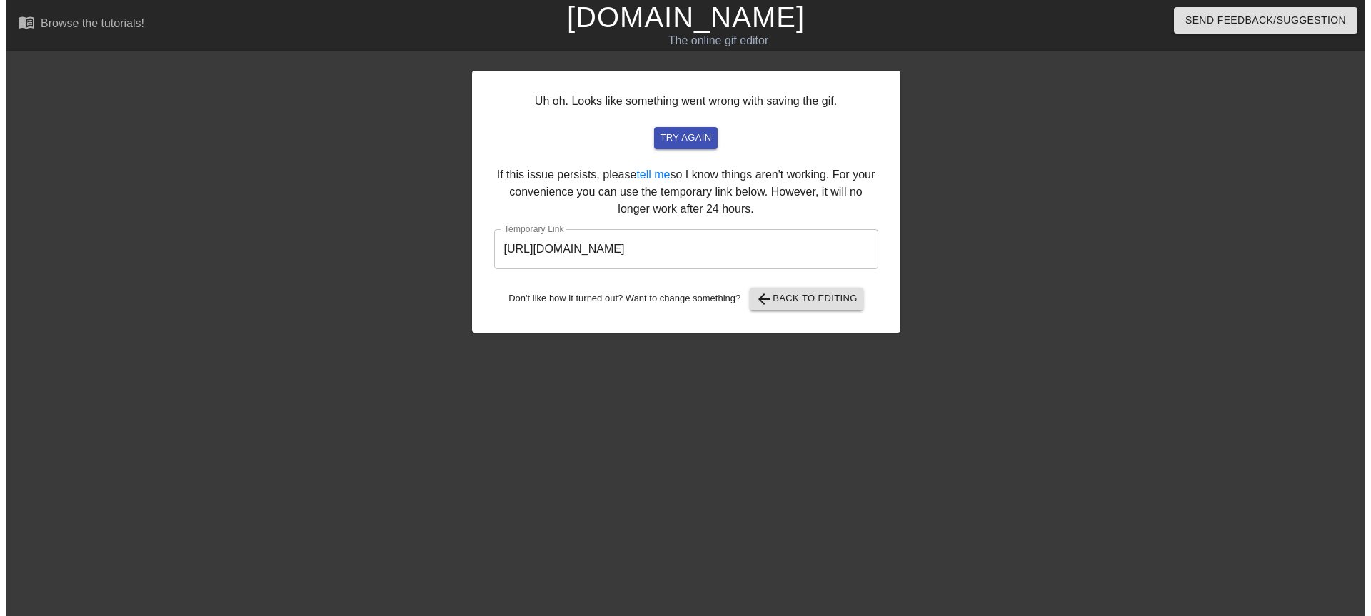
scroll to position [0, 0]
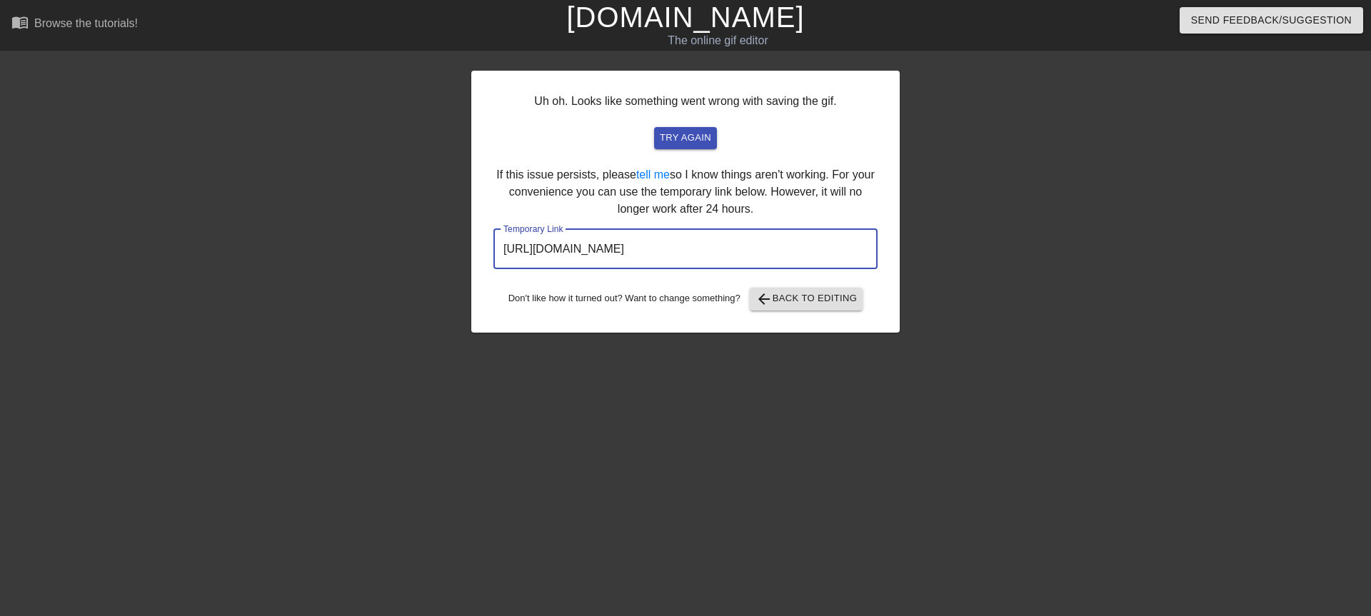
drag, startPoint x: 809, startPoint y: 248, endPoint x: 489, endPoint y: 246, distance: 319.8
click at [489, 246] on div "Uh oh. Looks like something went wrong with saving the gif. try again If this i…" at bounding box center [685, 202] width 428 height 262
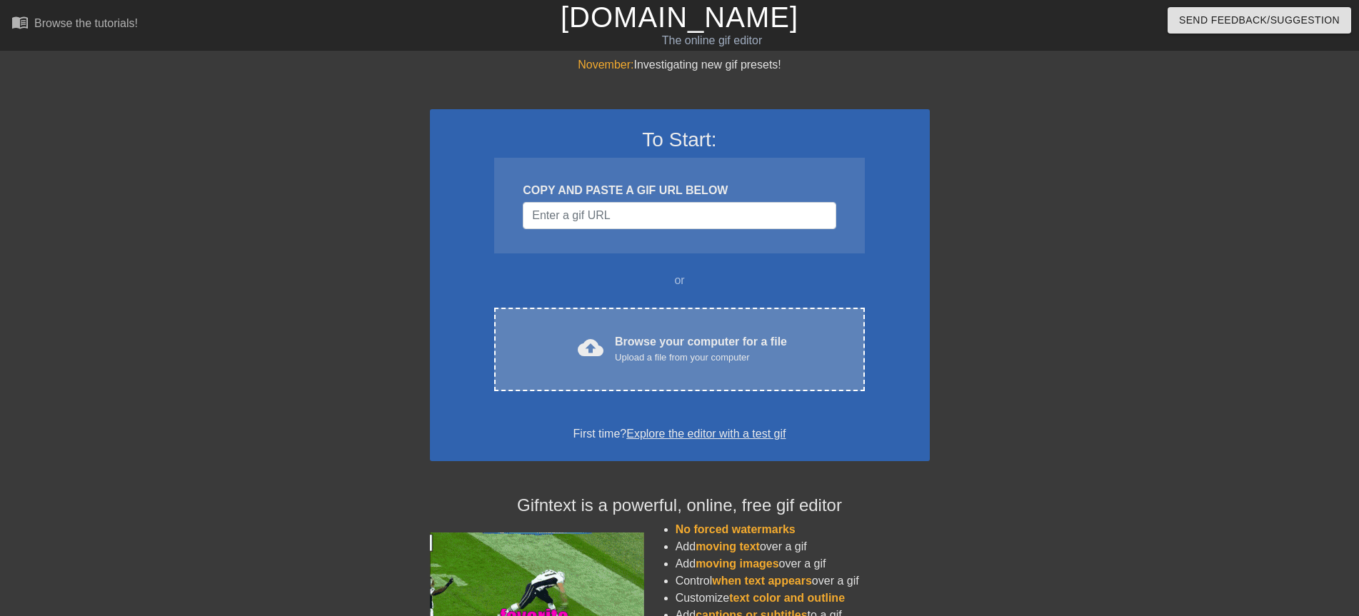
click at [635, 328] on div "cloud_upload Browse your computer for a file Upload a file from your computer C…" at bounding box center [679, 350] width 370 height 84
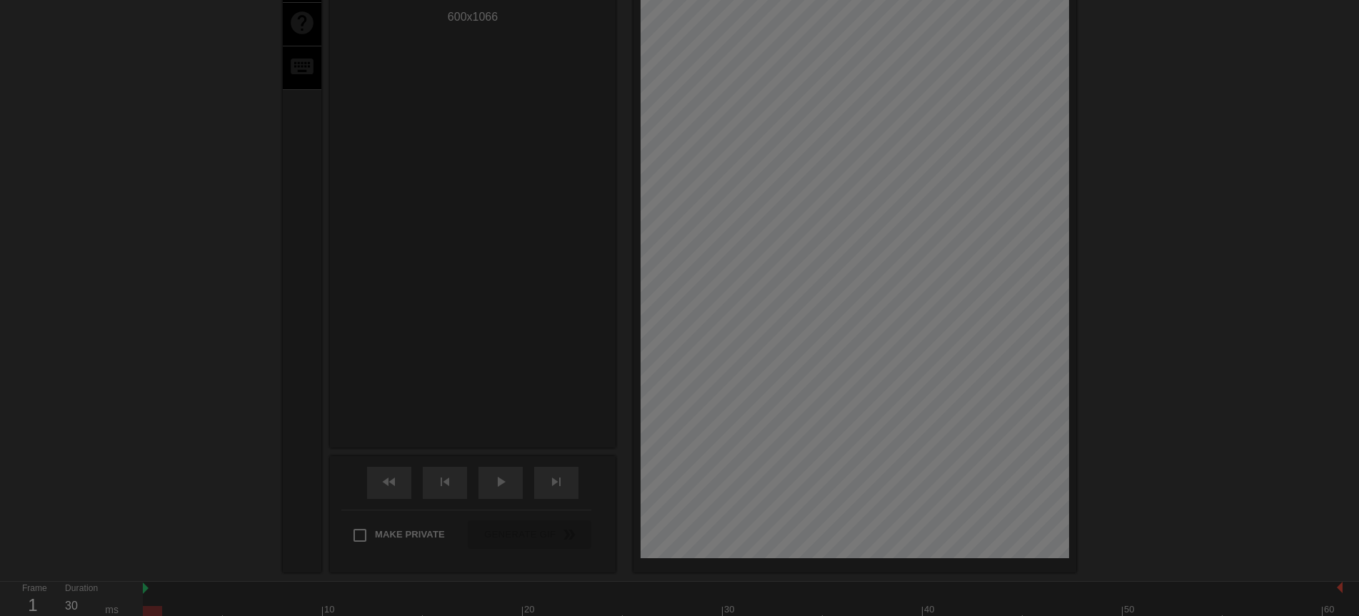
scroll to position [35, 0]
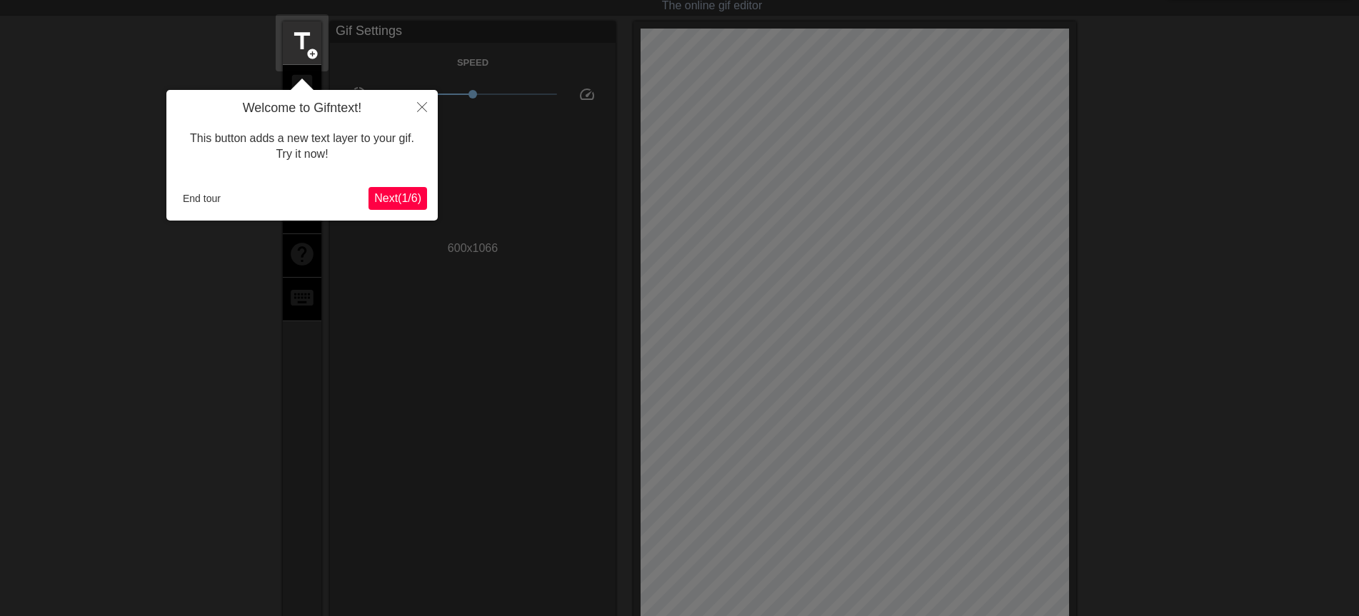
click at [404, 208] on button "Next ( 1 / 6 )" at bounding box center [397, 198] width 59 height 23
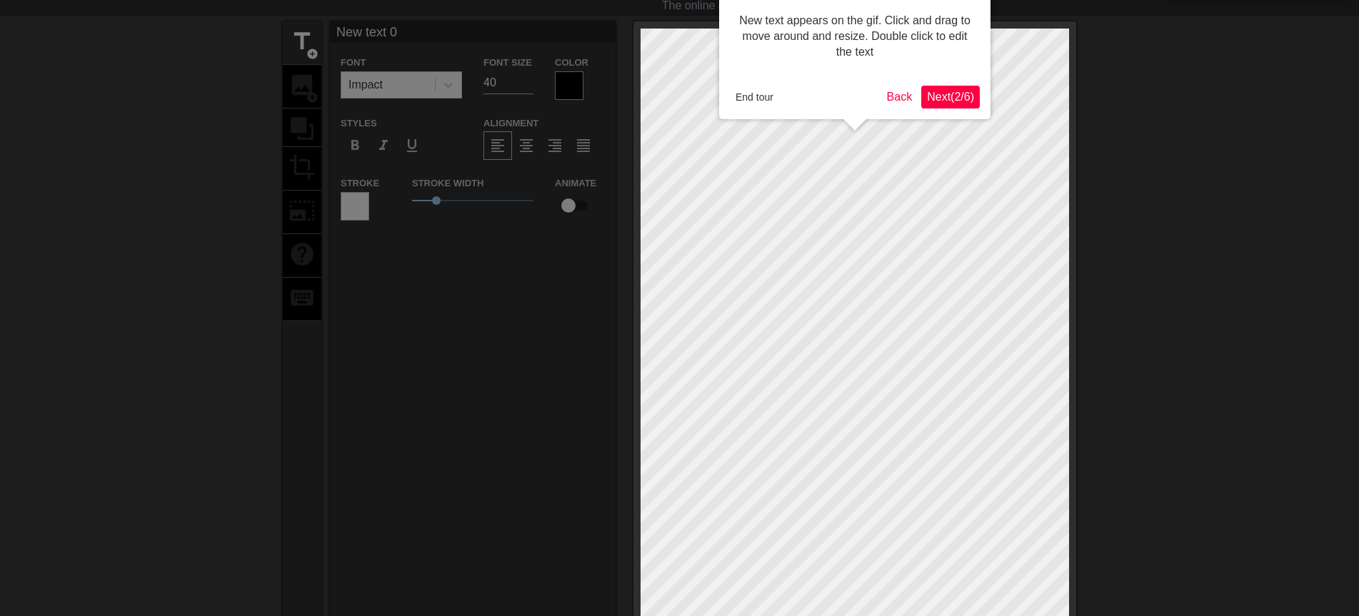
scroll to position [0, 0]
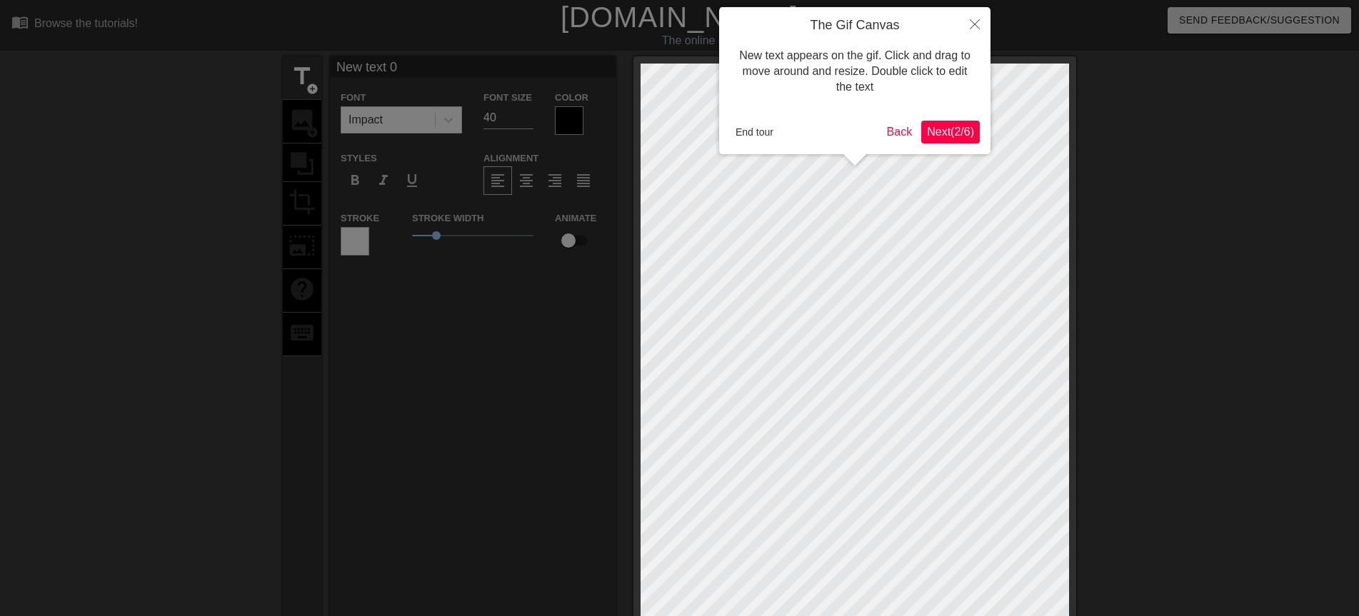
click at [983, 140] on div "The Gif Canvas New text appears on the gif. Click and drag to move around and r…" at bounding box center [854, 80] width 271 height 147
click at [954, 135] on span "Next ( 2 / 6 )" at bounding box center [950, 132] width 47 height 12
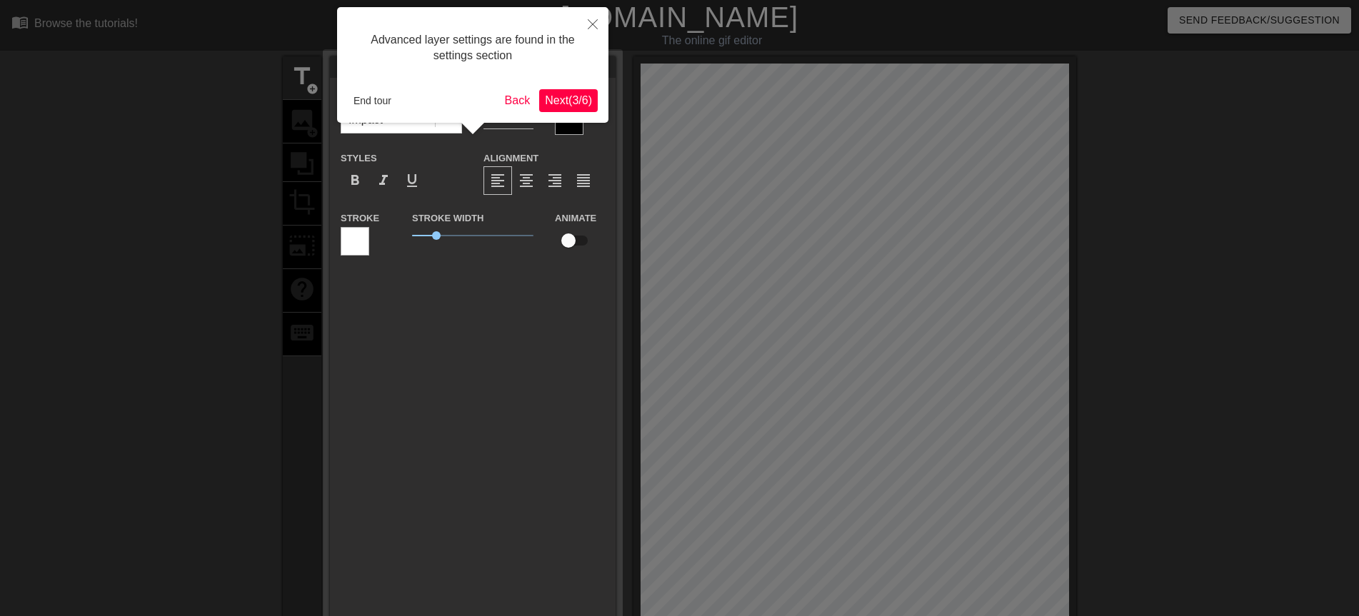
scroll to position [35, 0]
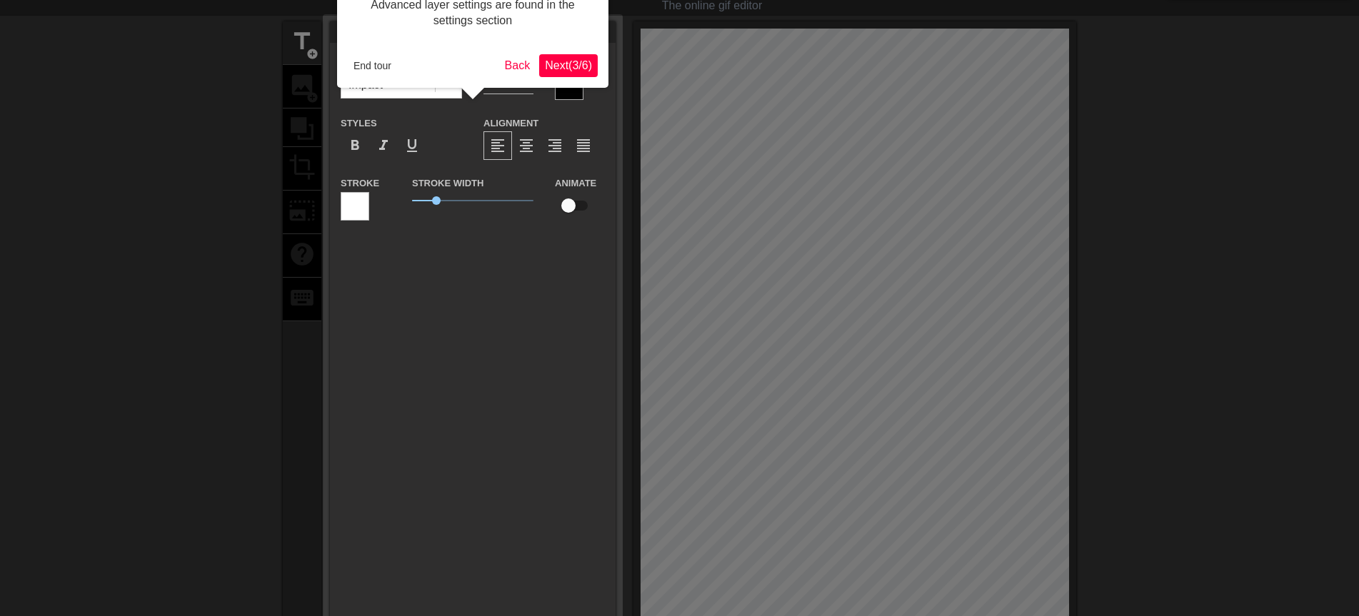
click at [571, 65] on span "Next ( 3 / 6 )" at bounding box center [568, 65] width 47 height 12
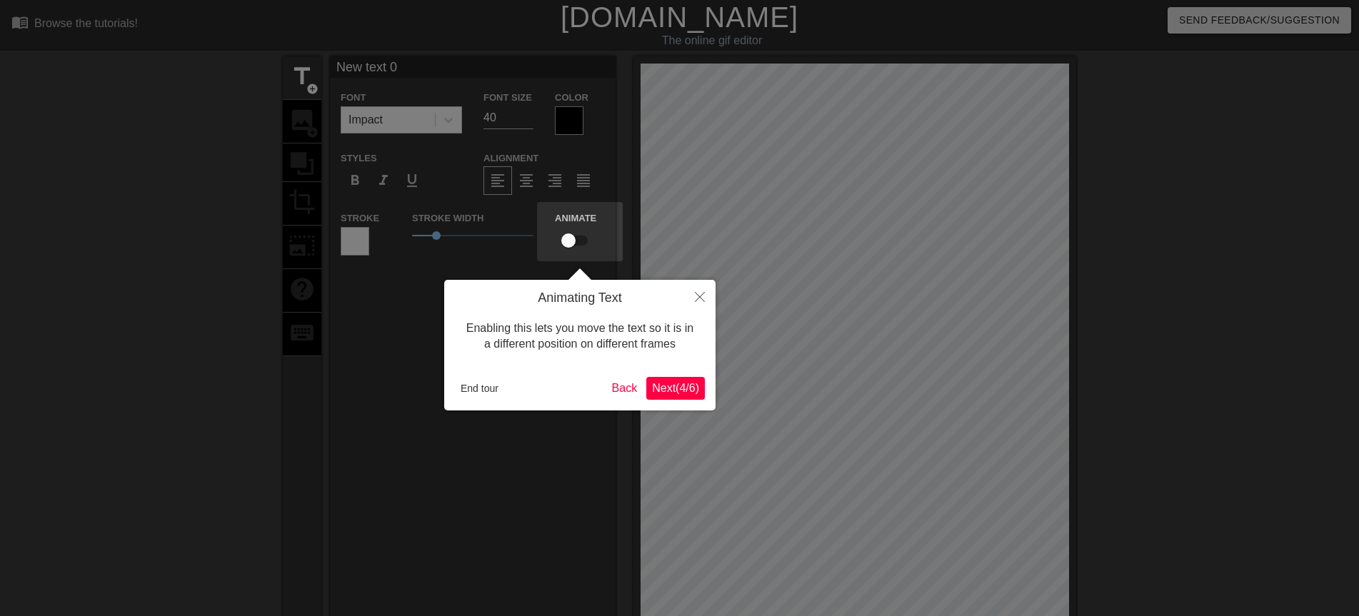
click at [660, 397] on button "Next ( 4 / 6 )" at bounding box center [675, 388] width 59 height 23
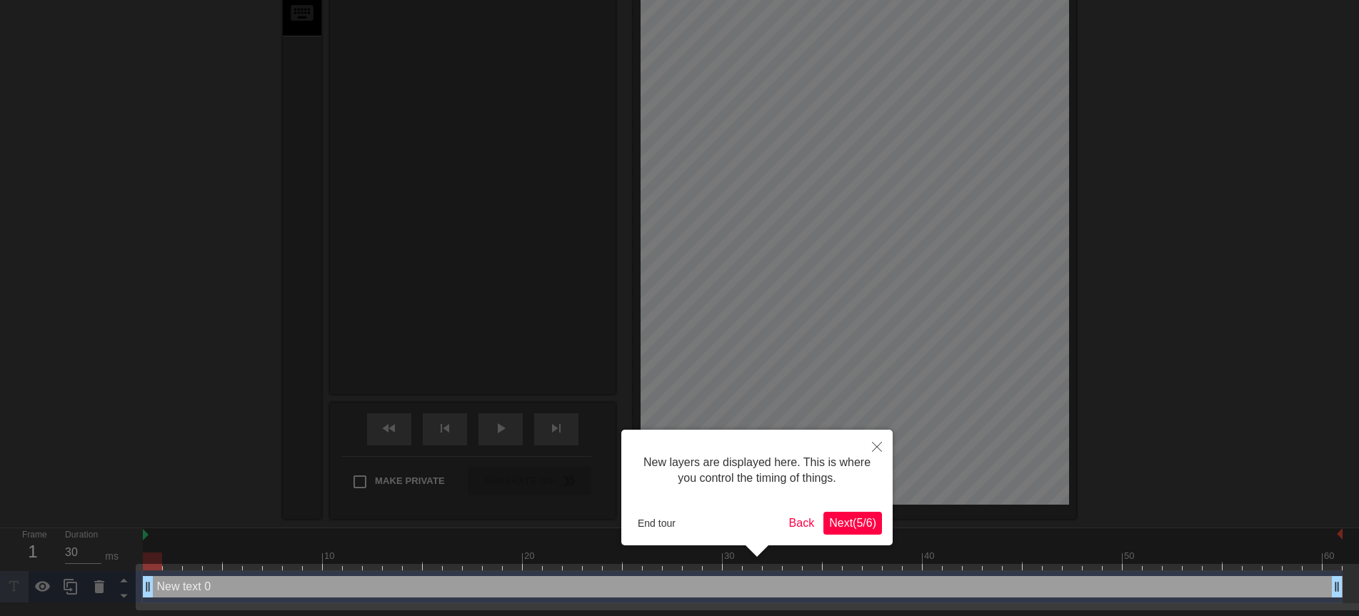
click at [857, 523] on span "Next ( 5 / 6 )" at bounding box center [852, 523] width 47 height 12
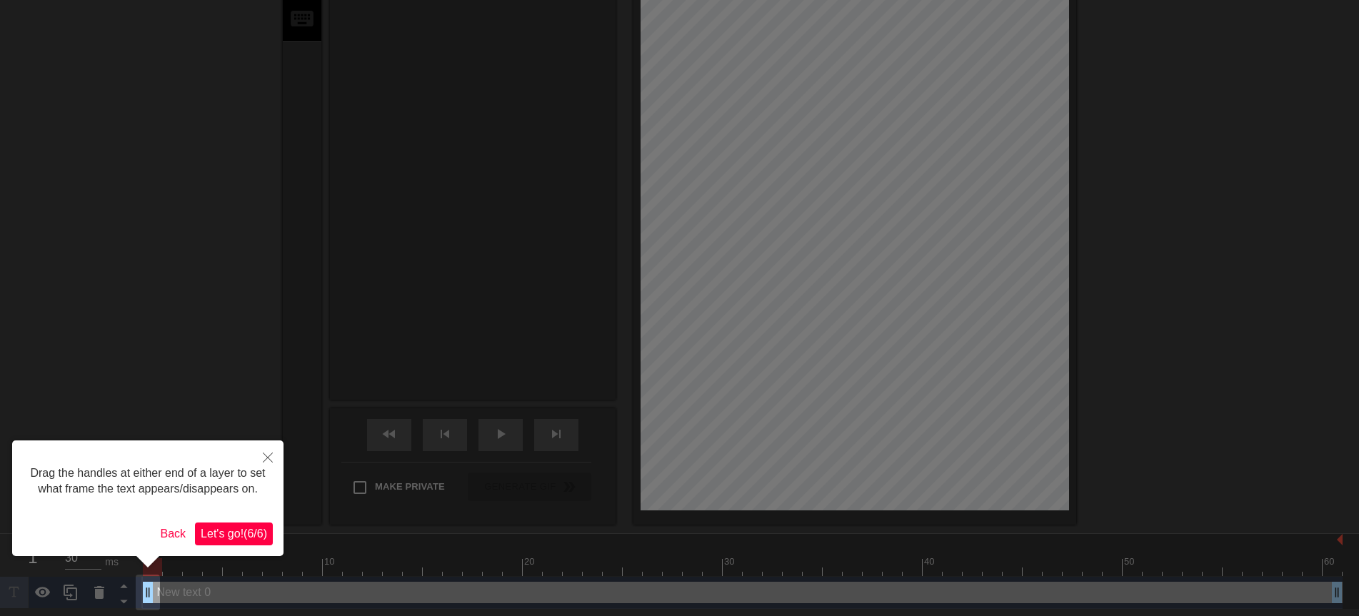
click at [234, 534] on span "Let's go! ( 6 / 6 )" at bounding box center [234, 534] width 66 height 12
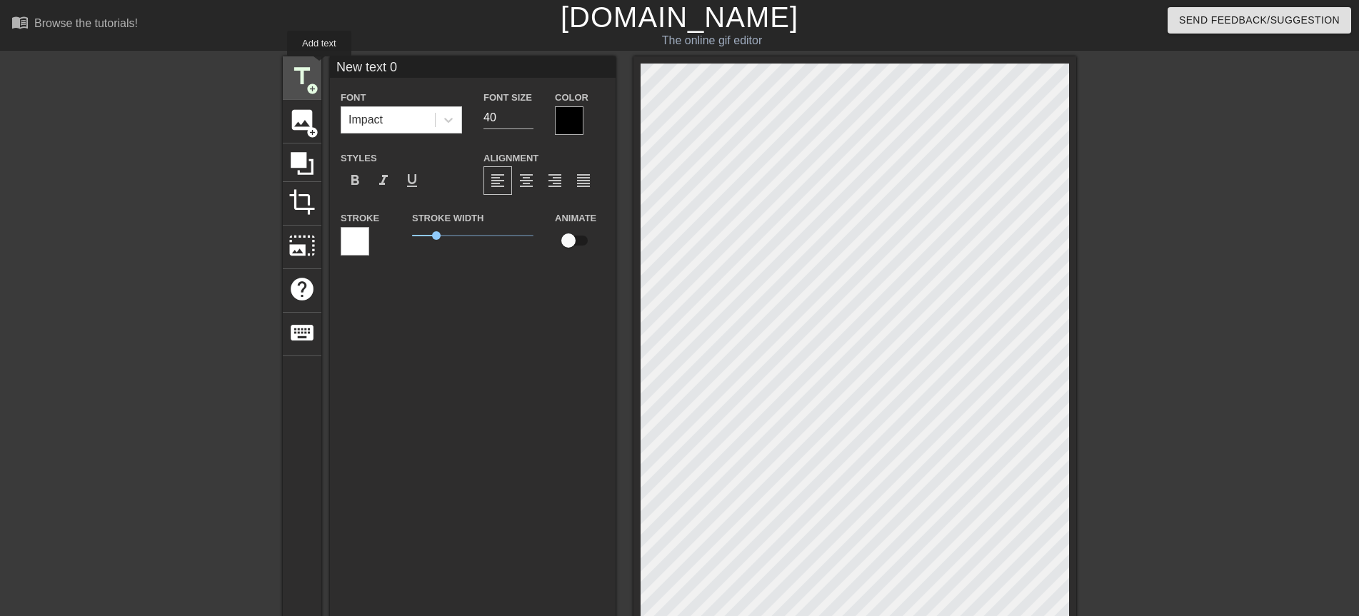
drag, startPoint x: 400, startPoint y: 69, endPoint x: 319, endPoint y: 66, distance: 81.4
click at [319, 66] on div "title add_circle image add_circle crop photo_size_select_large help keyboard Ne…" at bounding box center [679, 447] width 793 height 782
type input "早"
click at [353, 181] on span "format_bold" at bounding box center [354, 180] width 17 height 17
click at [526, 112] on input "53" at bounding box center [508, 117] width 50 height 23
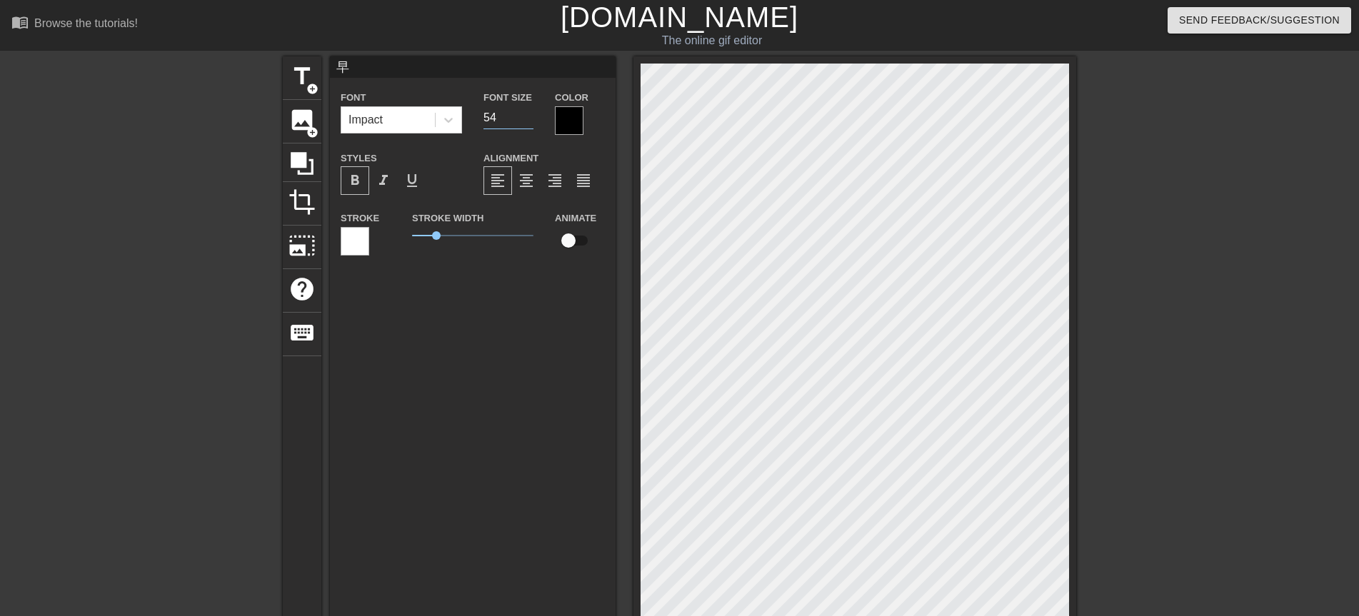
click at [526, 112] on input "54" at bounding box center [508, 117] width 50 height 23
click at [526, 112] on input "55" at bounding box center [508, 117] width 50 height 23
click at [526, 112] on input "56" at bounding box center [508, 117] width 50 height 23
click at [526, 112] on input "57" at bounding box center [508, 117] width 50 height 23
click at [526, 112] on input "58" at bounding box center [508, 117] width 50 height 23
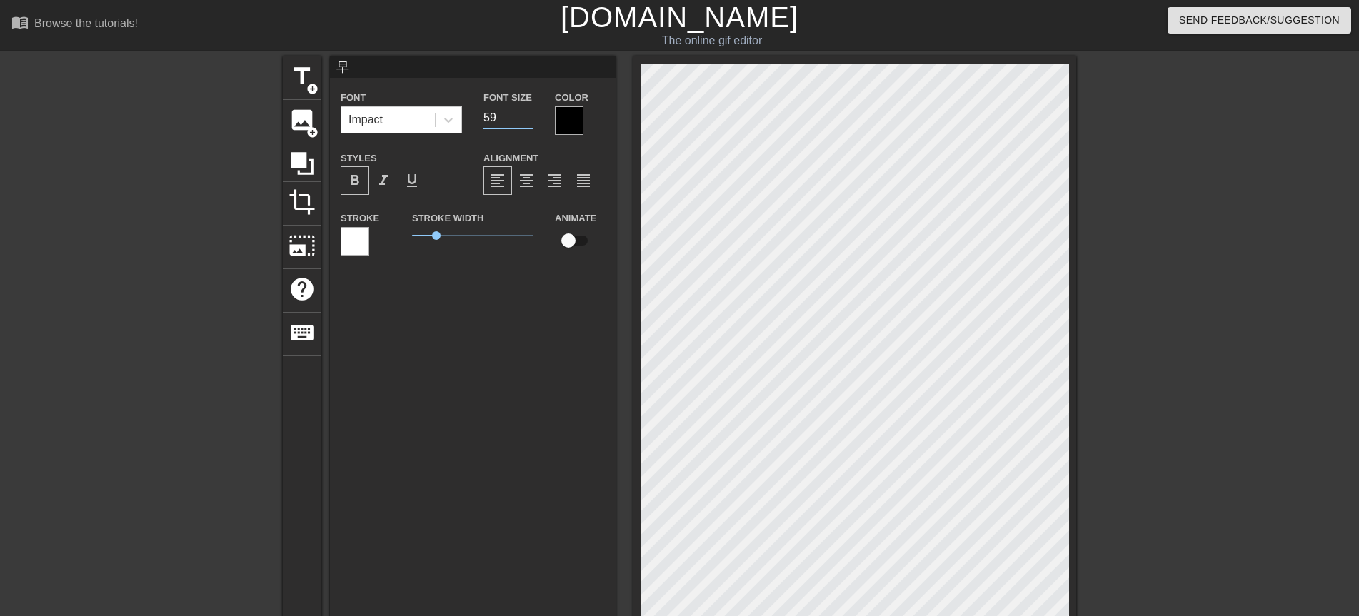
click at [526, 112] on input "59" at bounding box center [508, 117] width 50 height 23
click at [526, 112] on input "60" at bounding box center [508, 117] width 50 height 23
click at [526, 112] on input "61" at bounding box center [508, 117] width 50 height 23
click at [526, 112] on input "62" at bounding box center [508, 117] width 50 height 23
click at [526, 112] on input "63" at bounding box center [508, 117] width 50 height 23
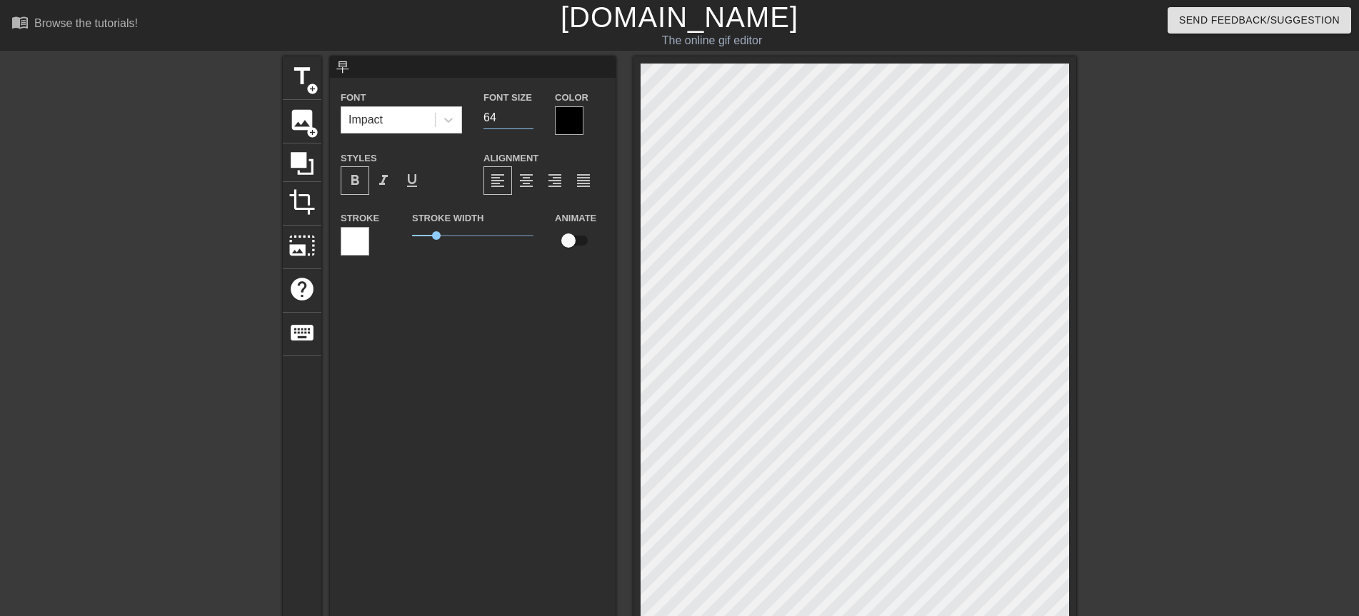
click at [526, 112] on input "64" at bounding box center [508, 117] width 50 height 23
type input "65"
click at [526, 112] on input "65" at bounding box center [508, 117] width 50 height 23
drag, startPoint x: 435, startPoint y: 233, endPoint x: 391, endPoint y: 227, distance: 45.4
click at [391, 227] on div "Stroke Stroke Width 0 Animate" at bounding box center [473, 238] width 286 height 59
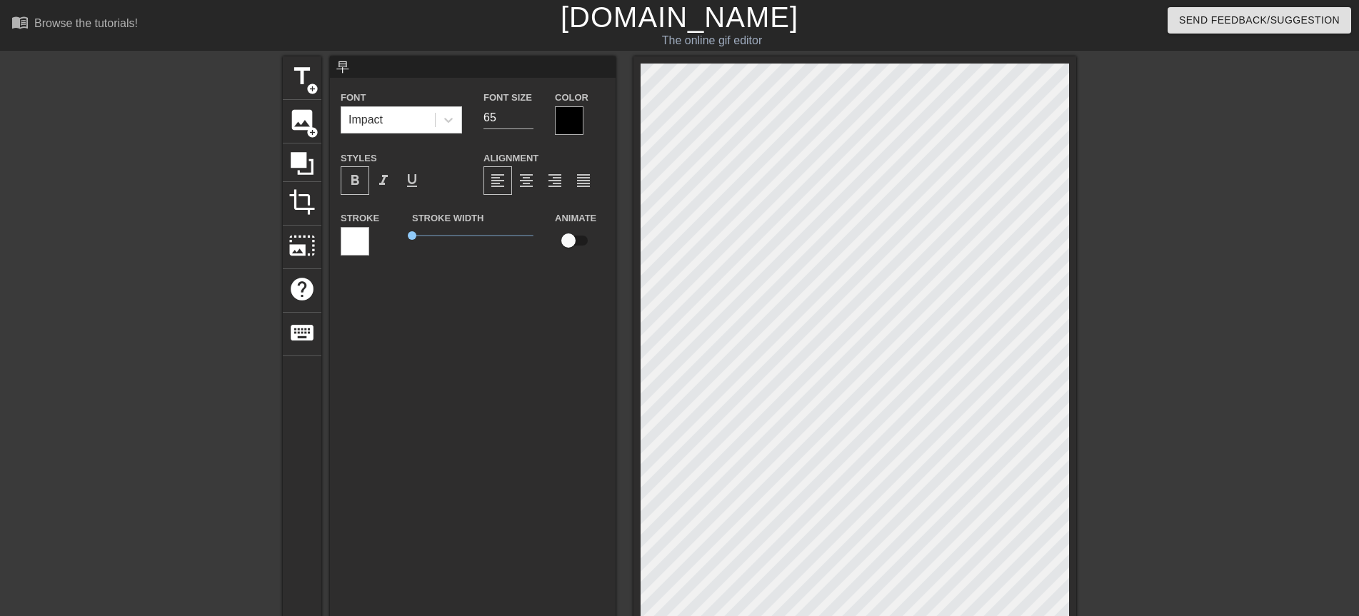
click at [560, 126] on div at bounding box center [569, 120] width 29 height 29
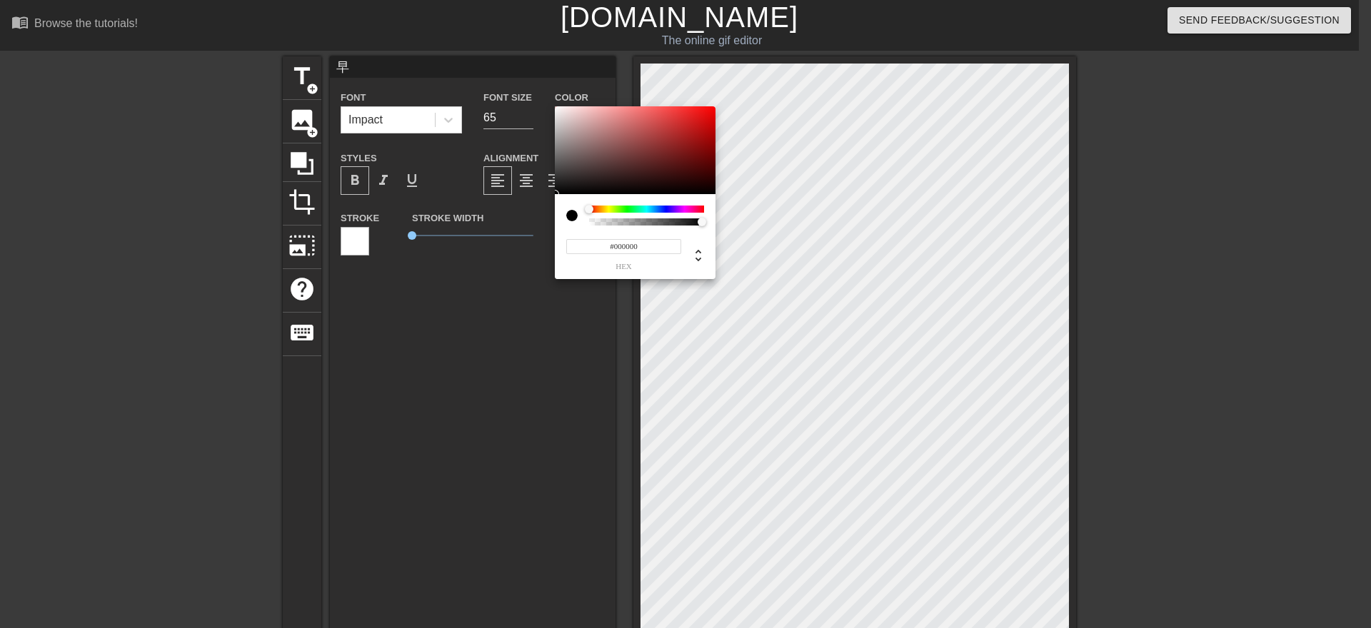
type input "#ED0808"
click at [710, 112] on div at bounding box center [635, 150] width 161 height 89
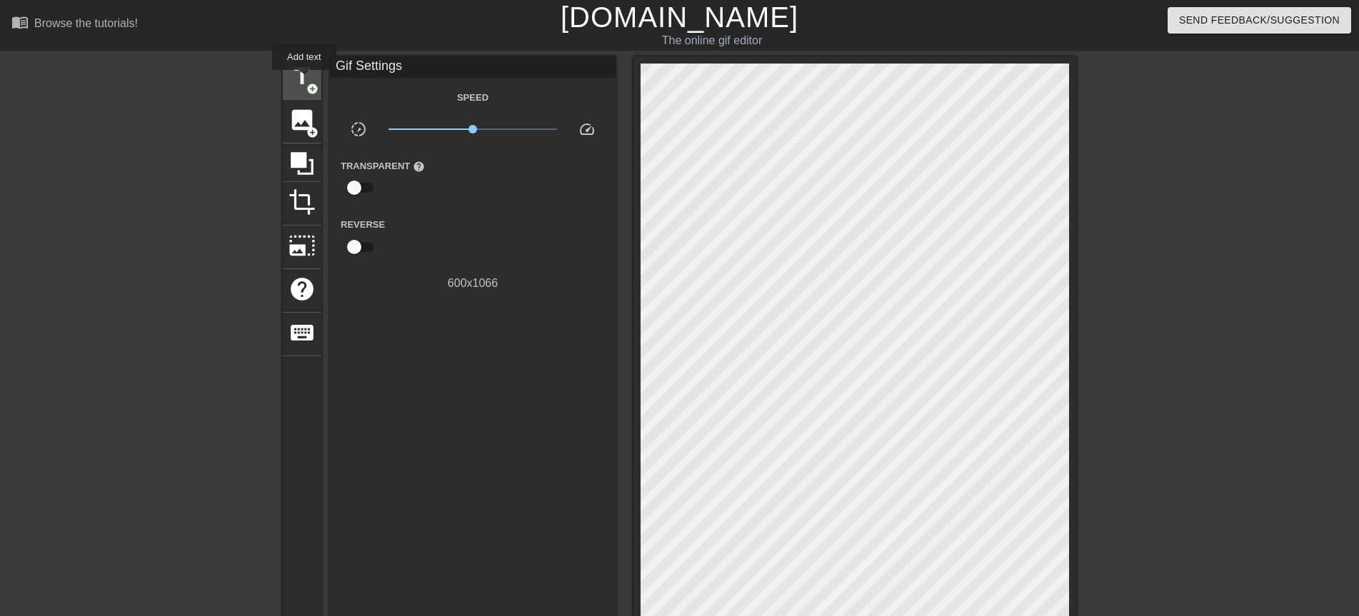
click at [303, 80] on span "title" at bounding box center [301, 76] width 27 height 27
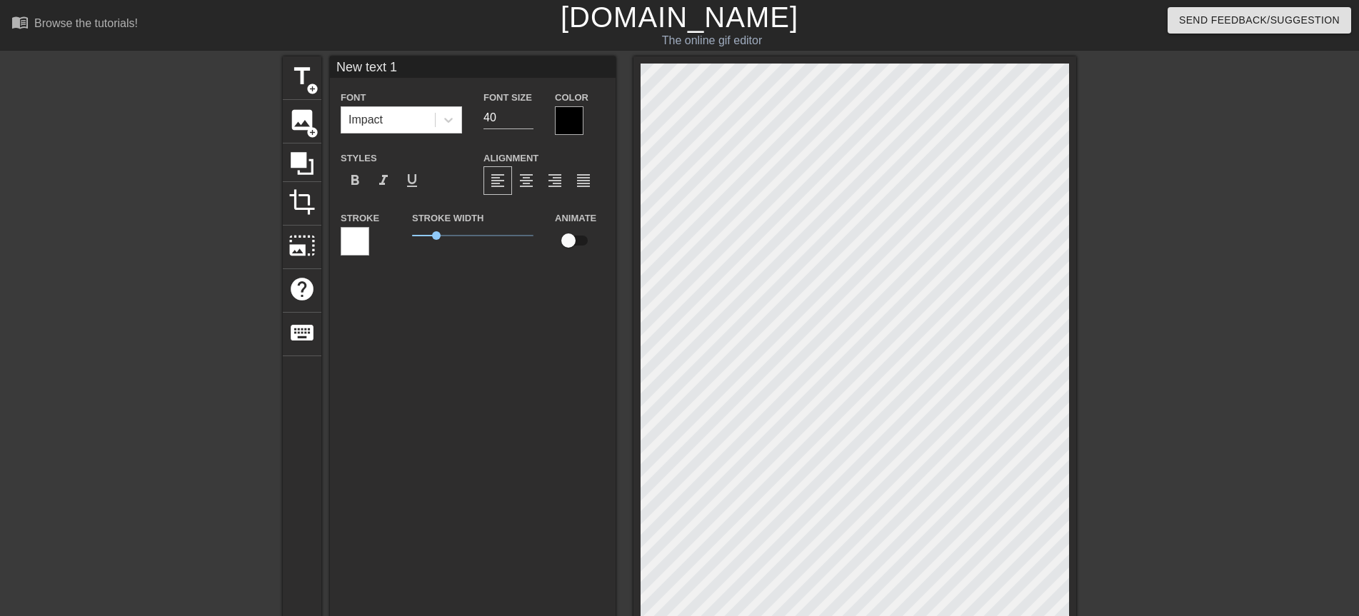
drag, startPoint x: 400, startPoint y: 69, endPoint x: 331, endPoint y: 66, distance: 70.0
click at [331, 66] on input "New text 1" at bounding box center [473, 66] width 286 height 21
type input "啊"
click at [349, 61] on input "ㄚ" at bounding box center [473, 66] width 286 height 21
type input "ㄚ"
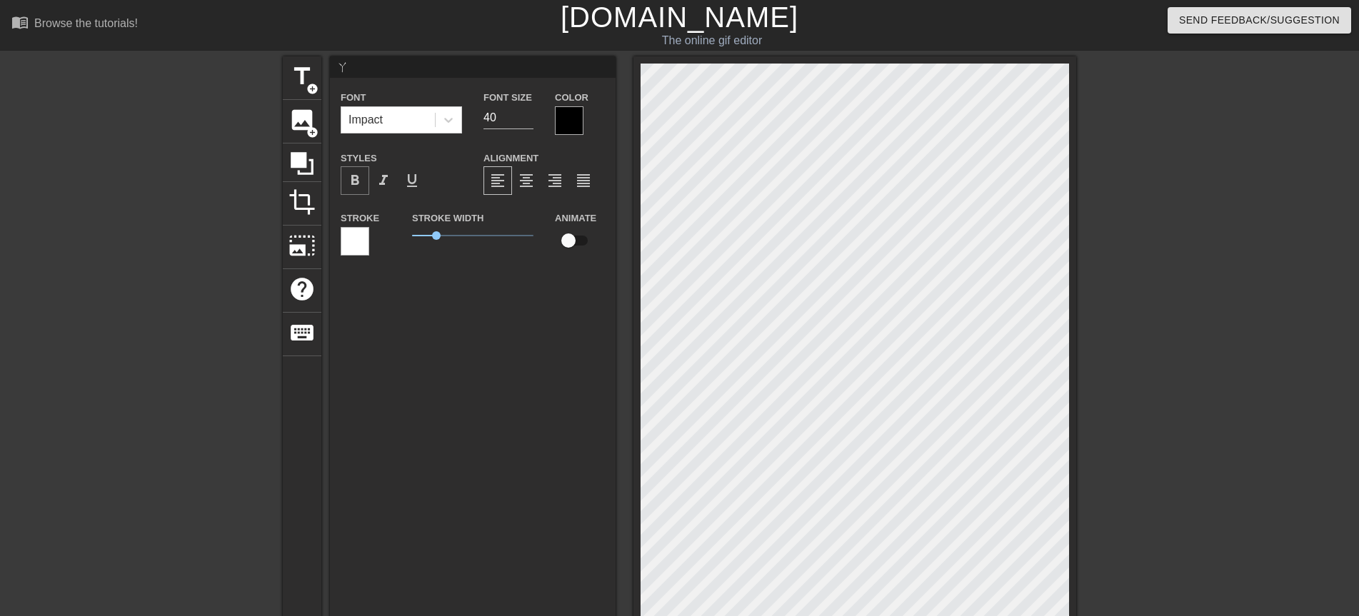
click at [361, 180] on span "format_bold" at bounding box center [354, 180] width 17 height 17
drag, startPoint x: 433, startPoint y: 233, endPoint x: 398, endPoint y: 233, distance: 35.0
click at [398, 233] on div "Stroke Stroke Width 0.85 Animate" at bounding box center [473, 238] width 286 height 59
click at [528, 114] on input "60" at bounding box center [508, 117] width 50 height 23
click at [528, 114] on input "61" at bounding box center [508, 117] width 50 height 23
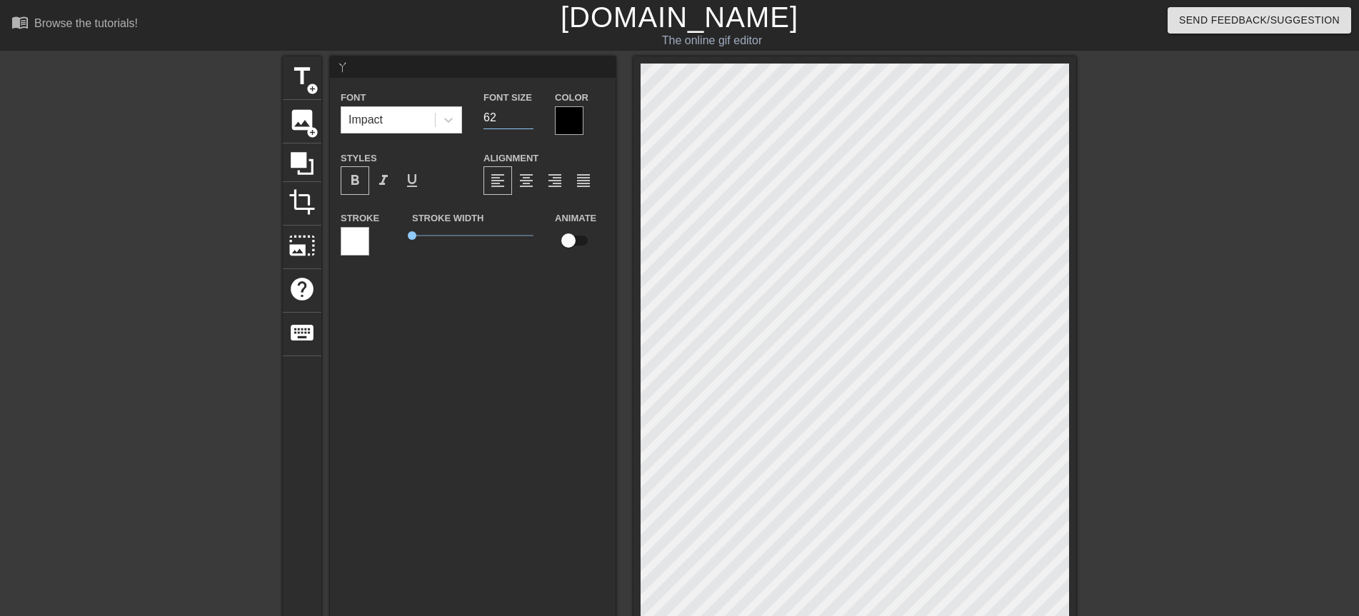
click at [528, 114] on input "62" at bounding box center [508, 117] width 50 height 23
click at [528, 114] on input "63" at bounding box center [508, 117] width 50 height 23
click at [528, 114] on input "64" at bounding box center [508, 117] width 50 height 23
click at [528, 114] on input "65" at bounding box center [508, 117] width 50 height 23
click at [528, 114] on input "66" at bounding box center [508, 117] width 50 height 23
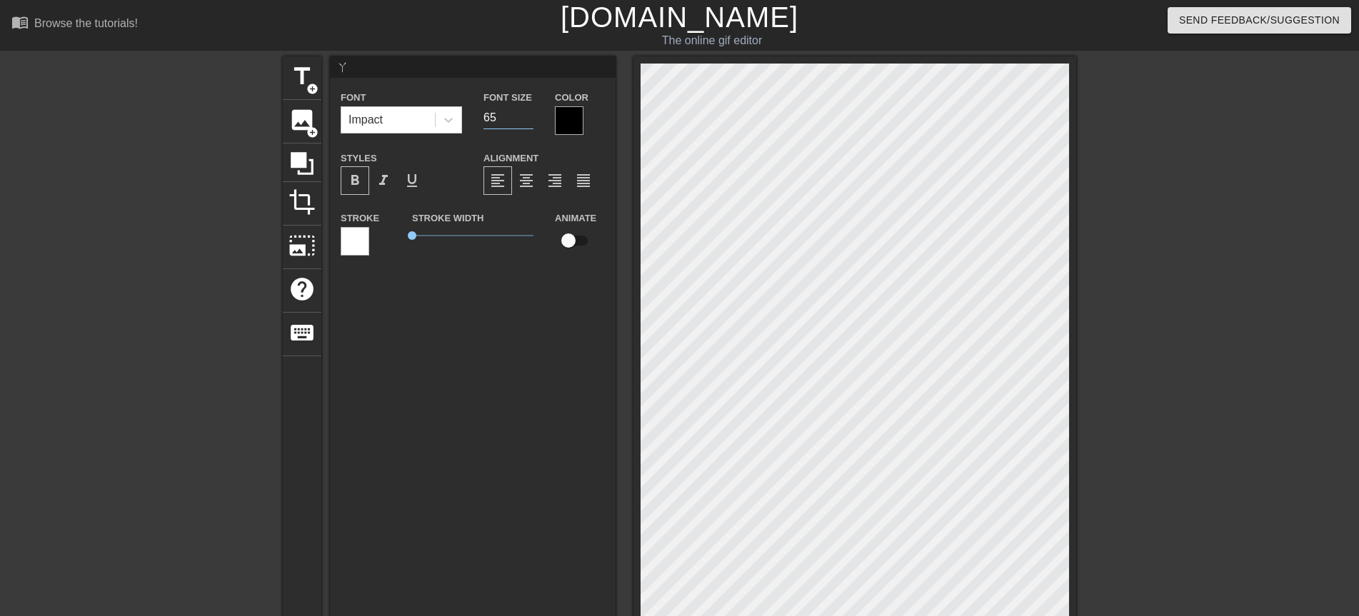
type input "65"
click at [530, 120] on input "65" at bounding box center [508, 117] width 50 height 23
click at [571, 109] on div at bounding box center [569, 120] width 29 height 29
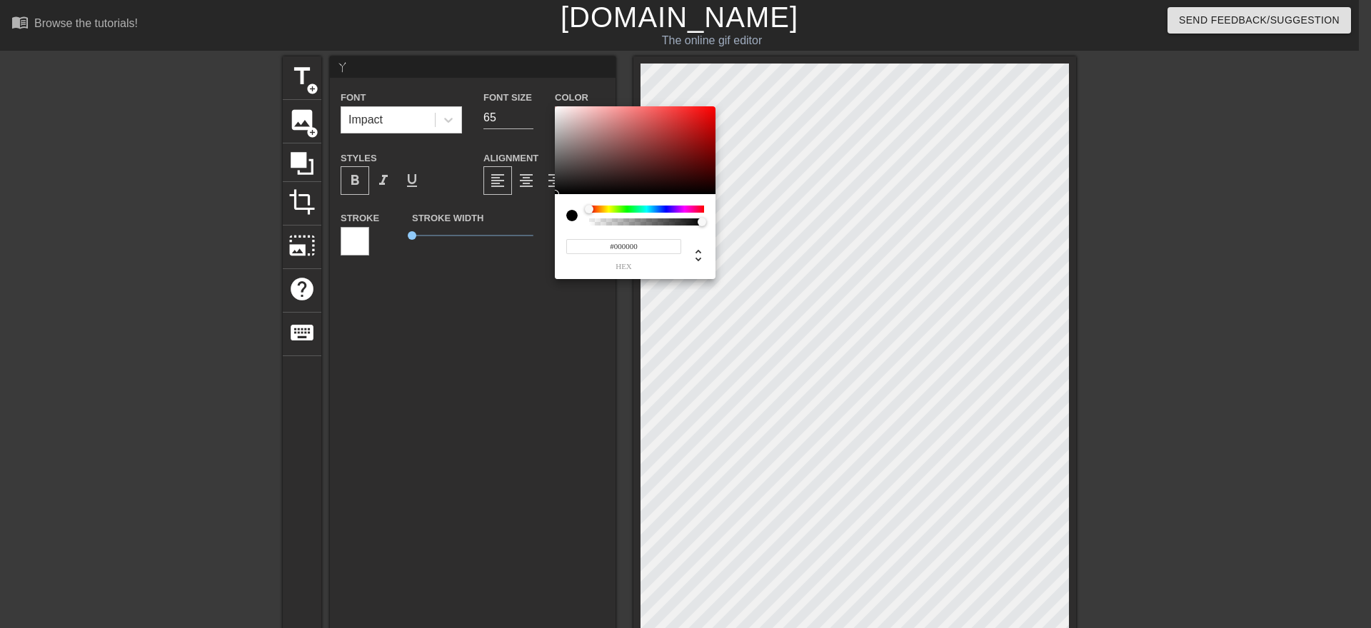
type input "#EB0909"
click at [709, 113] on div at bounding box center [635, 150] width 161 height 89
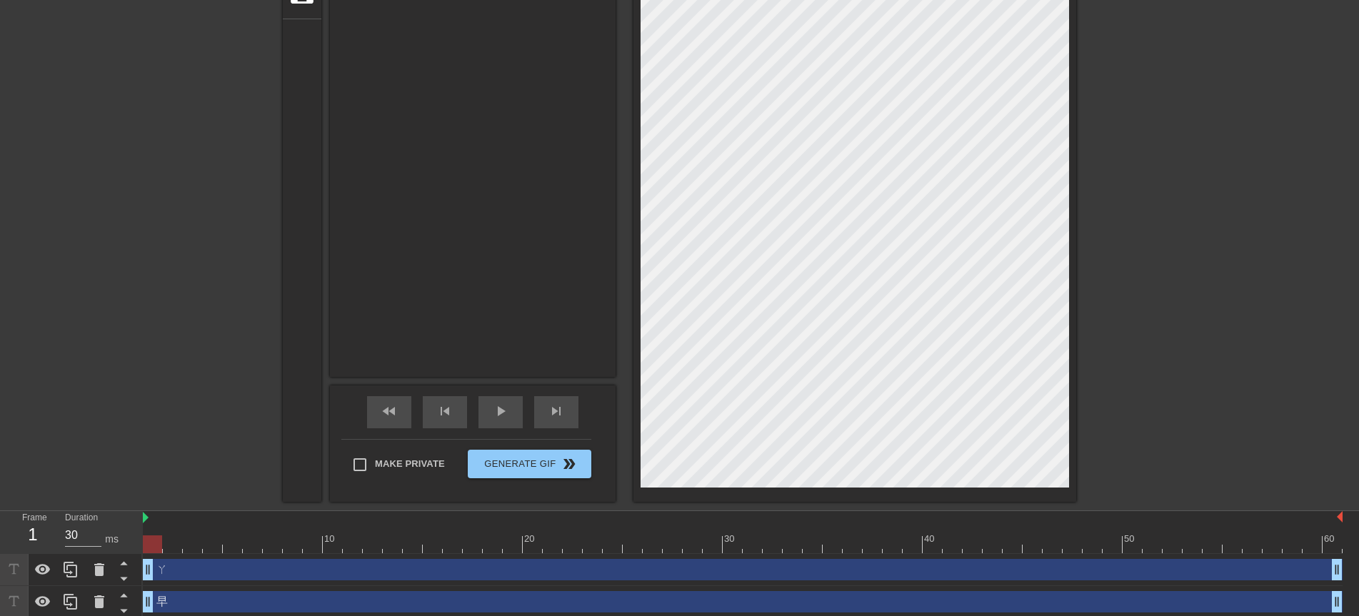
scroll to position [342, 0]
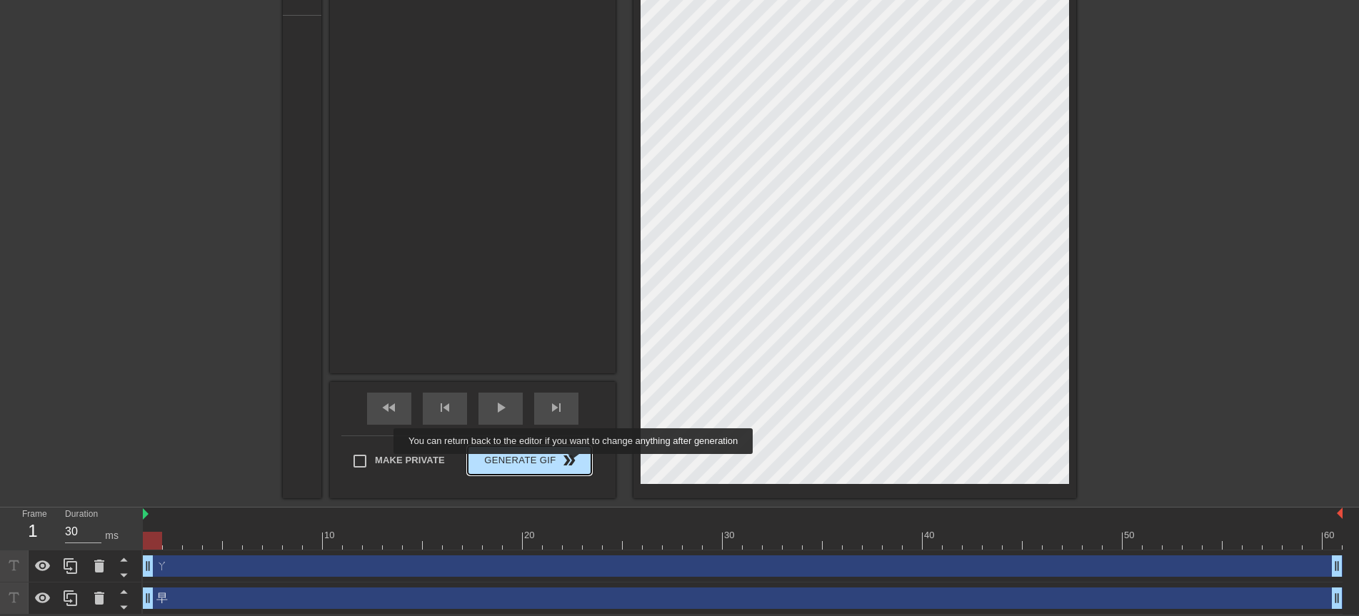
click at [574, 464] on span "double_arrow" at bounding box center [568, 460] width 17 height 17
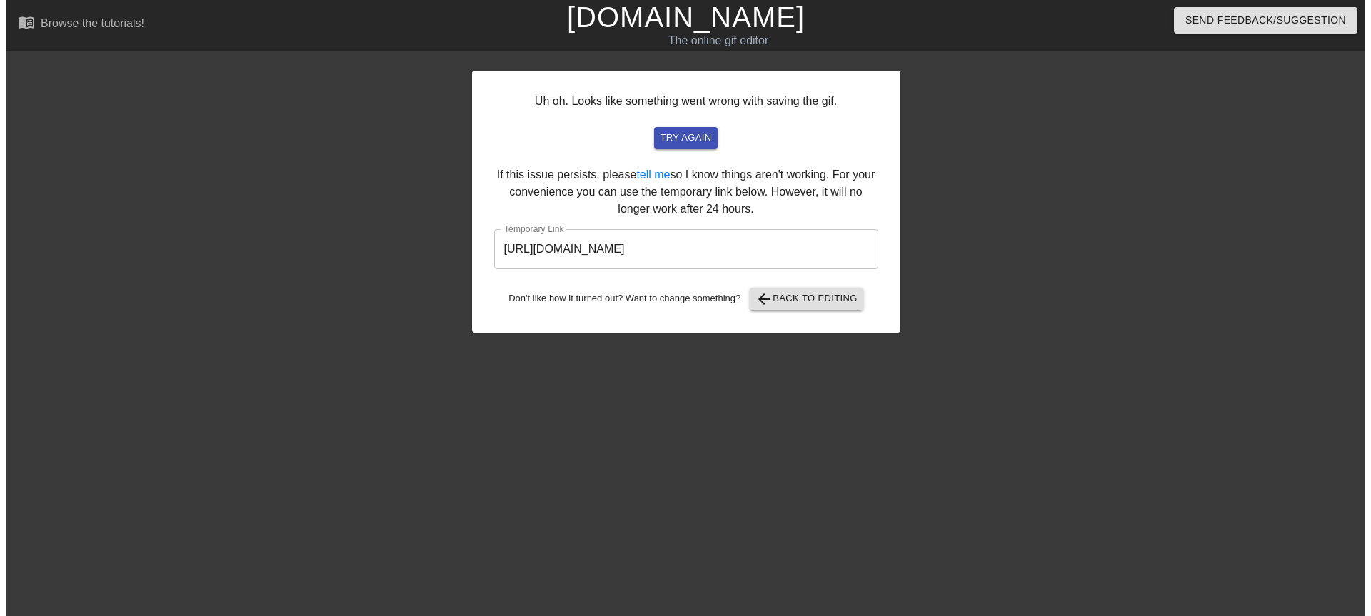
scroll to position [0, 0]
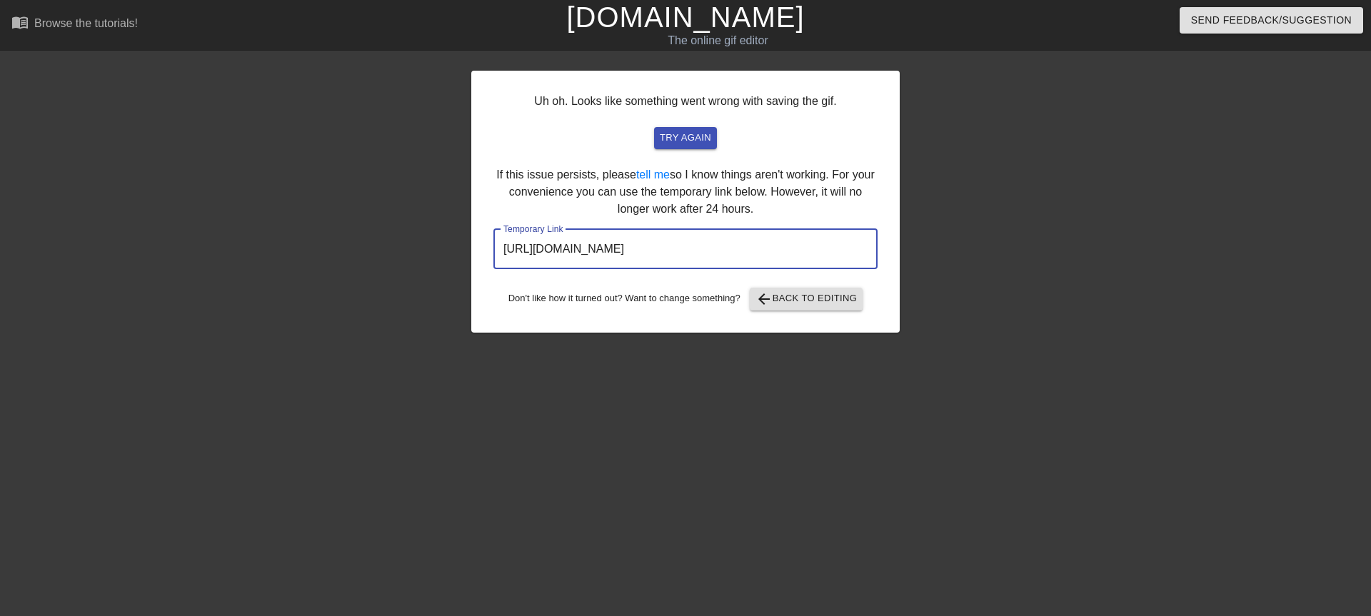
drag, startPoint x: 792, startPoint y: 252, endPoint x: 495, endPoint y: 260, distance: 296.4
click at [495, 260] on input "[URL][DOMAIN_NAME]" at bounding box center [685, 249] width 384 height 40
